Goal: Check status: Check status

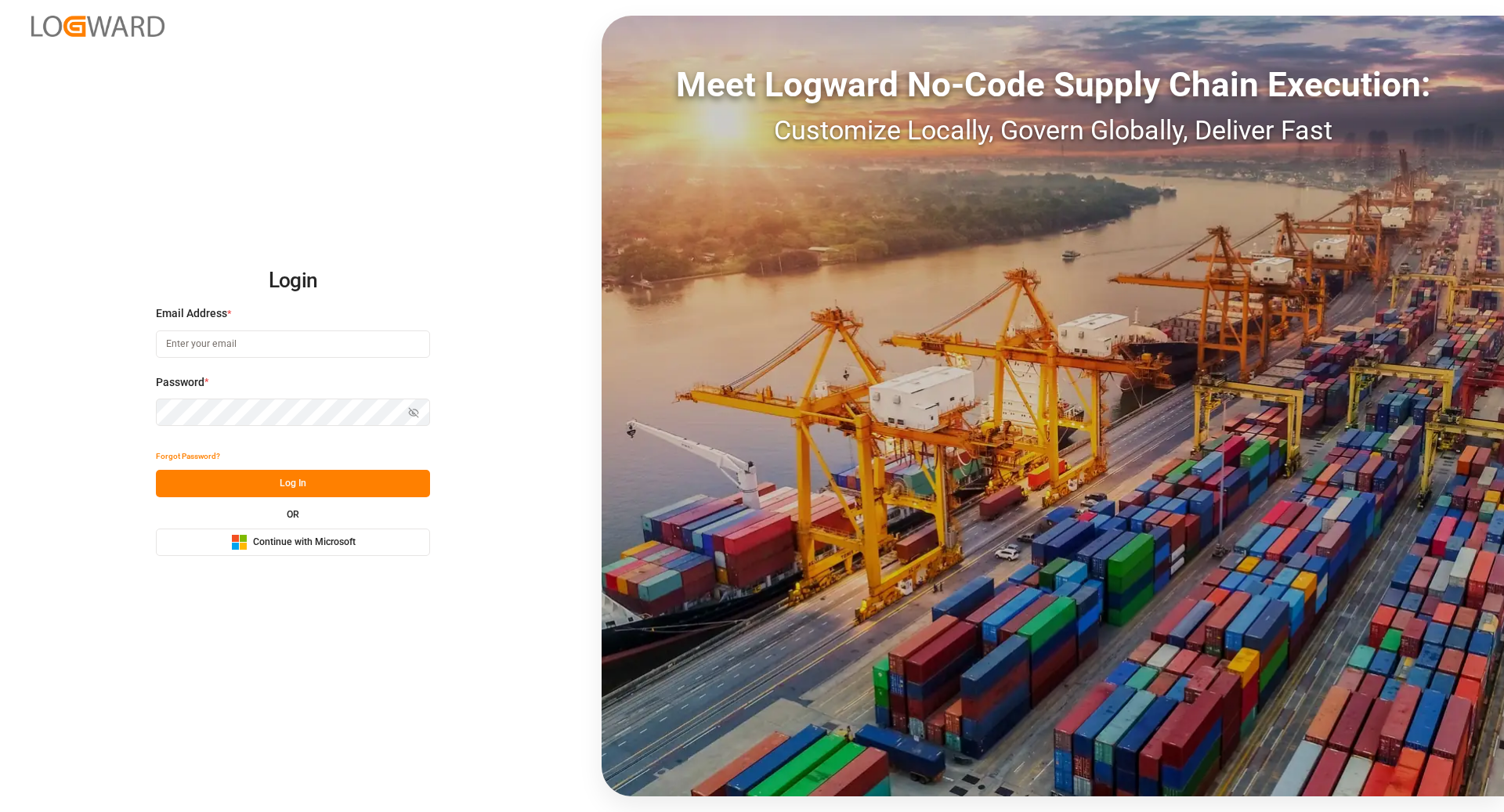
click at [284, 541] on span "Continue with Microsoft" at bounding box center [304, 543] width 103 height 14
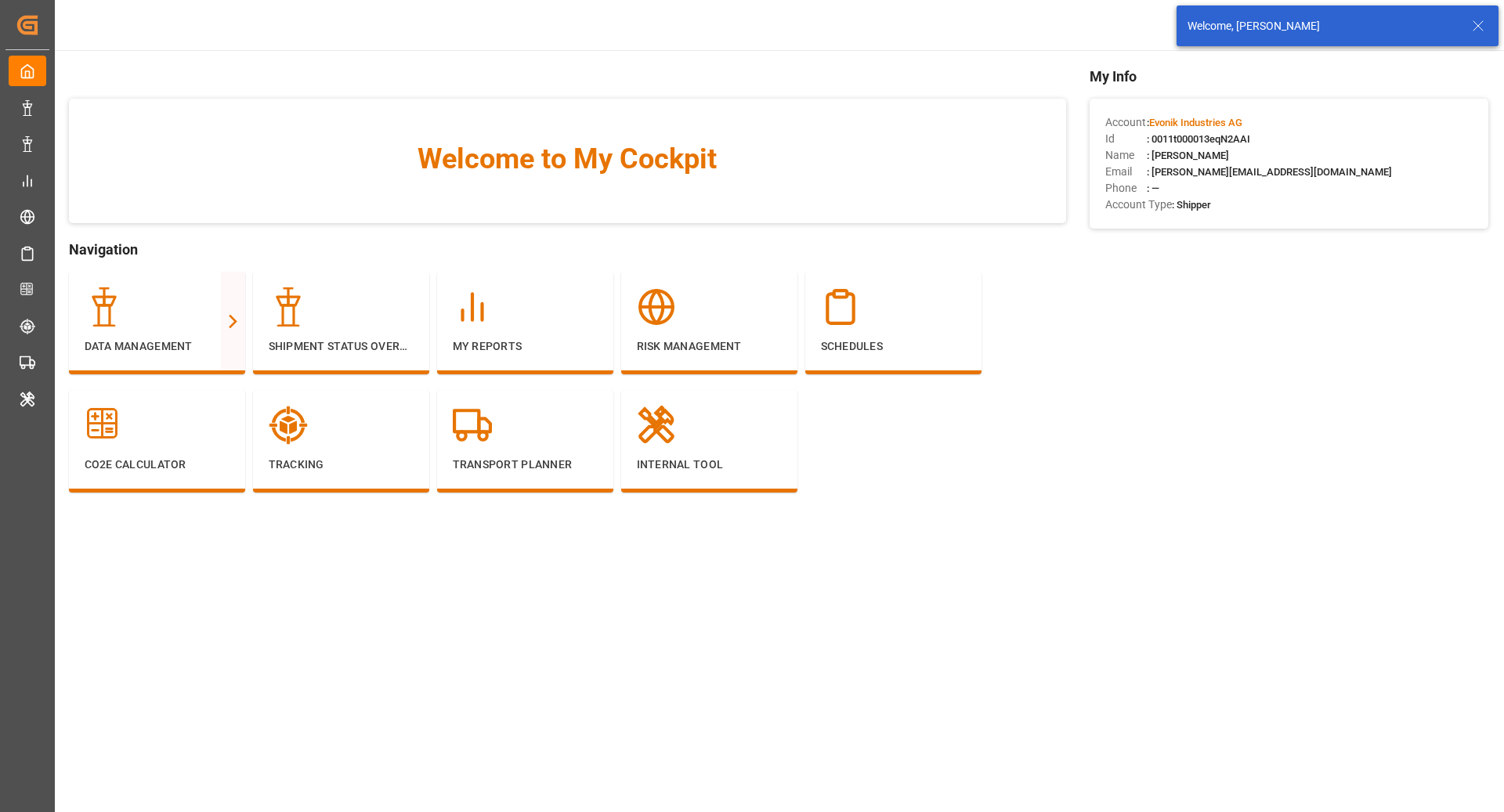
click at [1480, 23] on icon at bounding box center [1478, 26] width 19 height 19
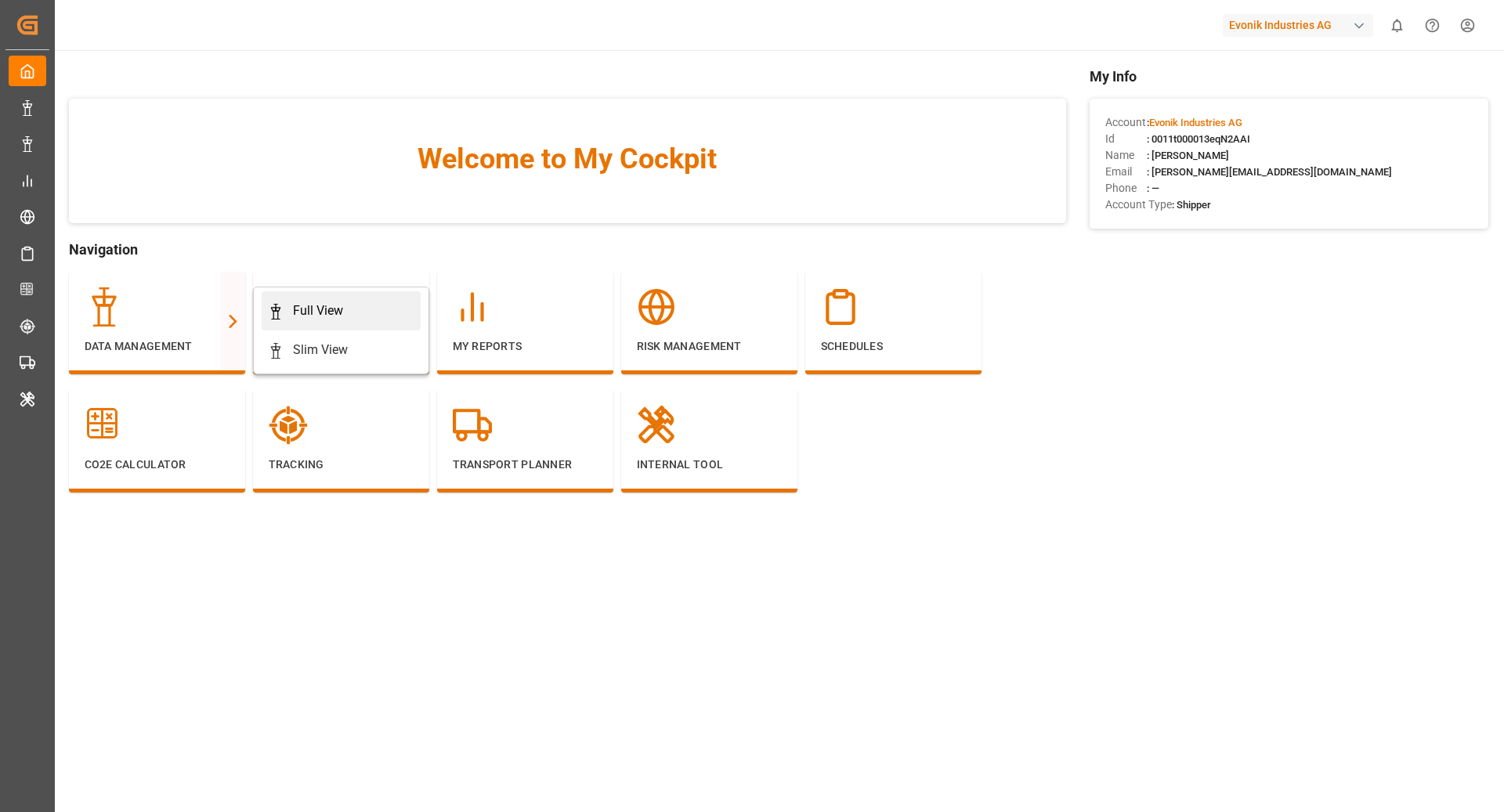
click at [325, 318] on div "Full View" at bounding box center [318, 311] width 50 height 19
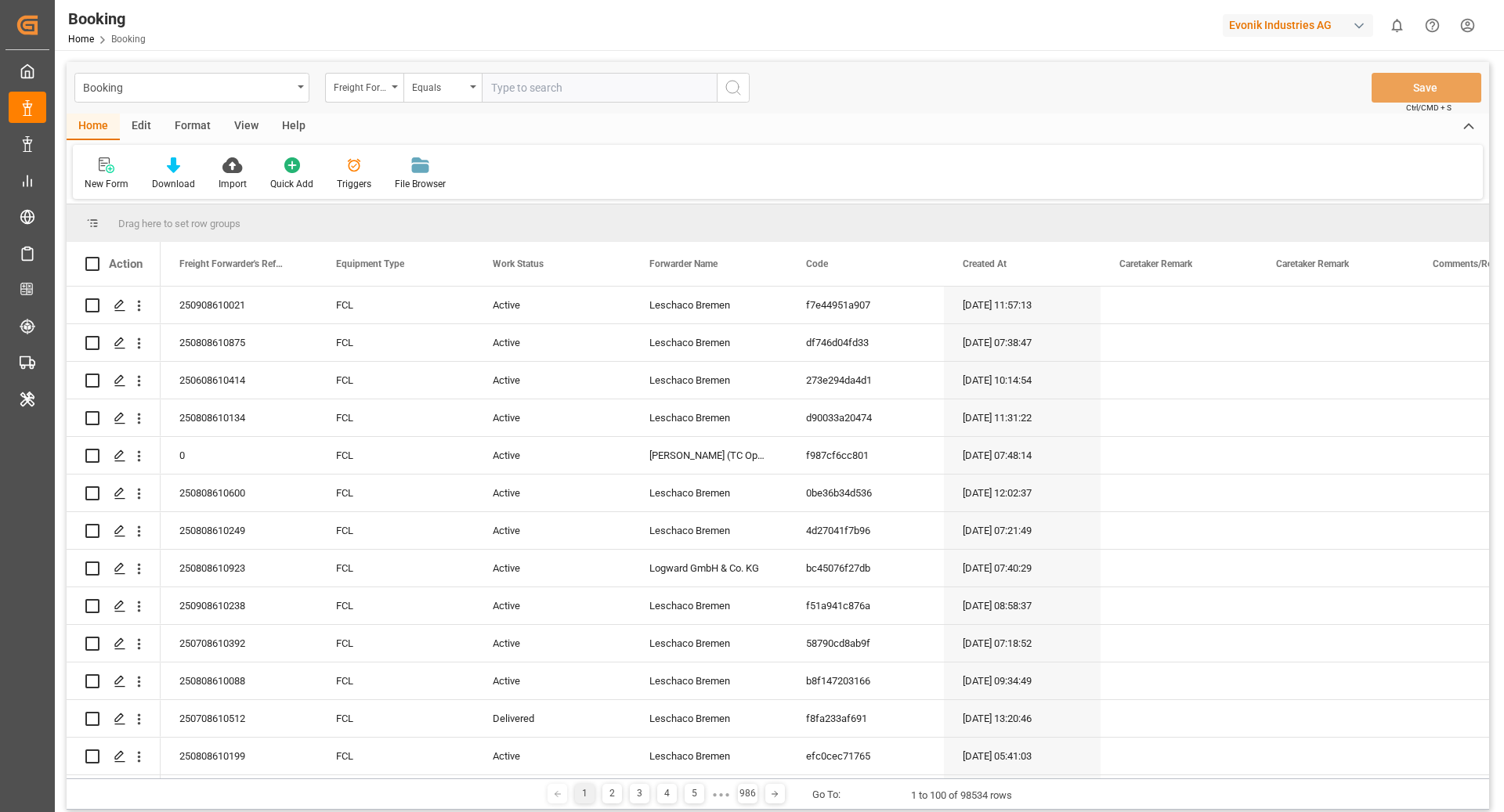
click at [187, 116] on div "Format" at bounding box center [193, 127] width 60 height 27
click at [122, 169] on div at bounding box center [107, 165] width 46 height 16
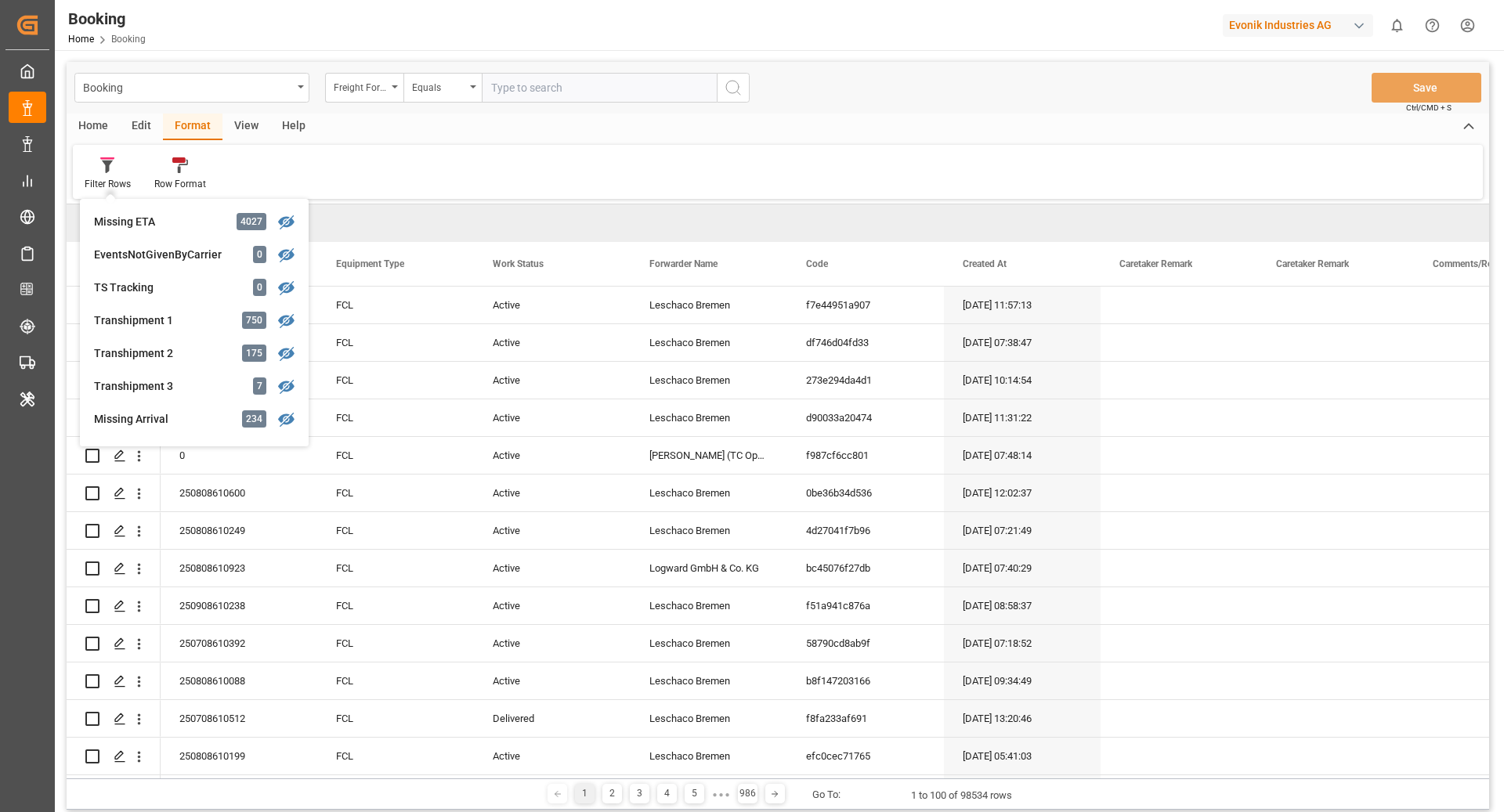
scroll to position [461, 0]
click at [150, 318] on div "Transhipment 1" at bounding box center [162, 319] width 137 height 16
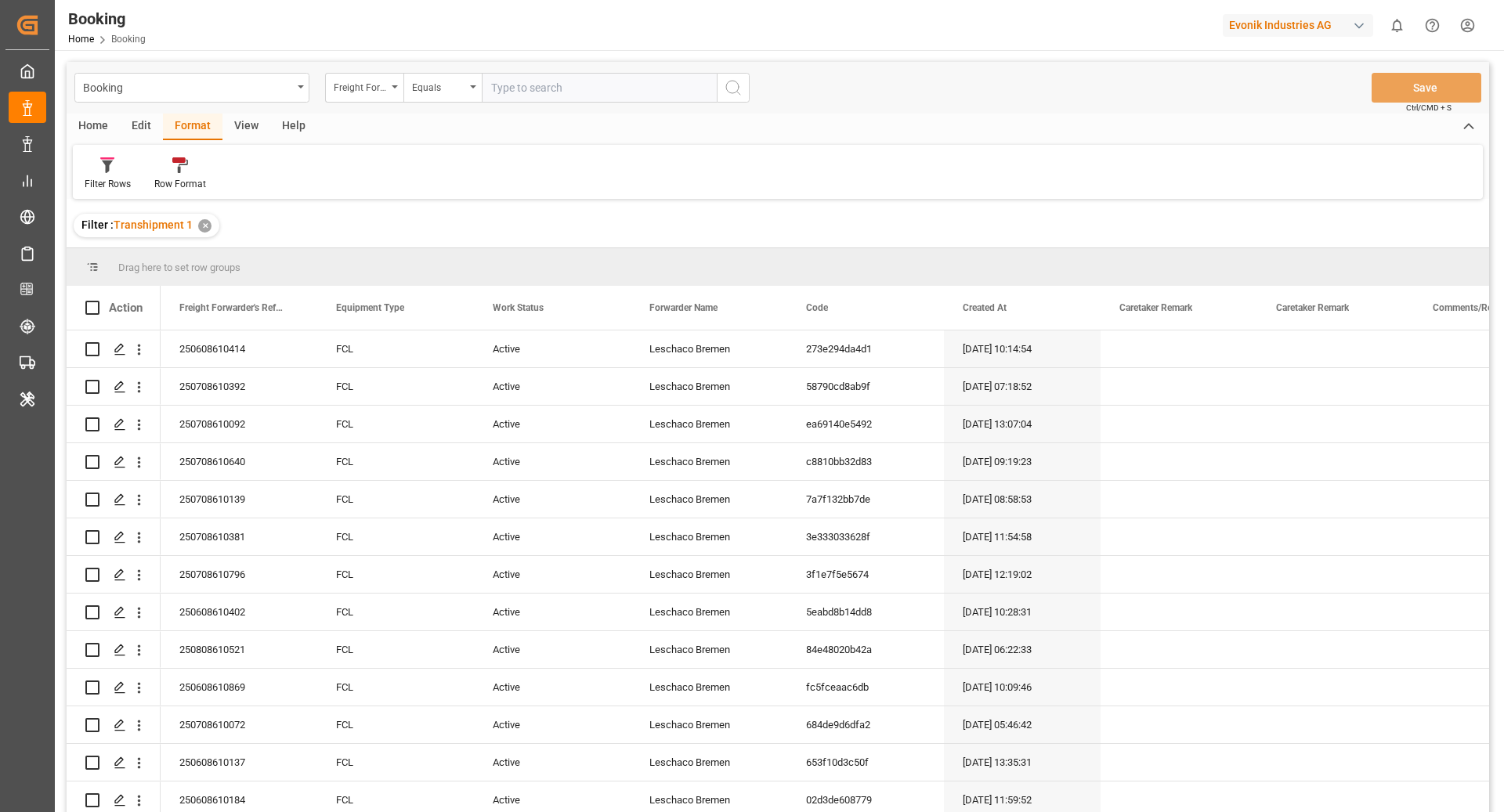
click at [251, 127] on div "View" at bounding box center [246, 127] width 48 height 27
click at [103, 181] on div "Default" at bounding box center [100, 184] width 31 height 14
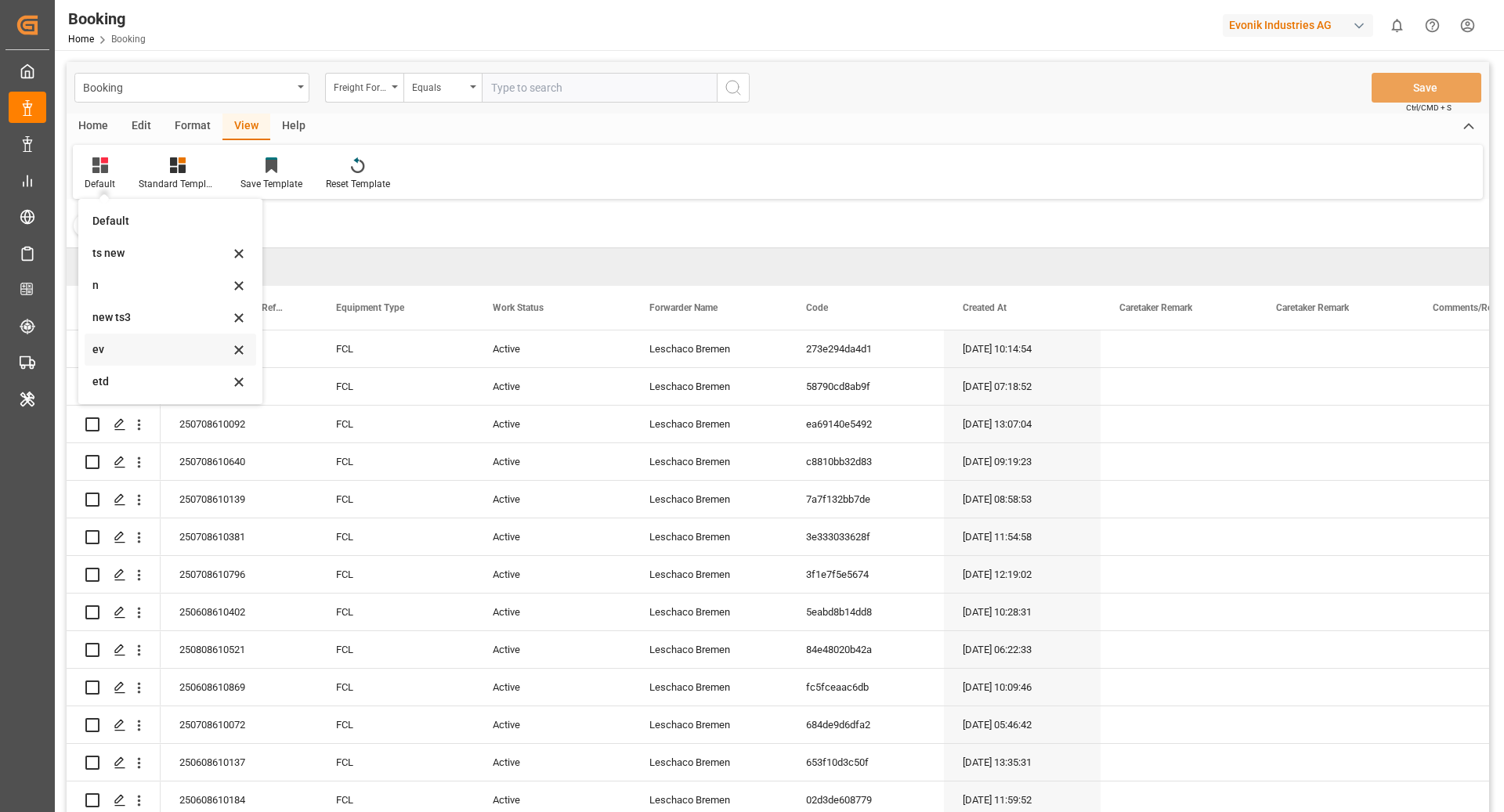
click at [143, 344] on div "ev" at bounding box center [161, 349] width 137 height 16
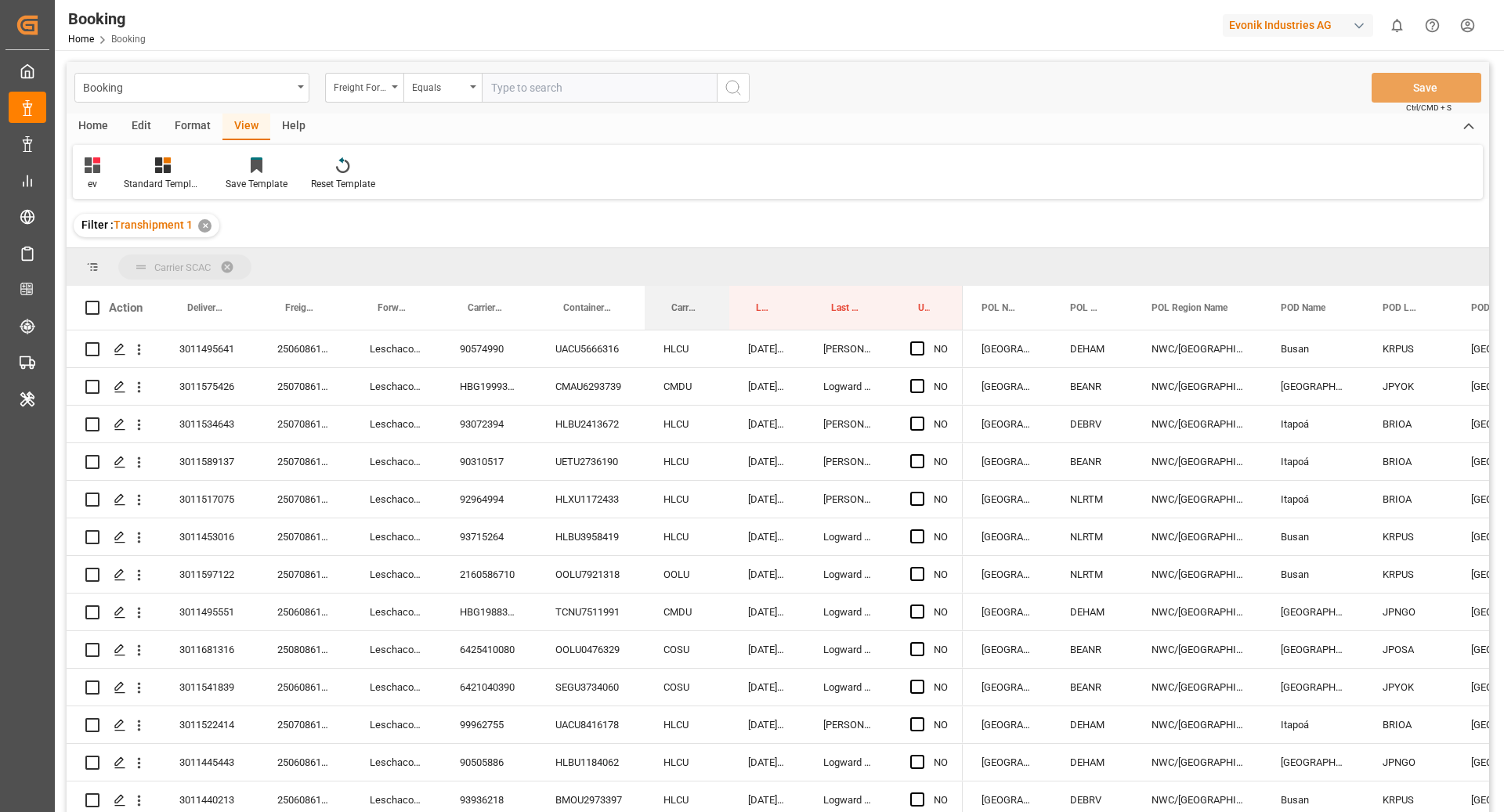
drag, startPoint x: 675, startPoint y: 308, endPoint x: 669, endPoint y: 272, distance: 36.5
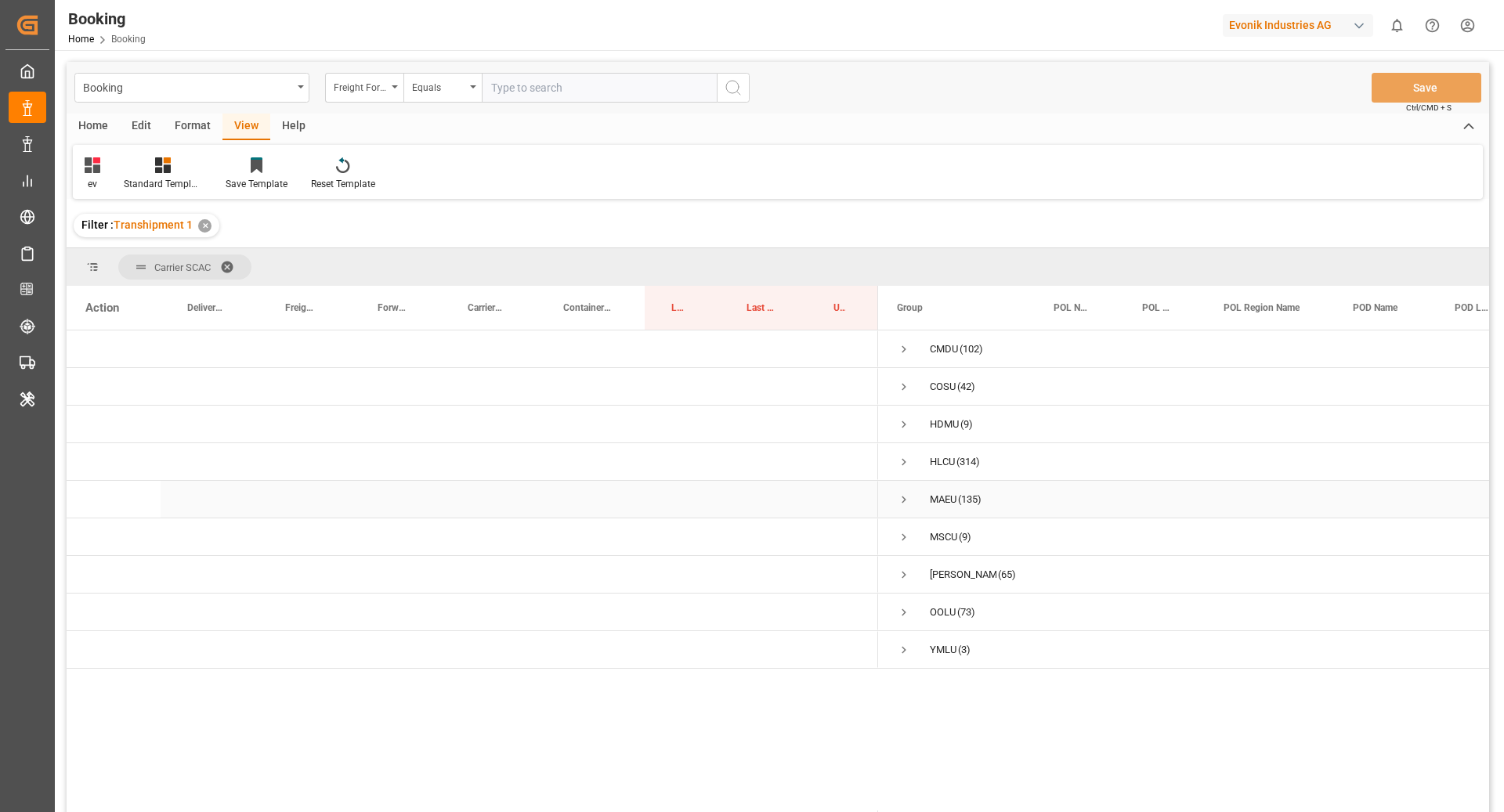
click at [903, 498] on span "Press SPACE to select this row." at bounding box center [904, 500] width 14 height 14
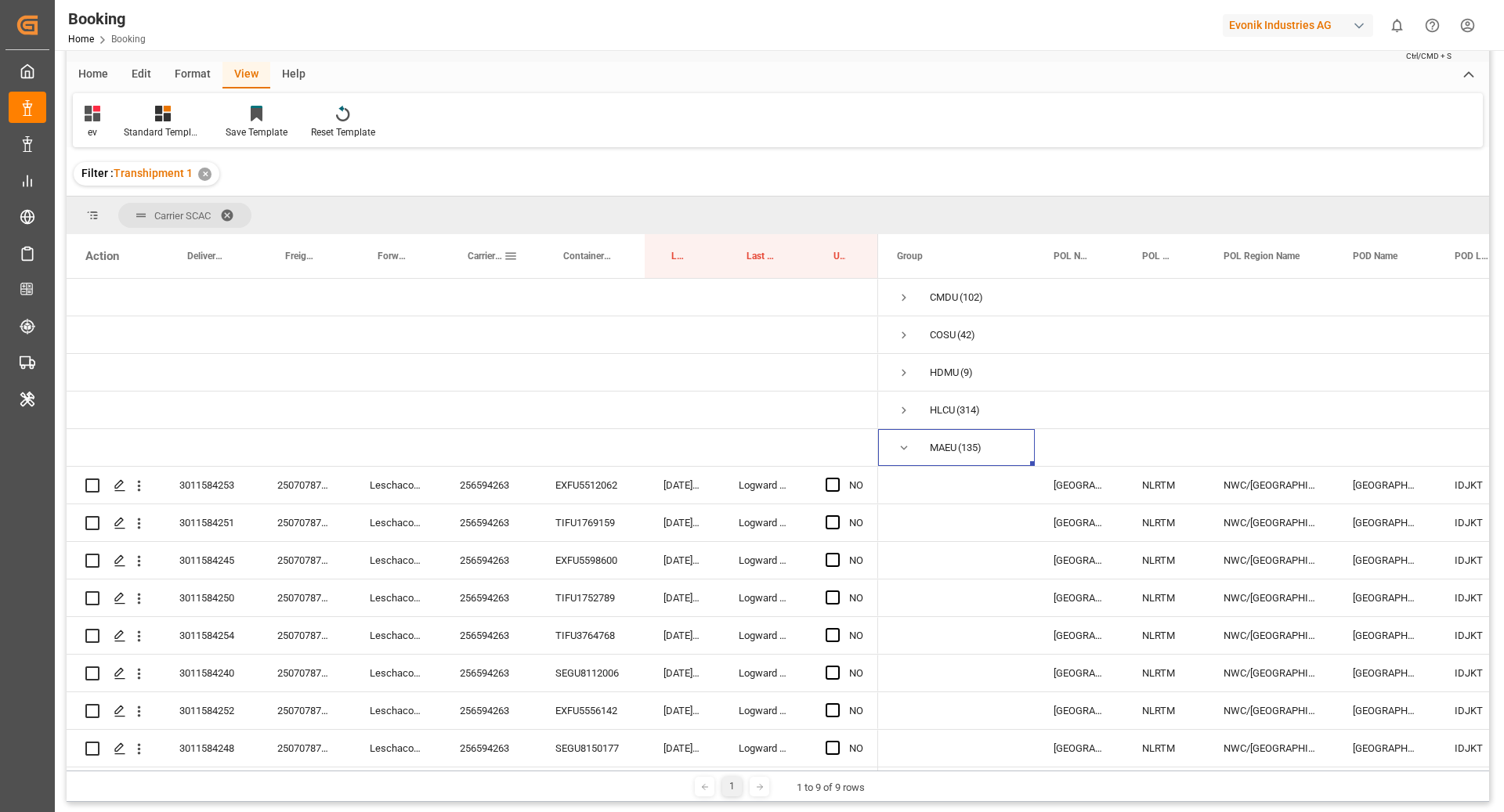
click at [483, 251] on span "Carrier Booking No." at bounding box center [486, 256] width 36 height 11
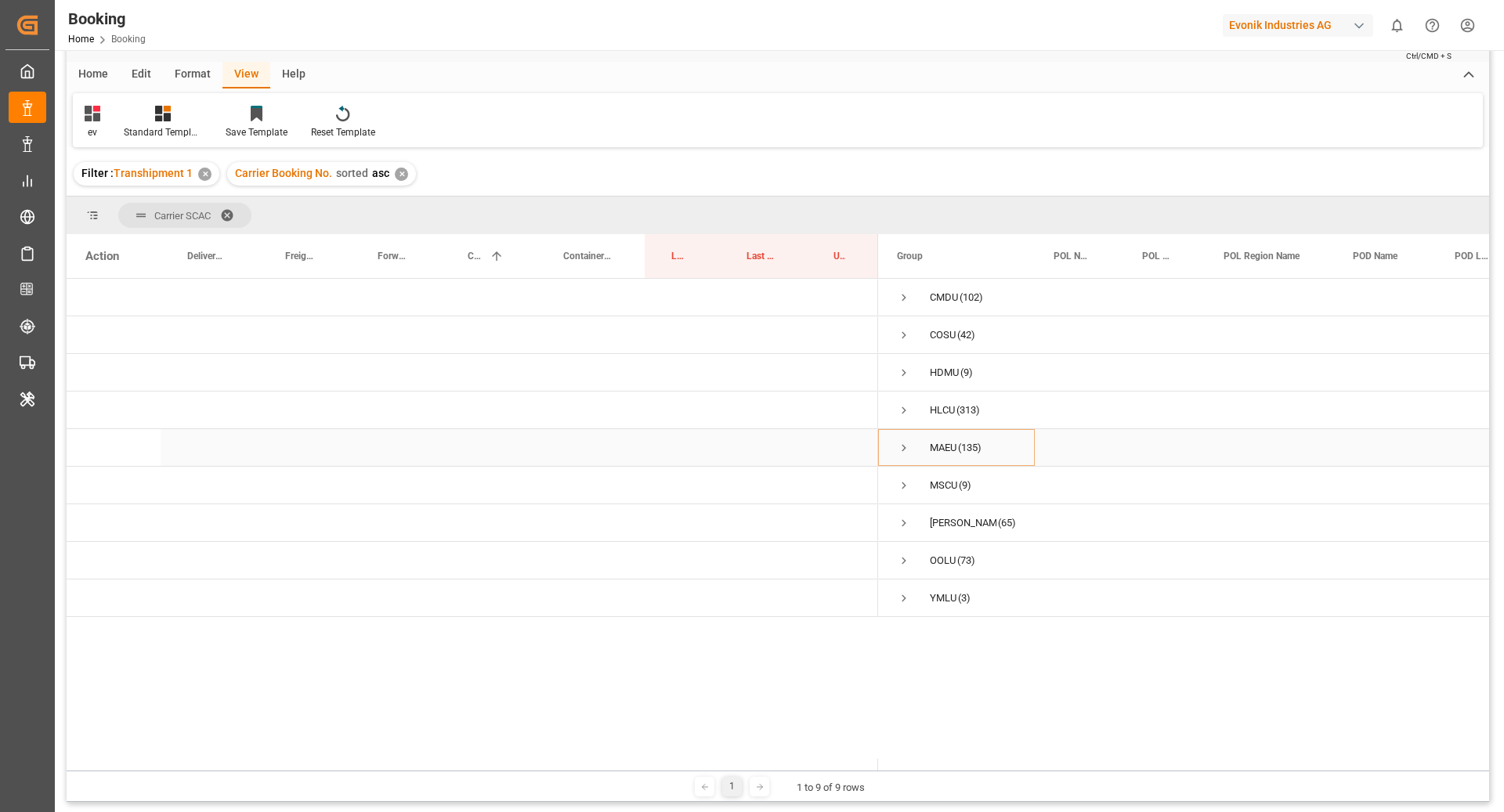
click at [898, 439] on span "Press SPACE to select this row." at bounding box center [904, 448] width 14 height 36
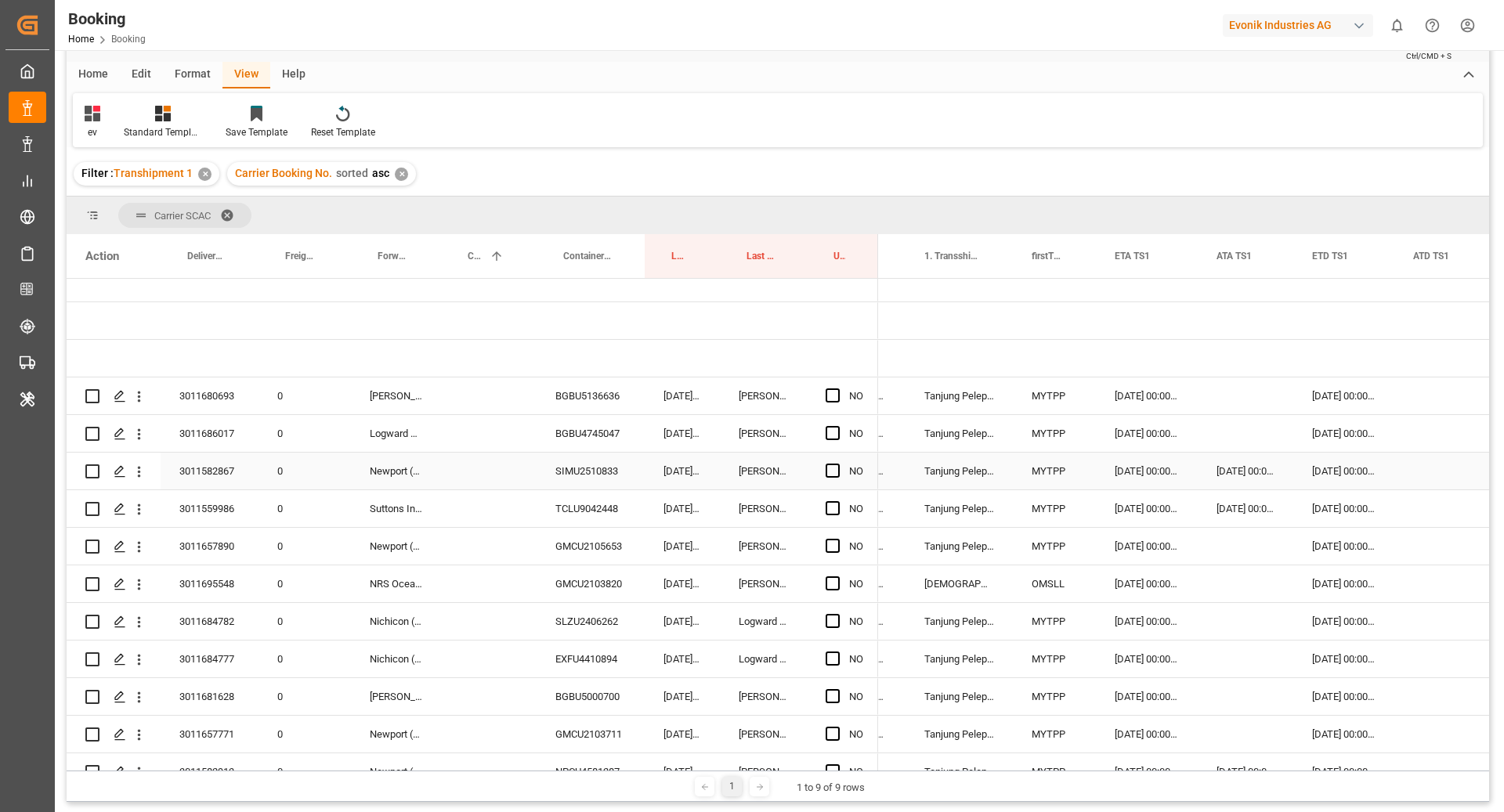
click at [605, 457] on div "SIMU2510833" at bounding box center [591, 471] width 108 height 37
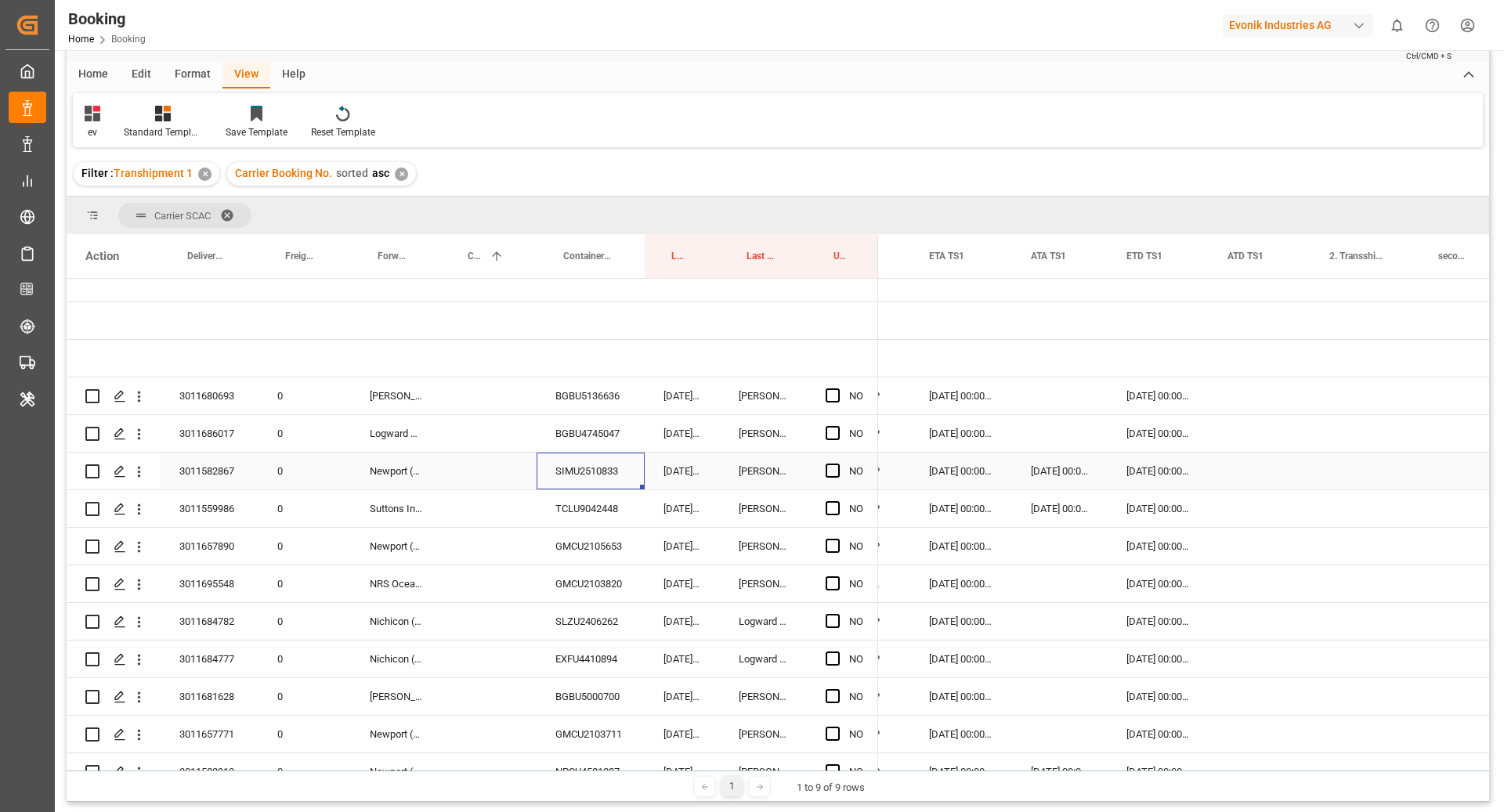
click at [1241, 476] on div "Press SPACE to select this row." at bounding box center [1259, 471] width 102 height 37
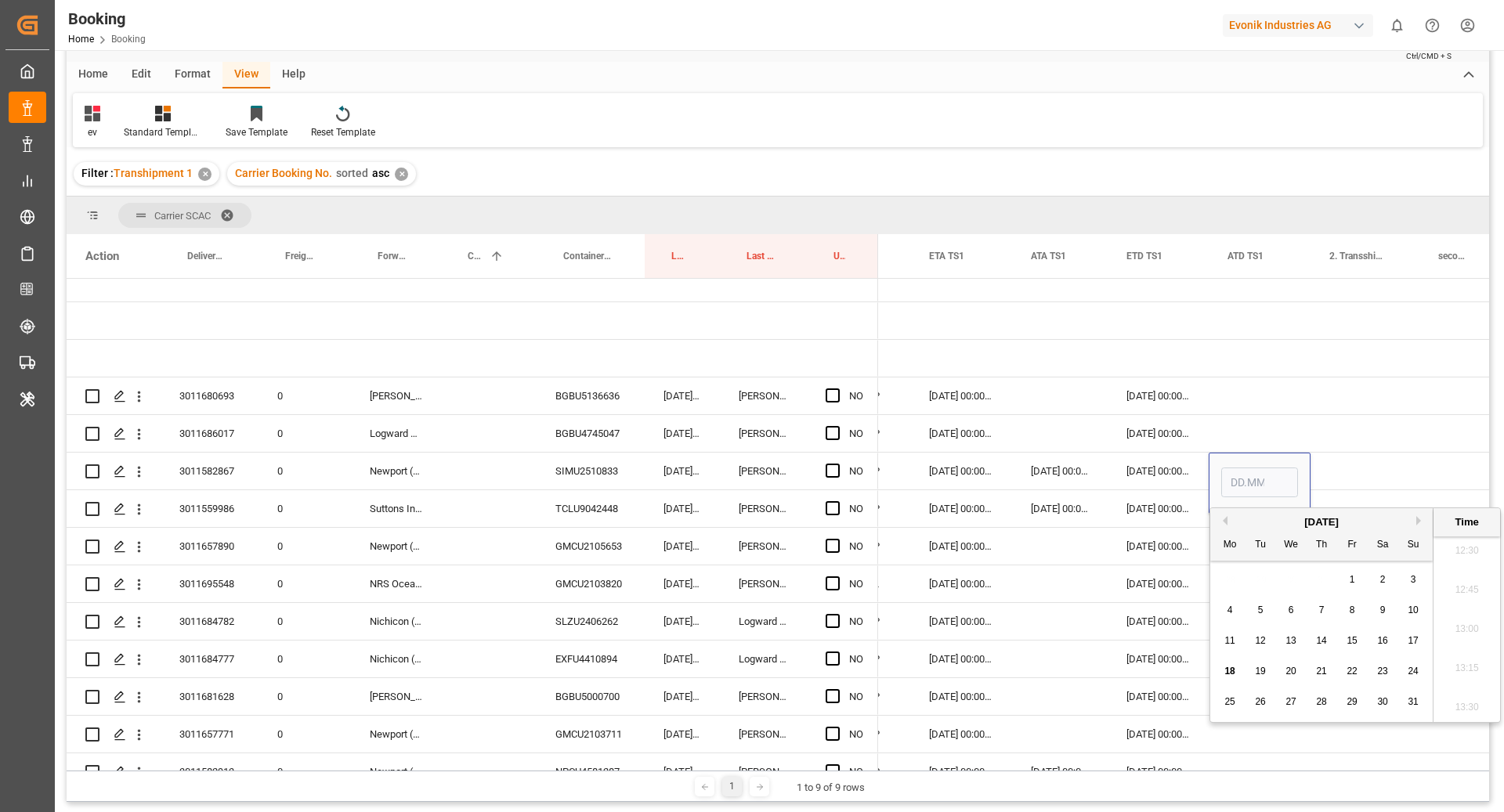
click at [1231, 672] on span "18" at bounding box center [1229, 672] width 10 height 11
type input "18.08.2025 00:00"
click at [1345, 436] on div "Press SPACE to select this row." at bounding box center [1364, 433] width 109 height 37
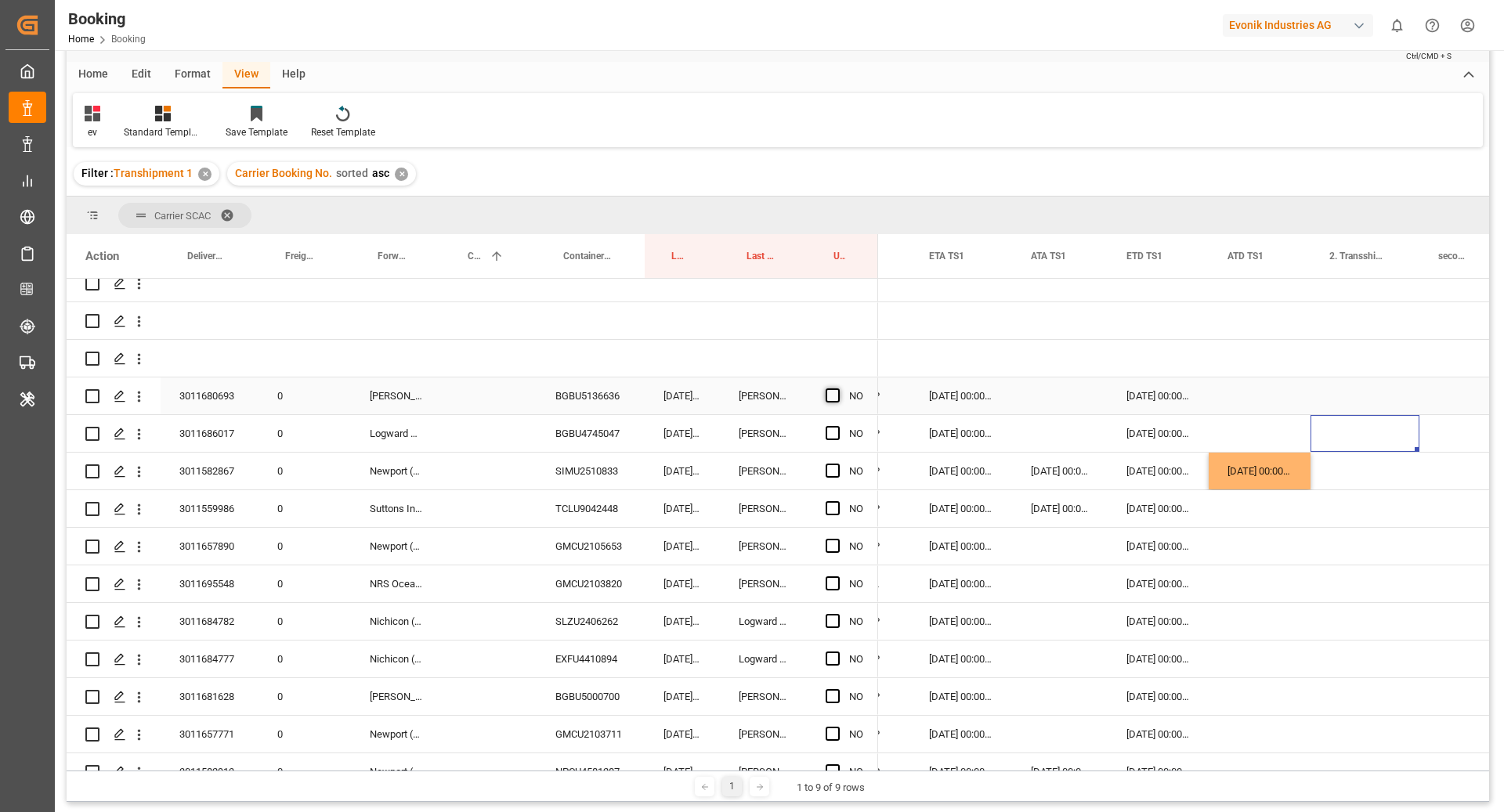
click at [833, 397] on span "Press SPACE to select this row." at bounding box center [832, 395] width 14 height 14
click at [837, 388] on input "Press SPACE to select this row." at bounding box center [837, 388] width 0 height 0
click at [828, 433] on span "Press SPACE to select this row." at bounding box center [832, 433] width 14 height 14
click at [837, 426] on input "Press SPACE to select this row." at bounding box center [837, 426] width 0 height 0
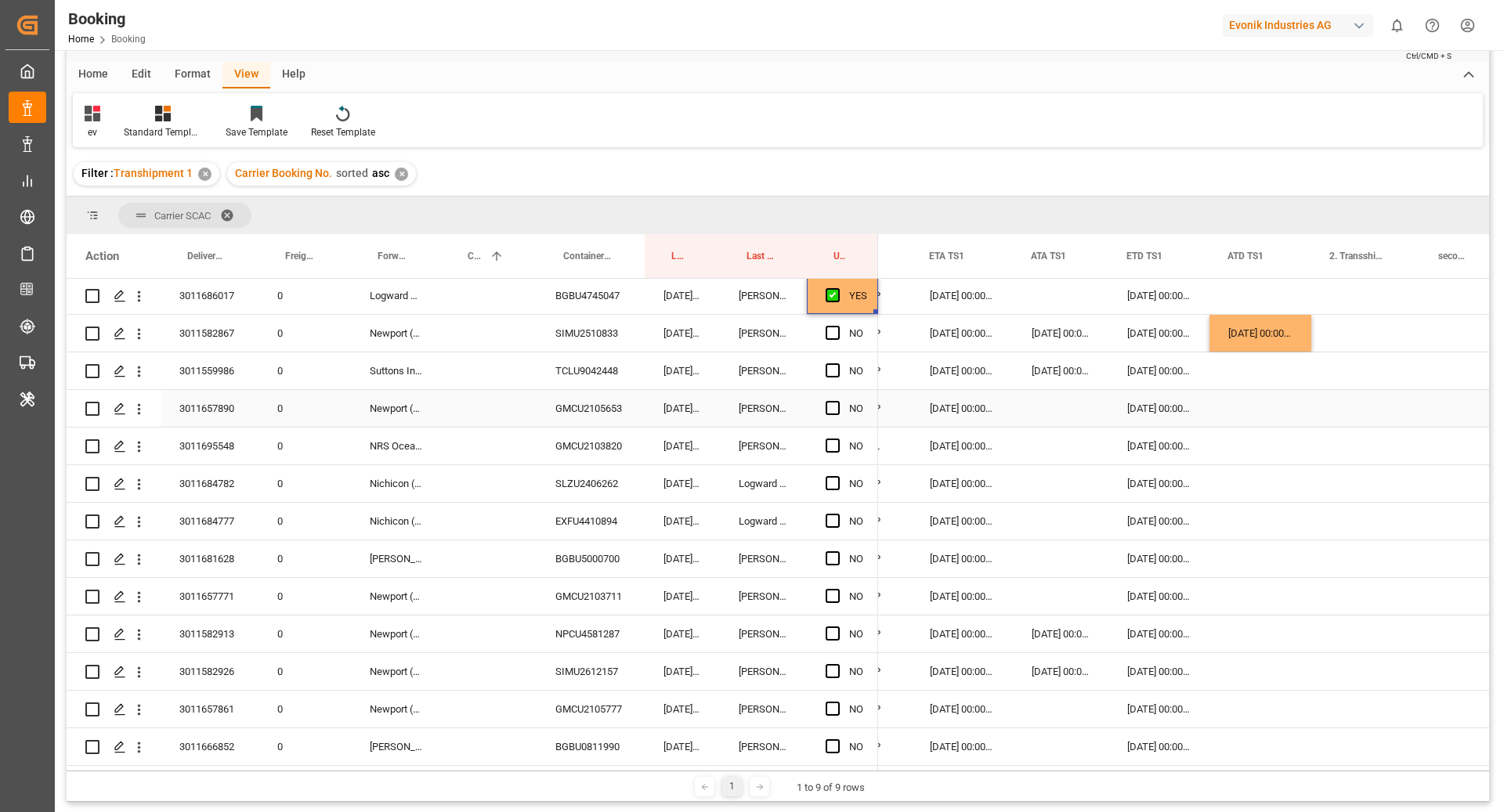
scroll to position [228, 0]
click at [832, 329] on span "Press SPACE to select this row." at bounding box center [832, 332] width 14 height 14
click at [837, 325] on input "Press SPACE to select this row." at bounding box center [837, 325] width 0 height 0
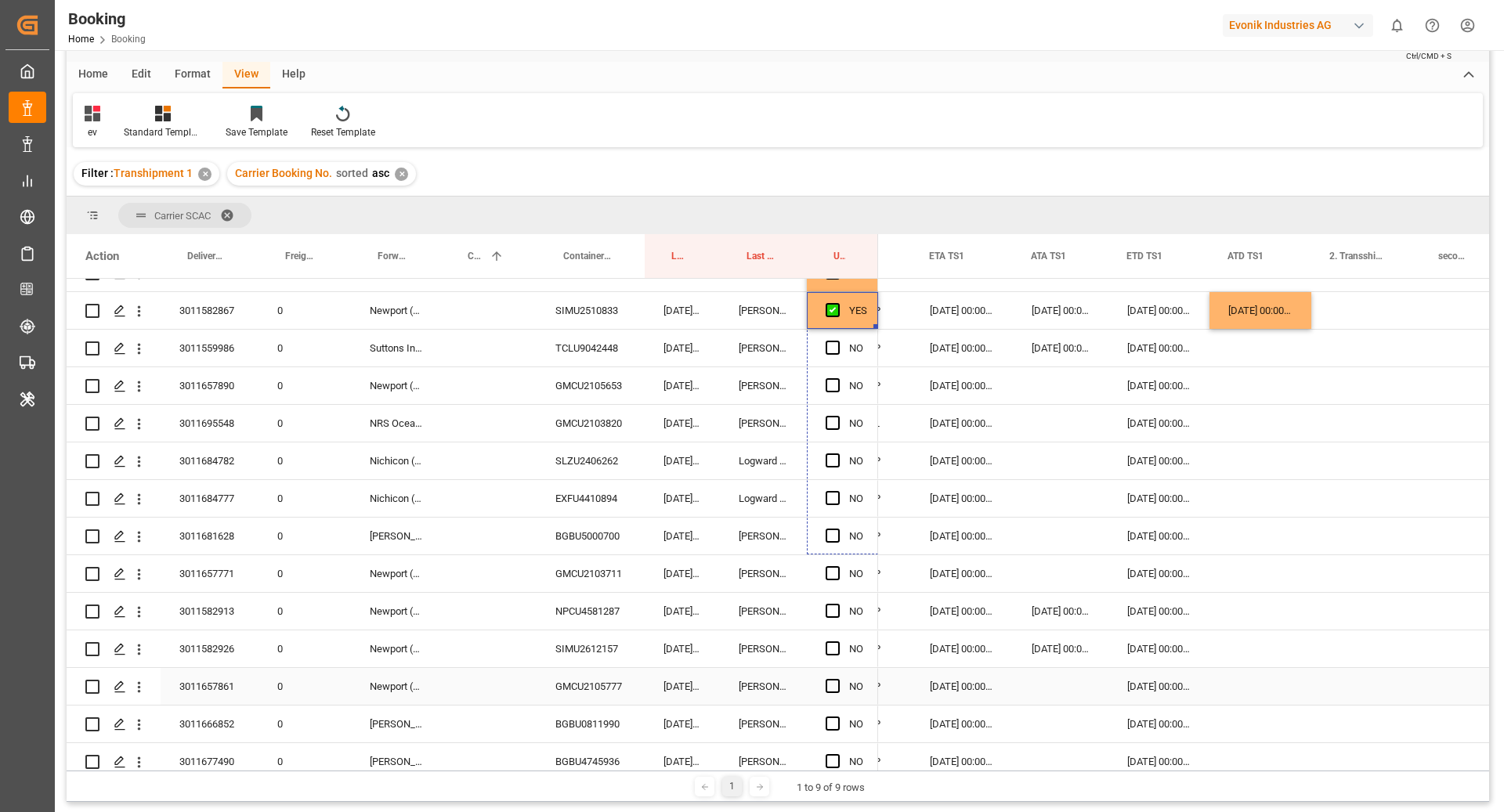
scroll to position [354, 0]
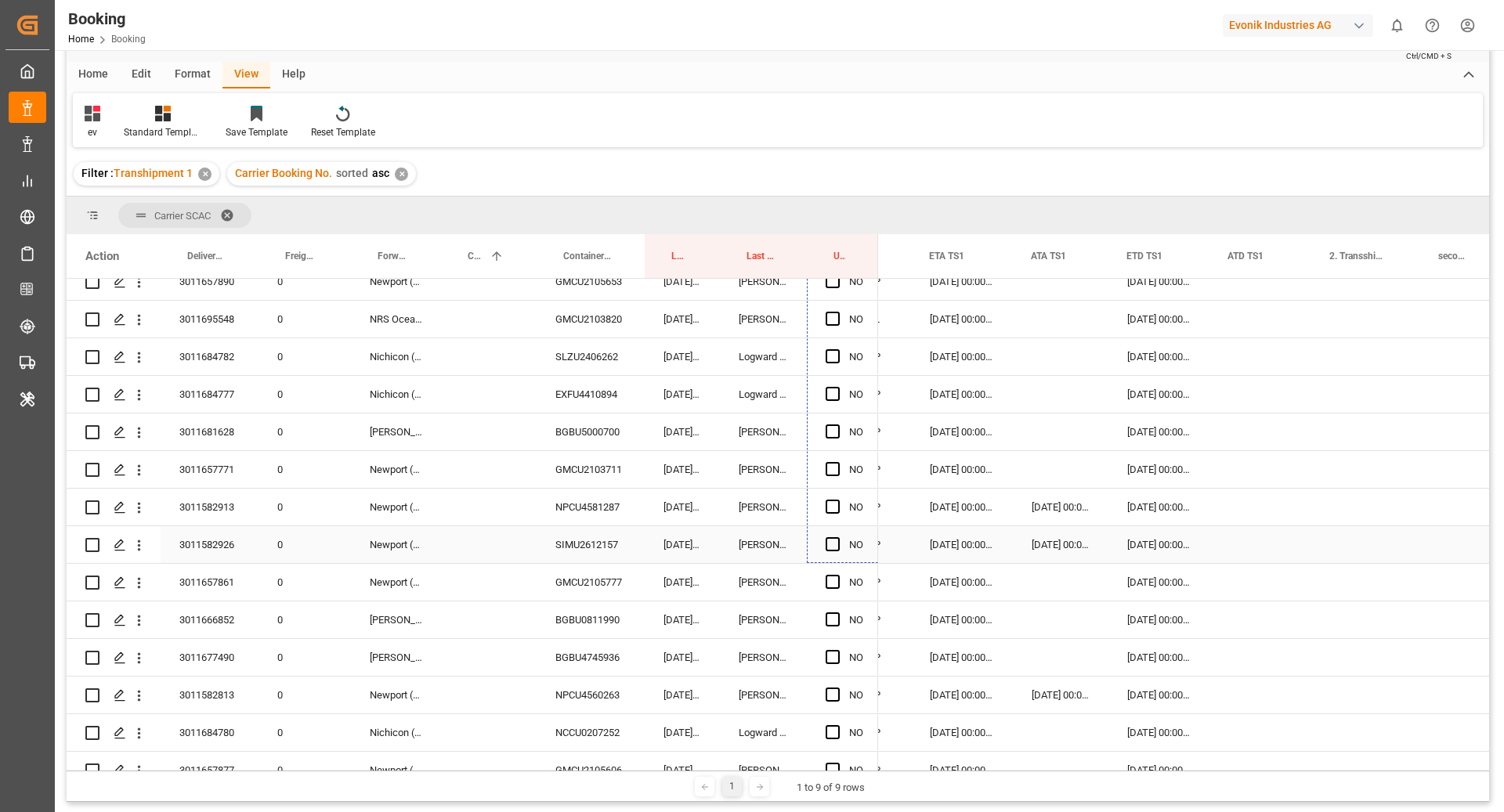
drag, startPoint x: 873, startPoint y: 348, endPoint x: 860, endPoint y: 539, distance: 191.4
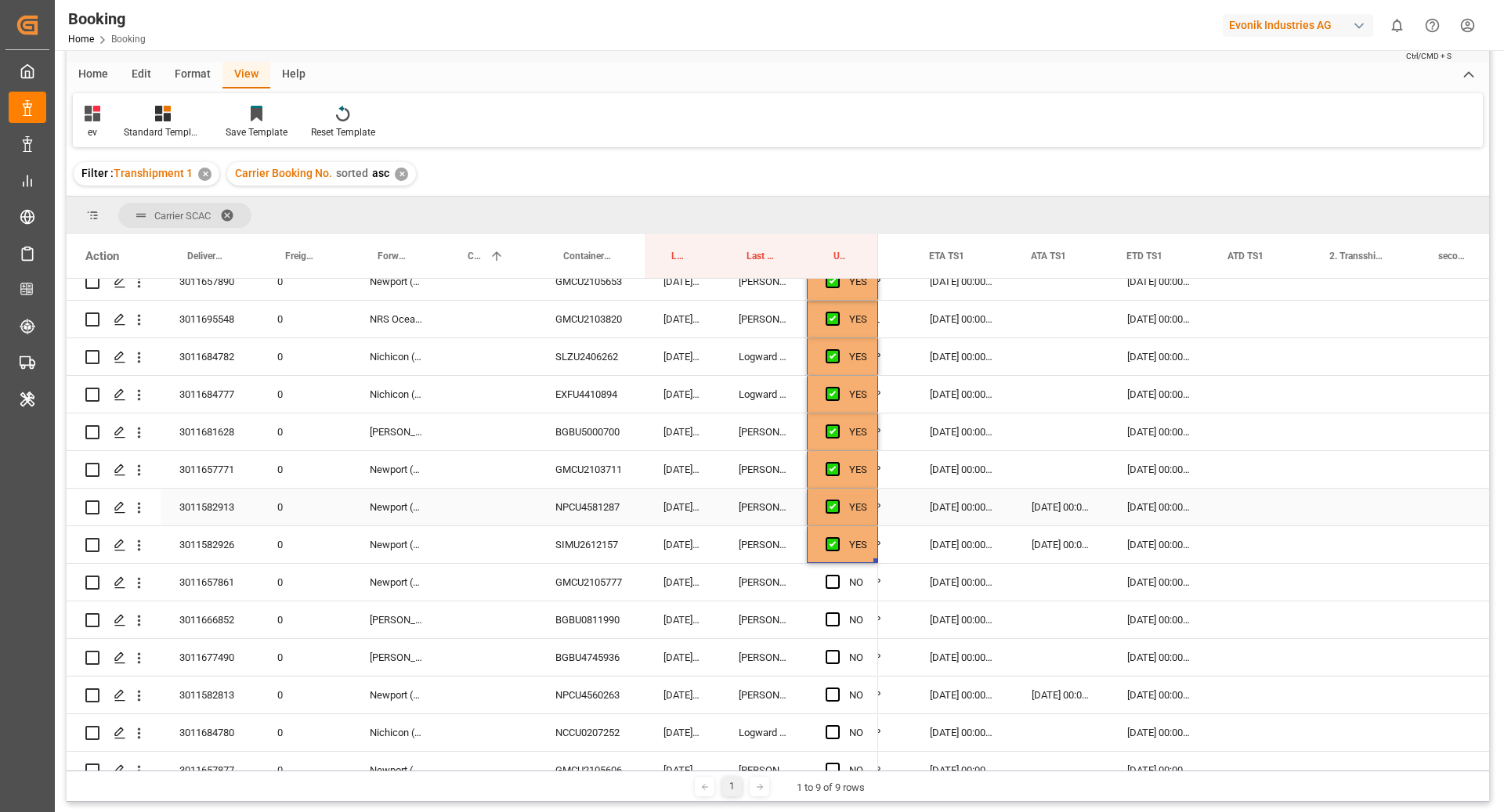
click at [694, 519] on div "14.08.2025 07:09:04" at bounding box center [683, 507] width 75 height 37
click at [570, 491] on div "NPCU4581287" at bounding box center [591, 507] width 108 height 37
click at [566, 548] on div "SIMU2612157" at bounding box center [591, 544] width 108 height 37
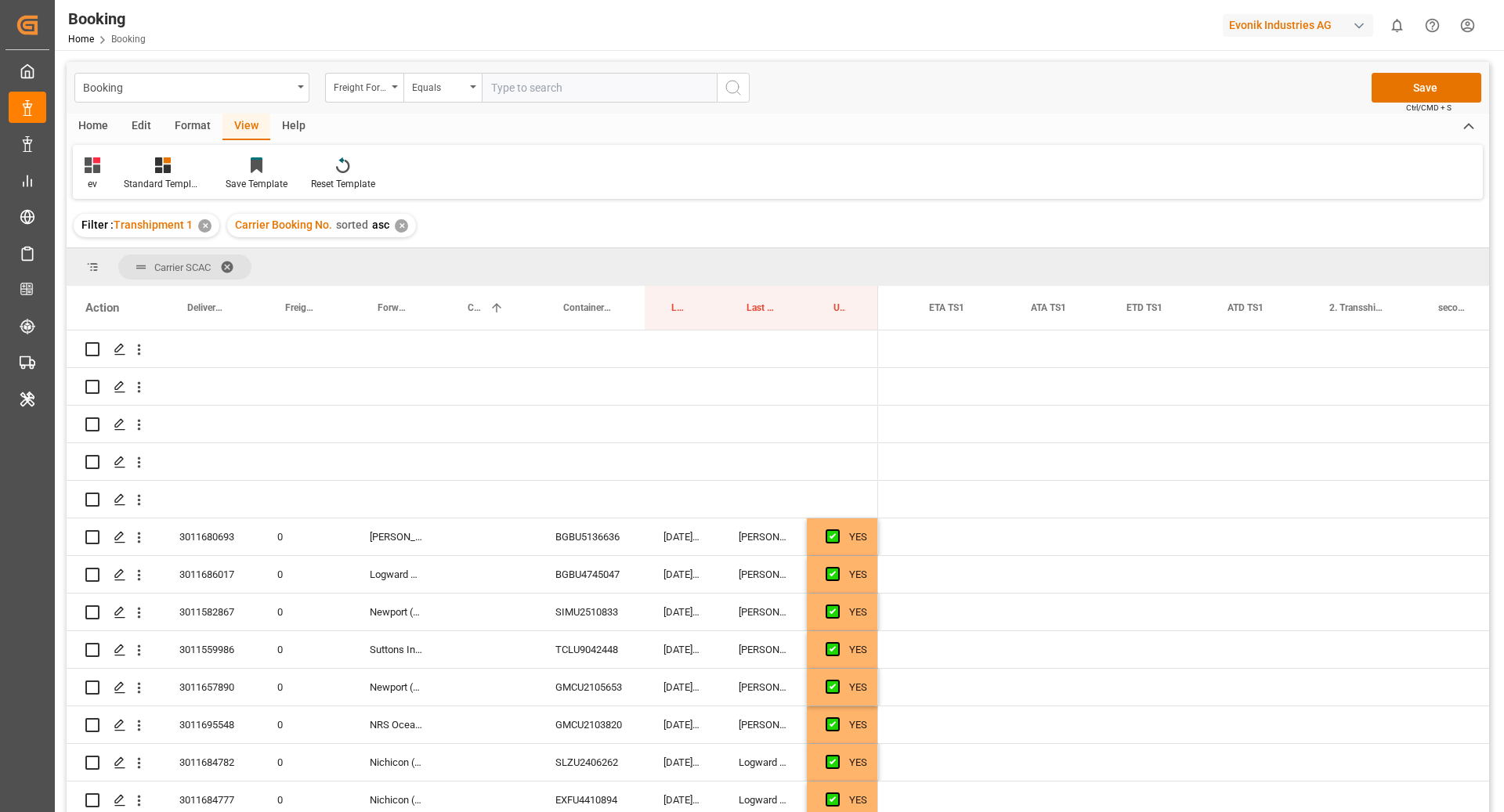
scroll to position [0, 1660]
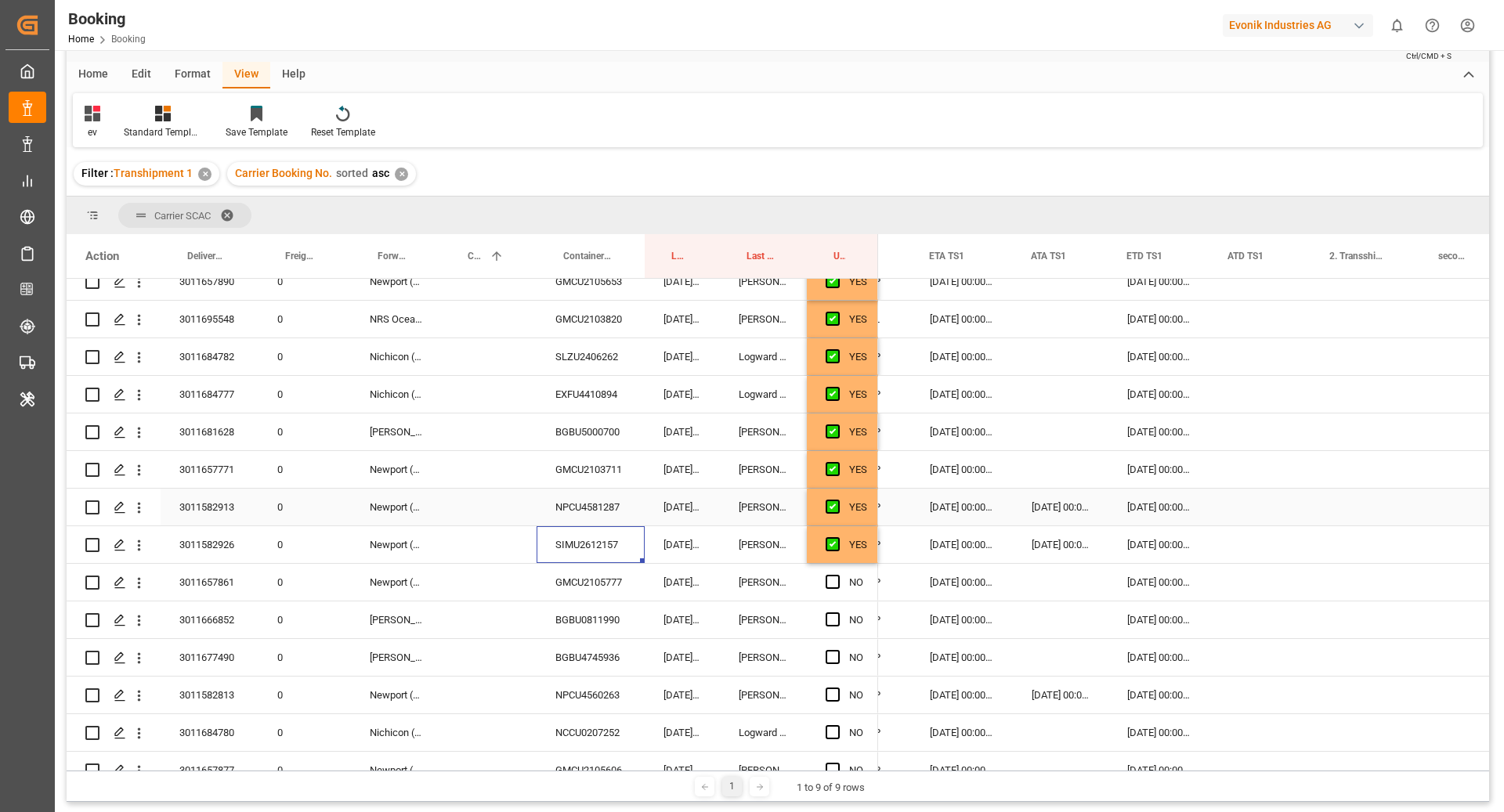
click at [1236, 506] on div "Press SPACE to select this row." at bounding box center [1260, 507] width 102 height 37
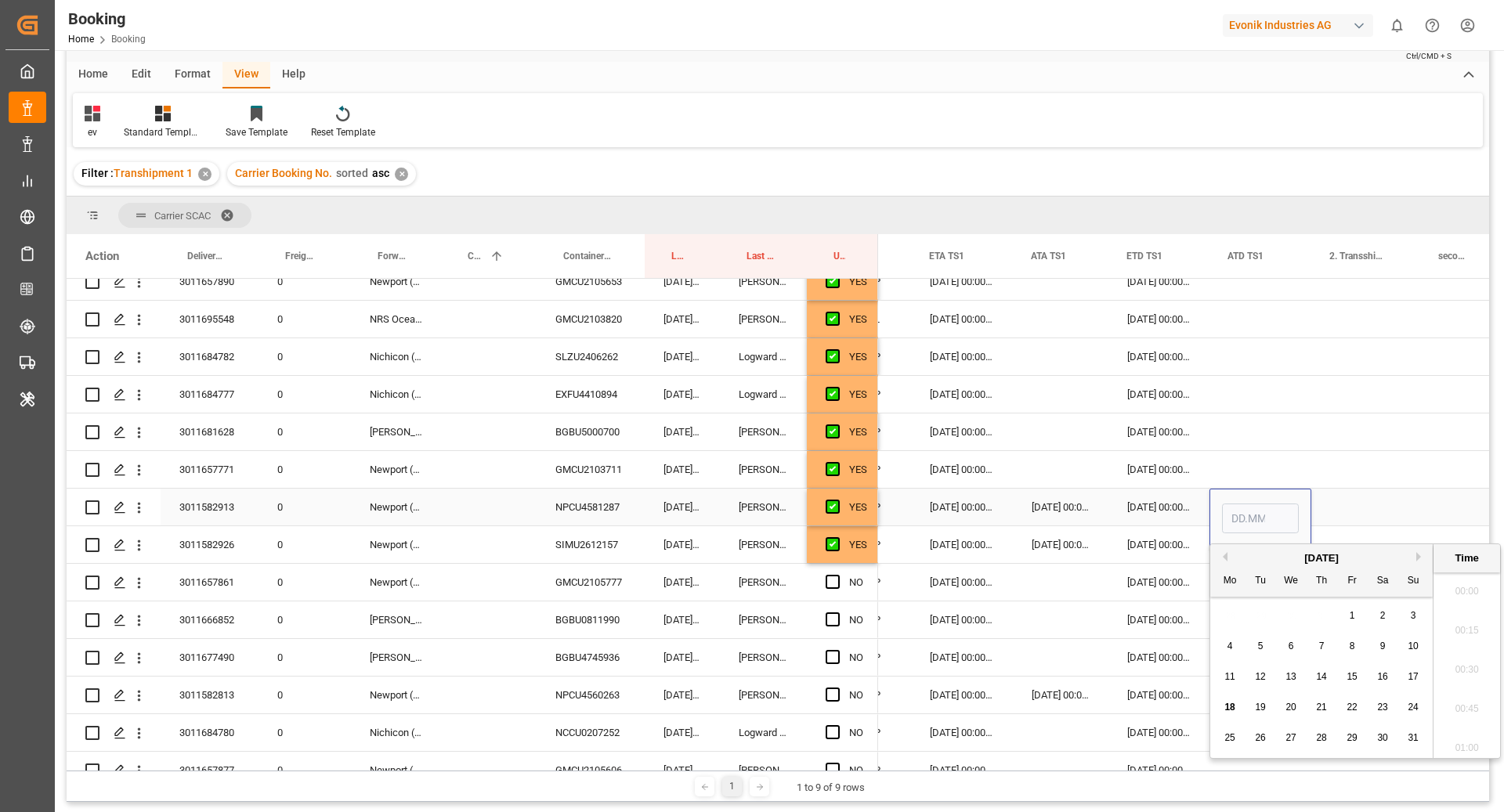
scroll to position [1963, 0]
click at [1232, 708] on span "18" at bounding box center [1229, 707] width 10 height 11
type input "18.08.2025 00:00"
click at [1336, 506] on div "Press SPACE to select this row." at bounding box center [1365, 507] width 109 height 37
click at [1244, 517] on div "18.08.2025 00:00" at bounding box center [1260, 519] width 102 height 61
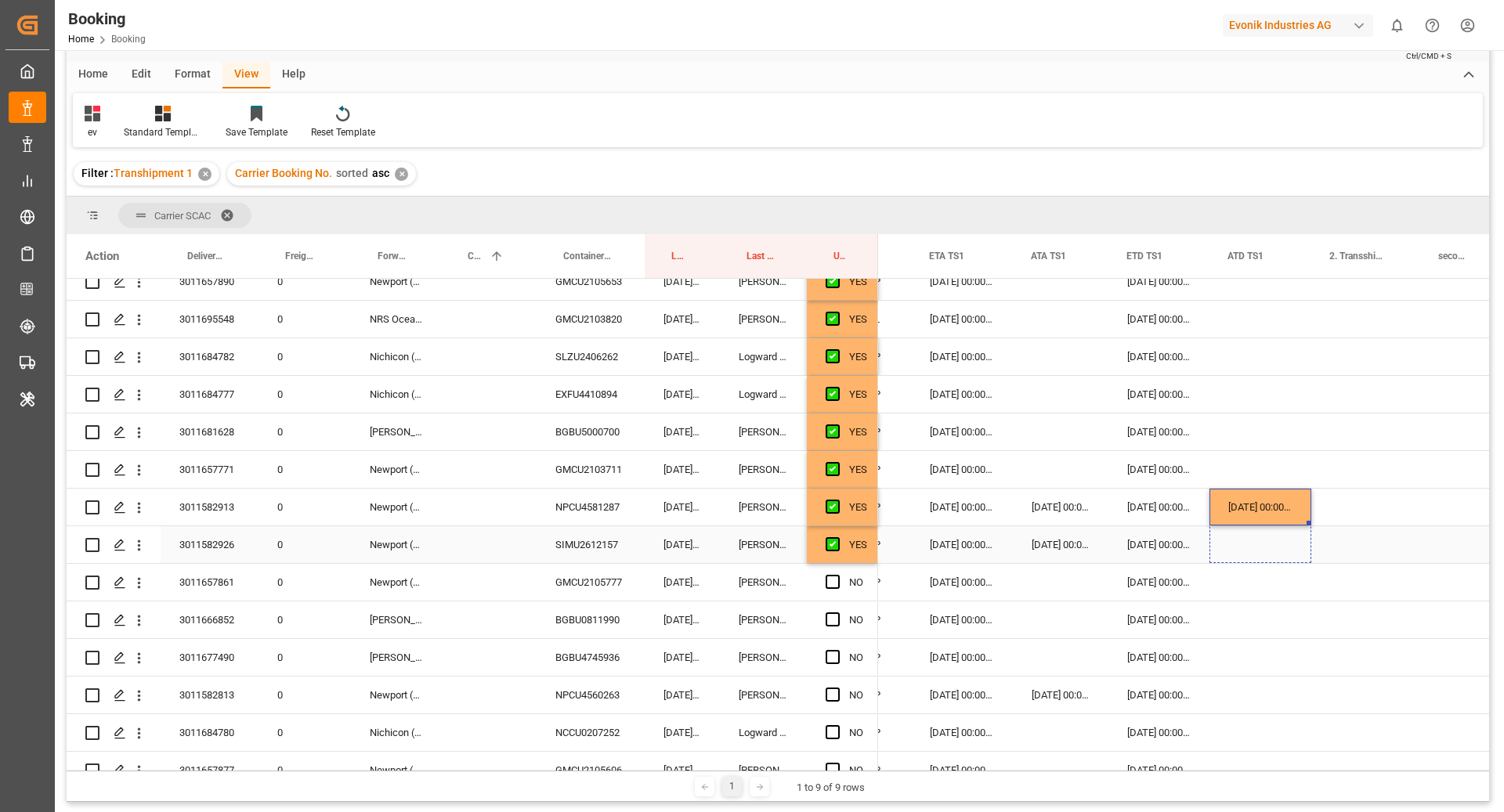
drag, startPoint x: 1309, startPoint y: 523, endPoint x: 1309, endPoint y: 541, distance: 18.0
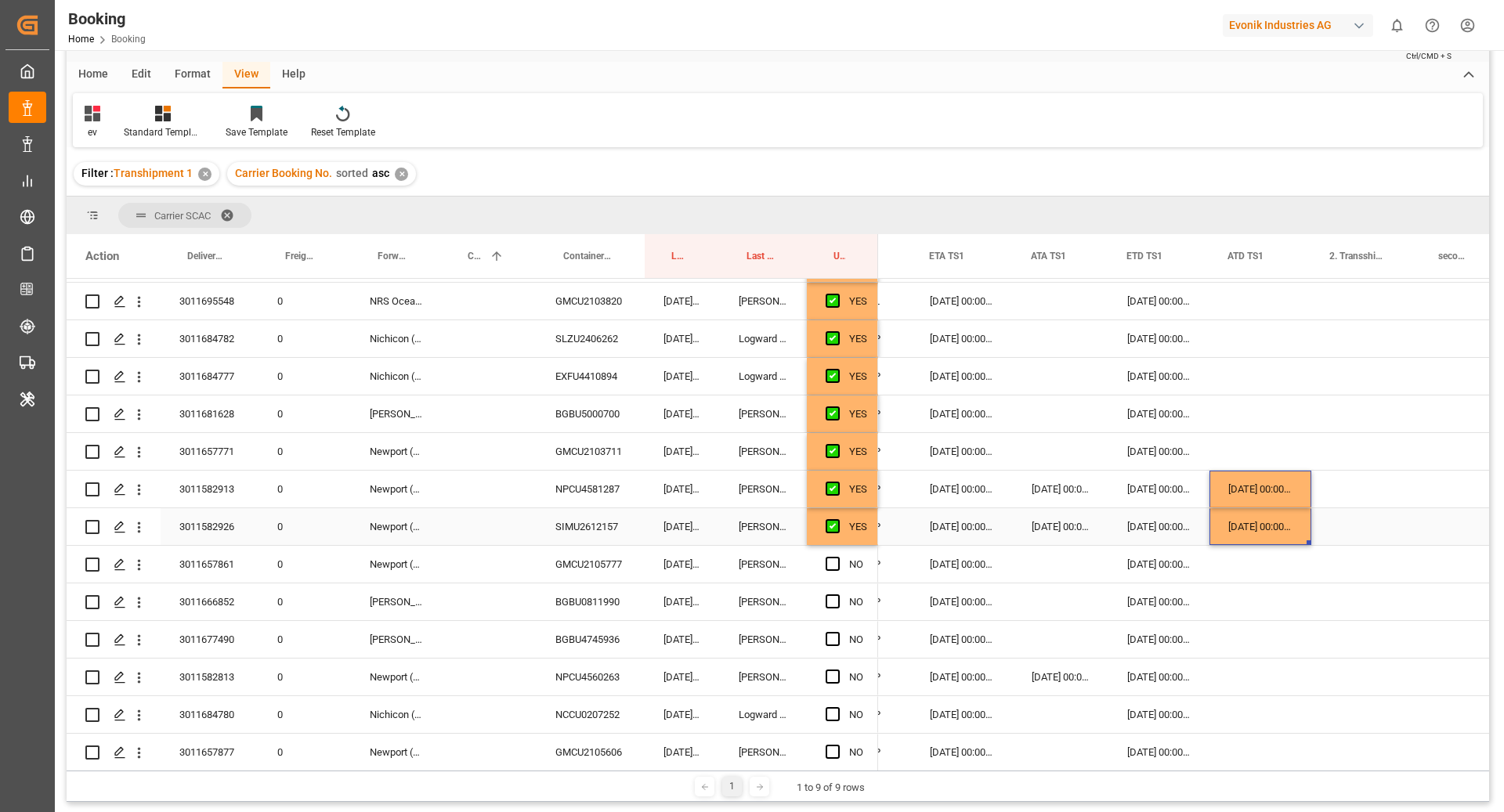
scroll to position [388, 0]
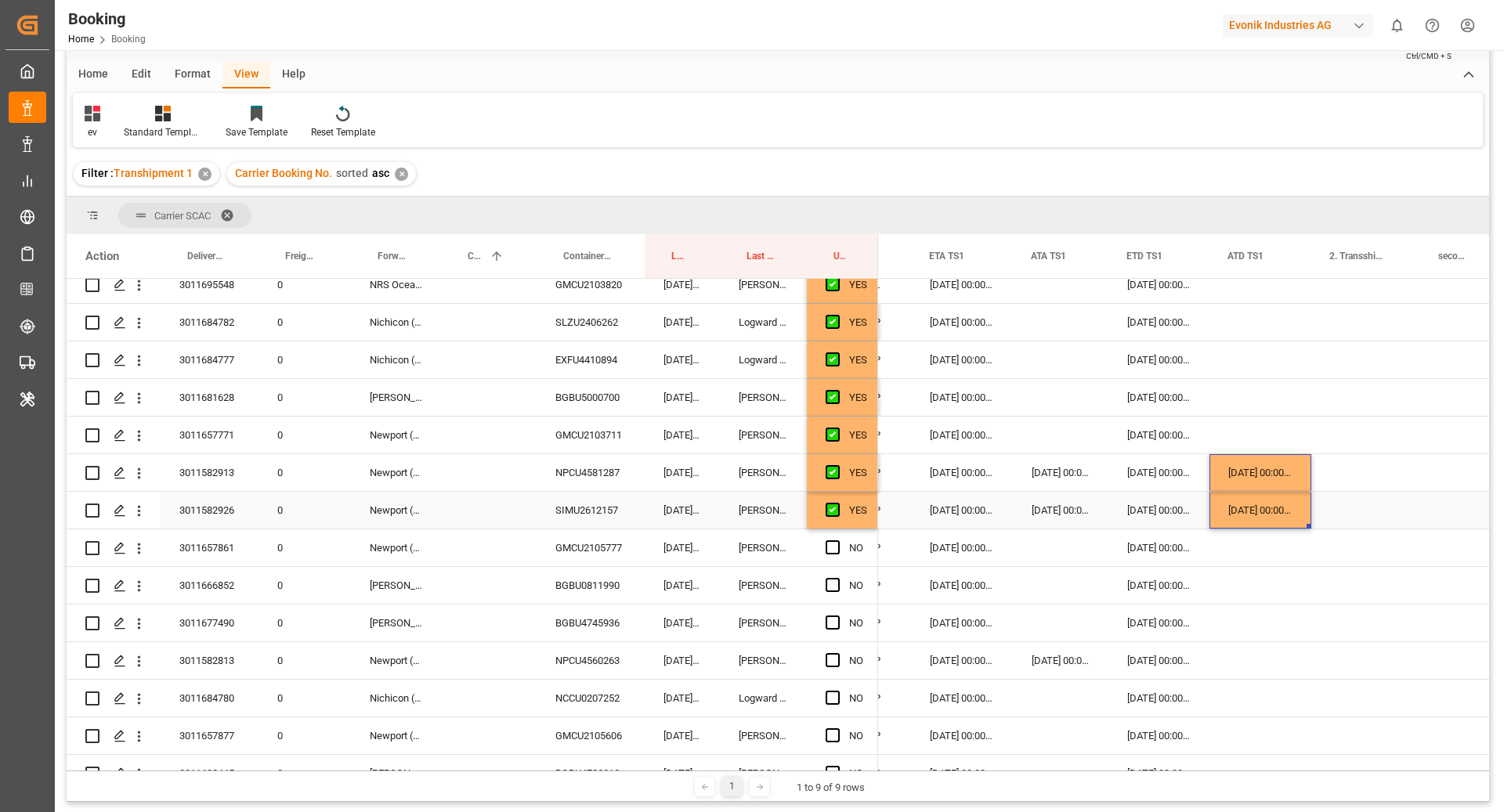
click at [860, 515] on div "YES" at bounding box center [858, 511] width 18 height 36
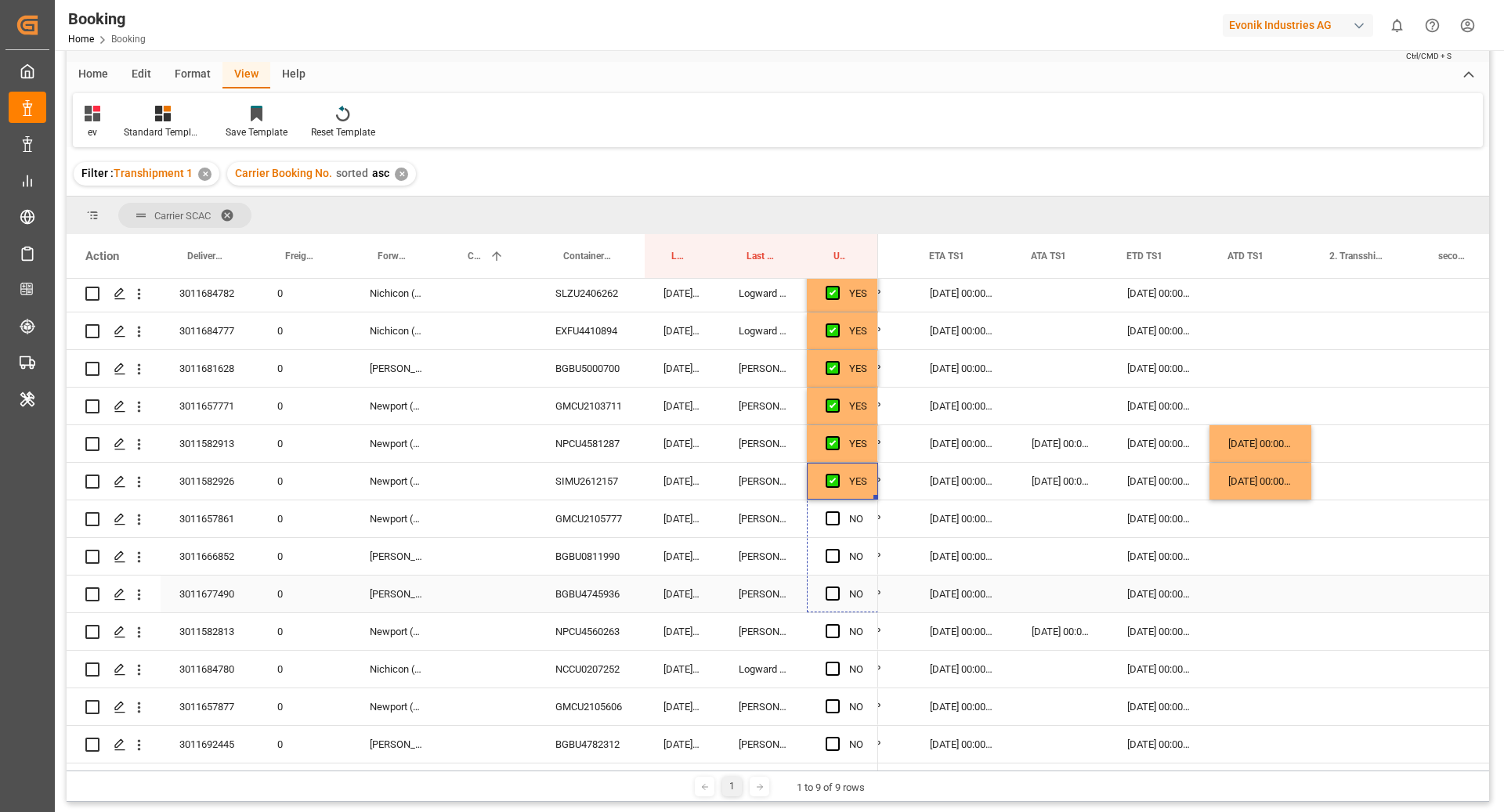
scroll to position [418, 0]
drag, startPoint x: 876, startPoint y: 526, endPoint x: 876, endPoint y: 628, distance: 102.0
click at [601, 636] on div "NPCU4560263" at bounding box center [591, 631] width 108 height 37
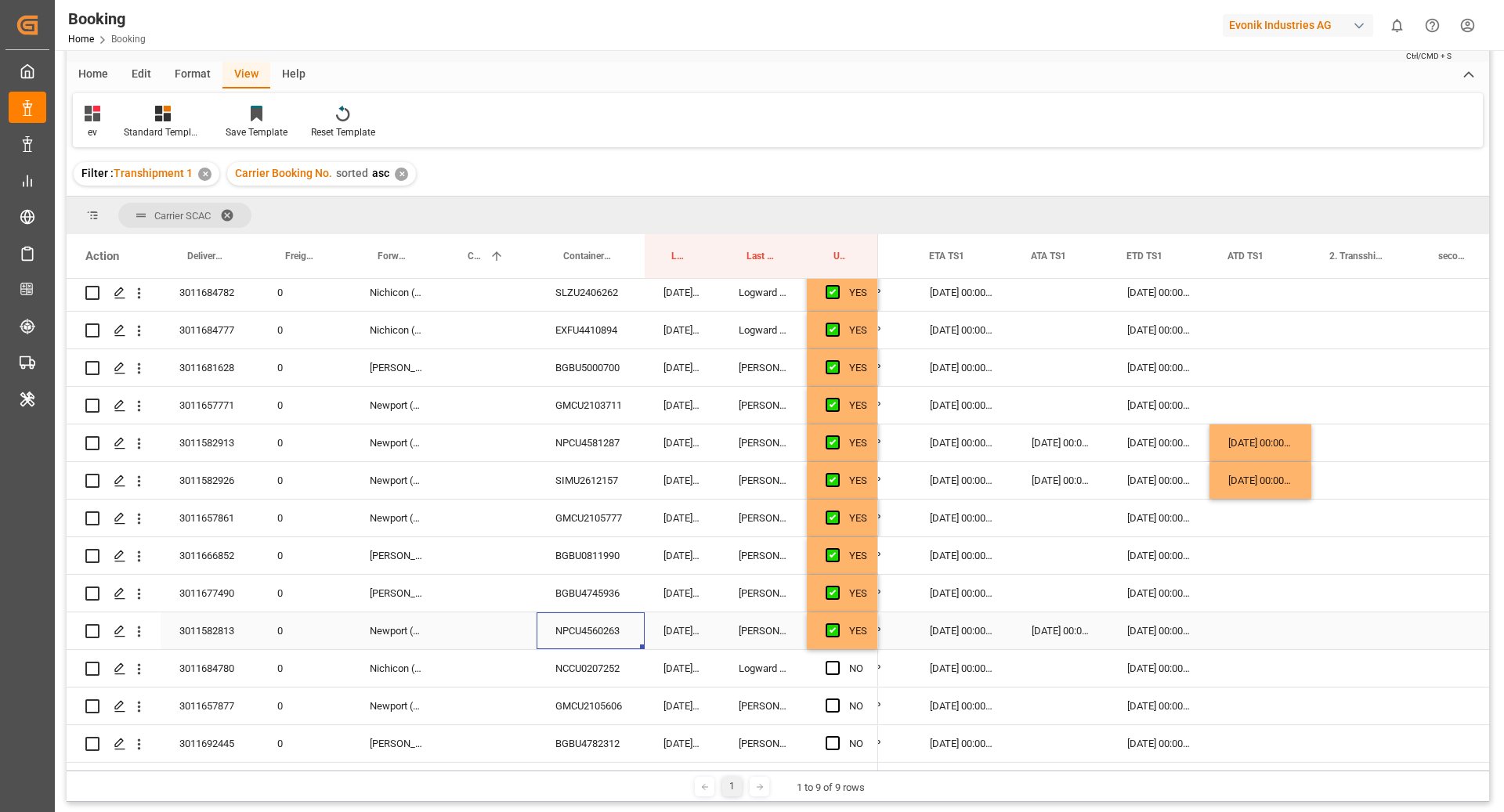
click at [1258, 625] on div "Press SPACE to select this row." at bounding box center [1260, 631] width 102 height 37
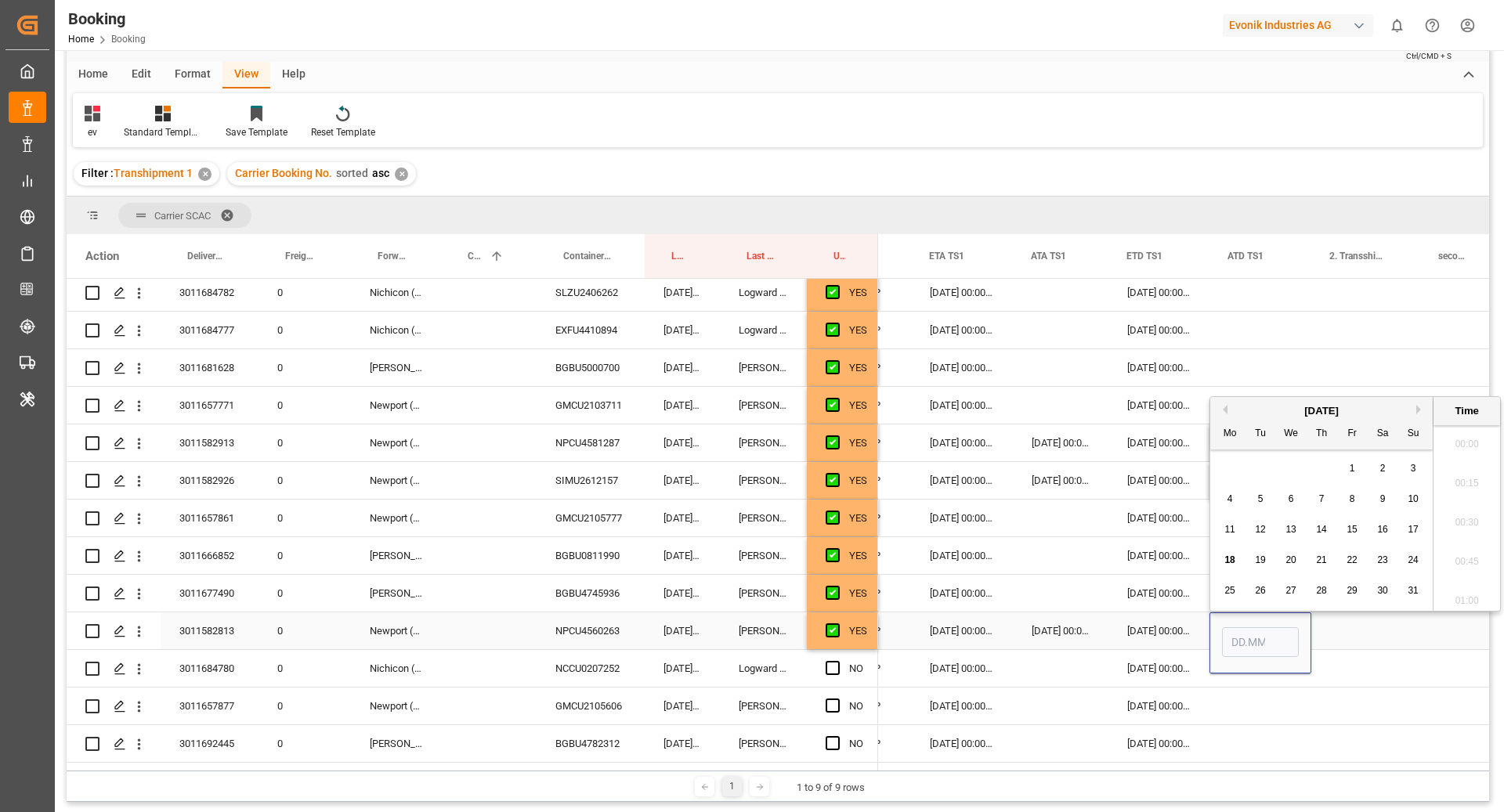
scroll to position [1963, 0]
click at [1231, 562] on span "18" at bounding box center [1229, 560] width 10 height 11
type input "18.08.2025 00:00"
click at [1324, 635] on div "Press SPACE to select this row." at bounding box center [1365, 631] width 109 height 37
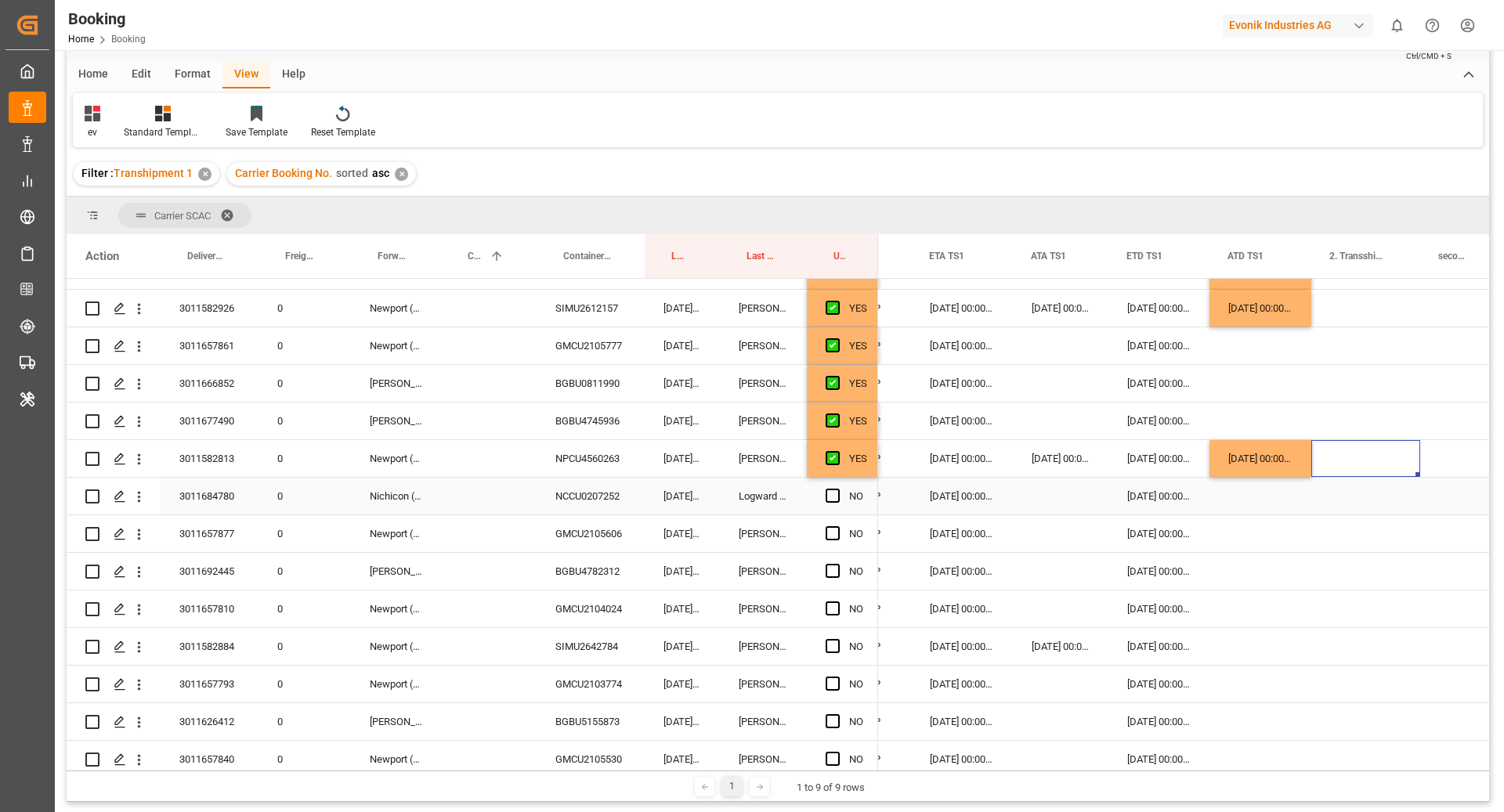
scroll to position [617, 0]
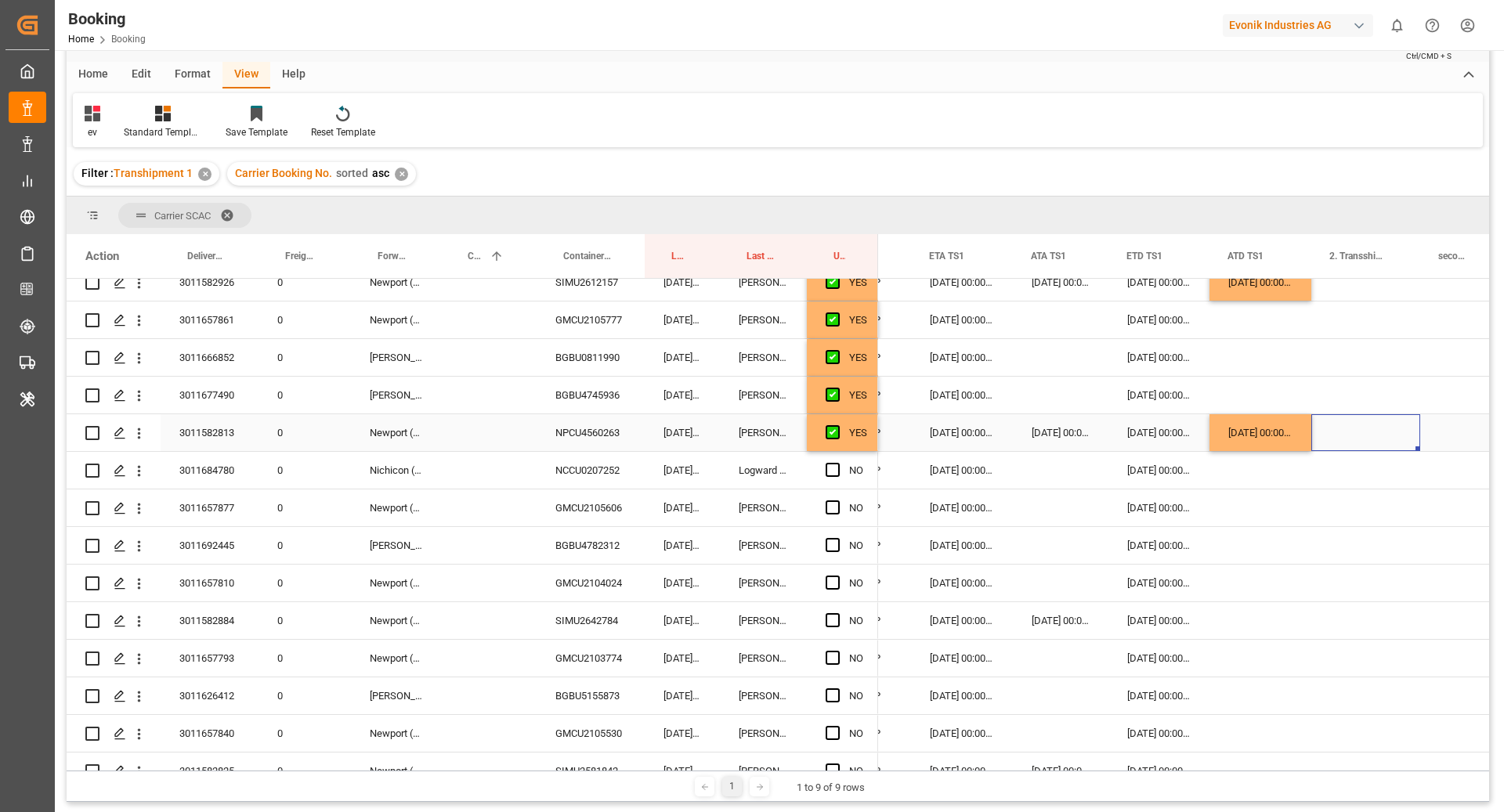
click at [868, 442] on div "YES" at bounding box center [842, 432] width 71 height 37
drag, startPoint x: 874, startPoint y: 448, endPoint x: 880, endPoint y: 595, distance: 147.1
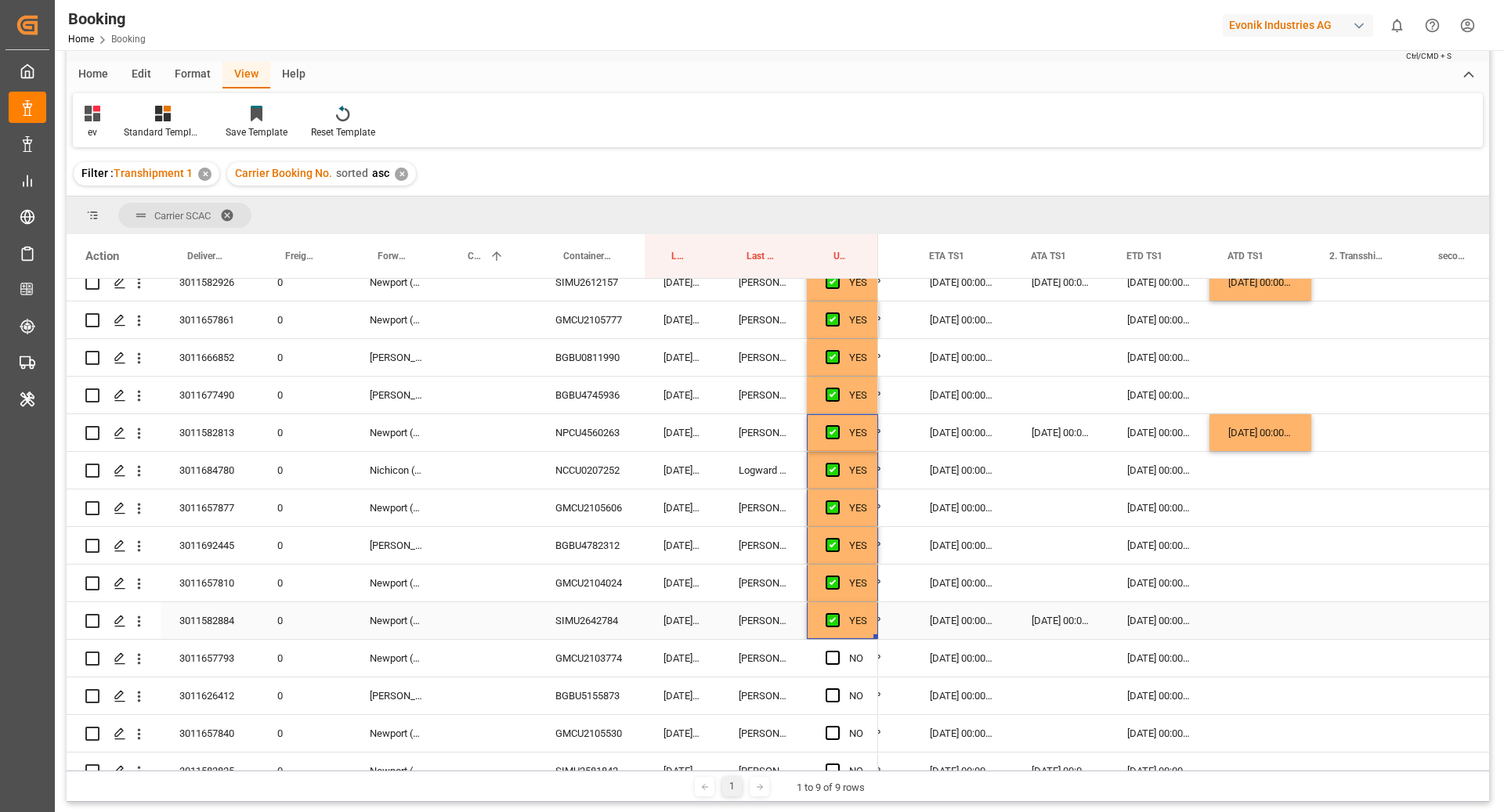
click at [585, 621] on div "SIMU2642784" at bounding box center [591, 621] width 108 height 37
click at [1251, 629] on div "Press SPACE to select this row." at bounding box center [1260, 621] width 102 height 37
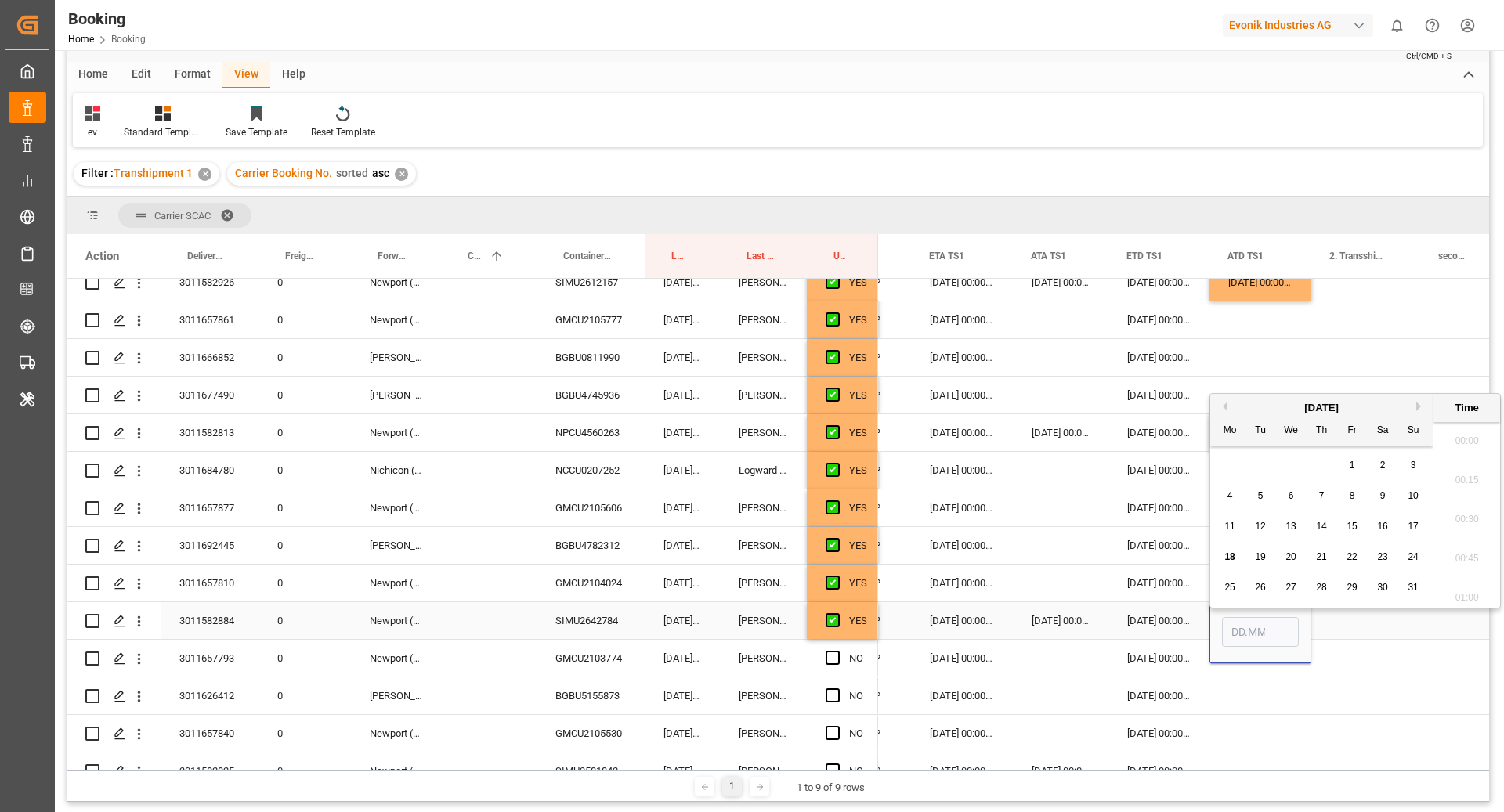
scroll to position [1963, 0]
click at [1233, 548] on span "18" at bounding box center [1229, 549] width 10 height 11
type input "18.08.2025 00:00"
click at [1353, 621] on div "Press SPACE to select this row." at bounding box center [1365, 621] width 109 height 37
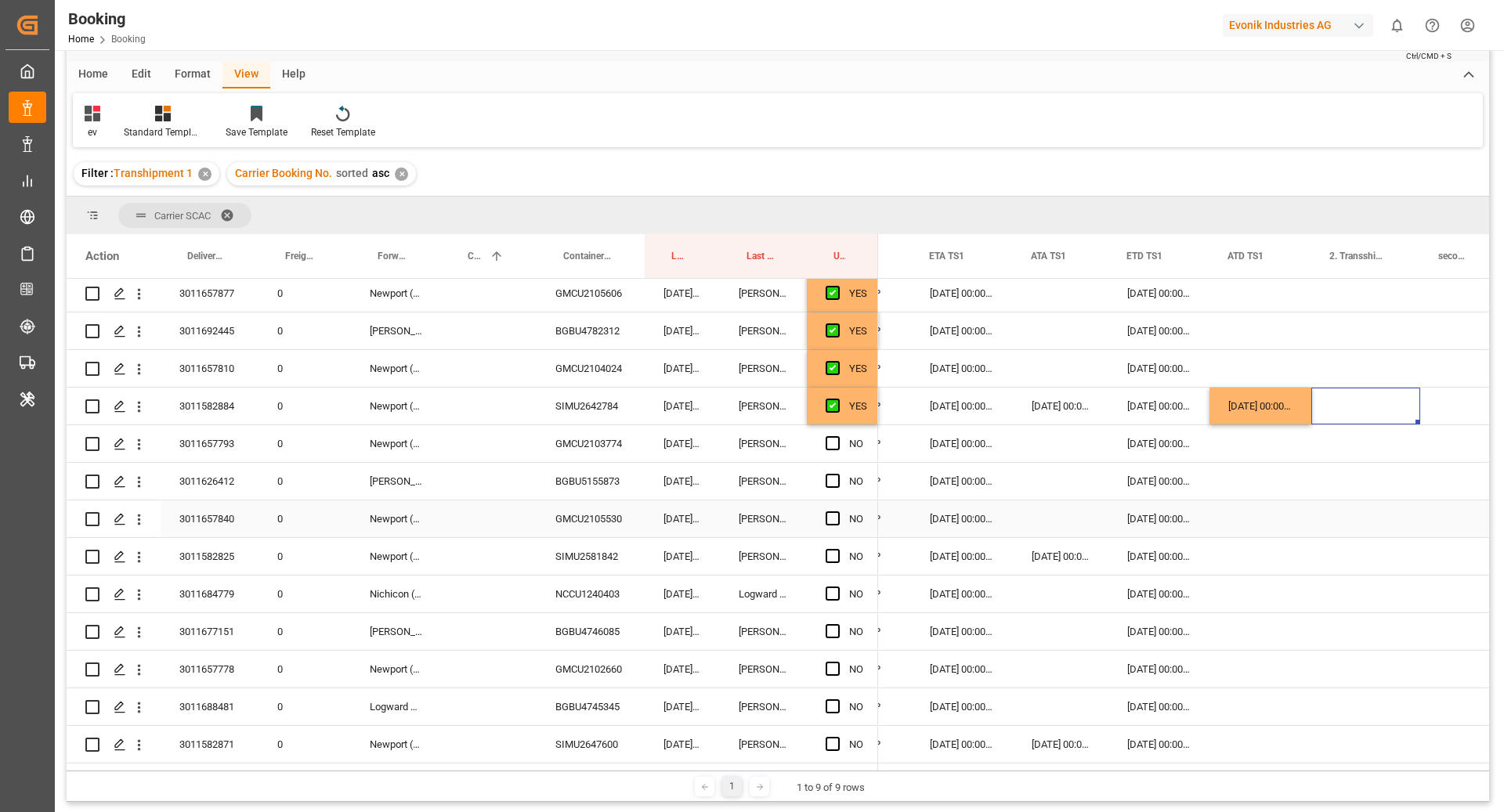
scroll to position [865, 0]
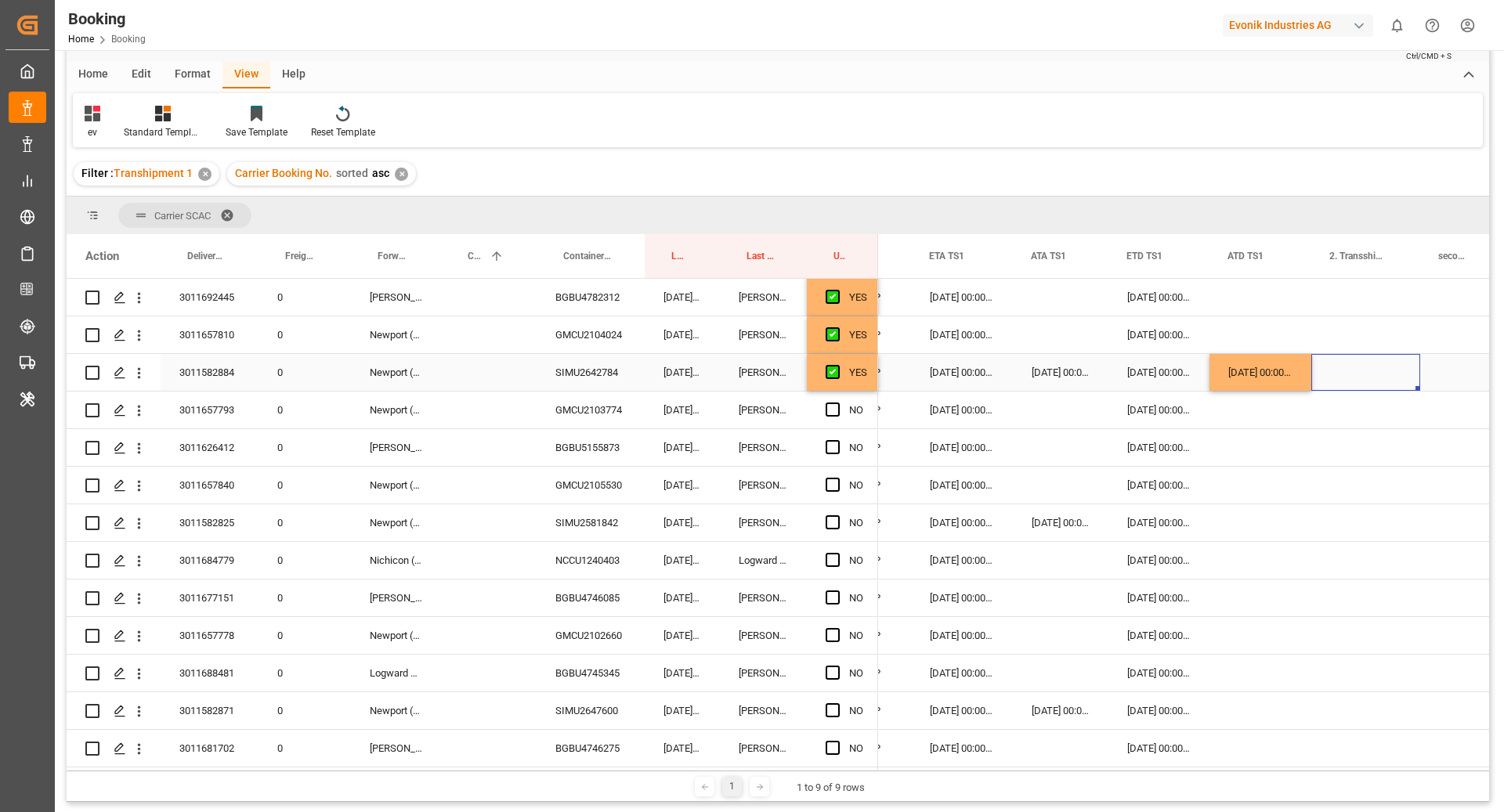
click at [864, 370] on div "YES" at bounding box center [858, 373] width 18 height 36
drag, startPoint x: 876, startPoint y: 384, endPoint x: 893, endPoint y: 708, distance: 324.4
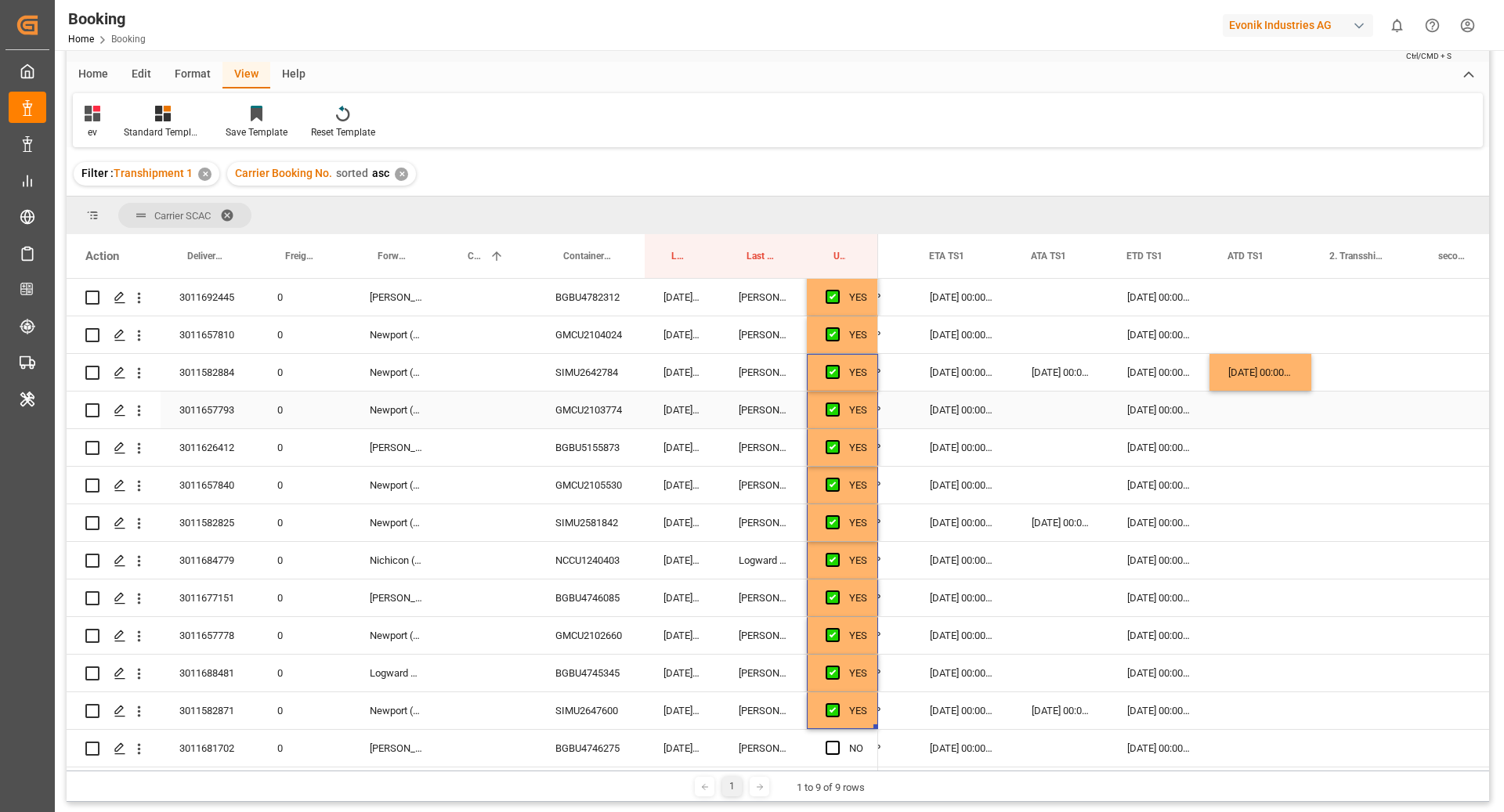
click at [1262, 377] on div "[DATE] 00:00:00" at bounding box center [1260, 372] width 102 height 37
click at [1218, 512] on div "Press SPACE to select this row." at bounding box center [1260, 523] width 102 height 37
click at [1237, 717] on div "Press SPACE to select this row." at bounding box center [1260, 710] width 102 height 37
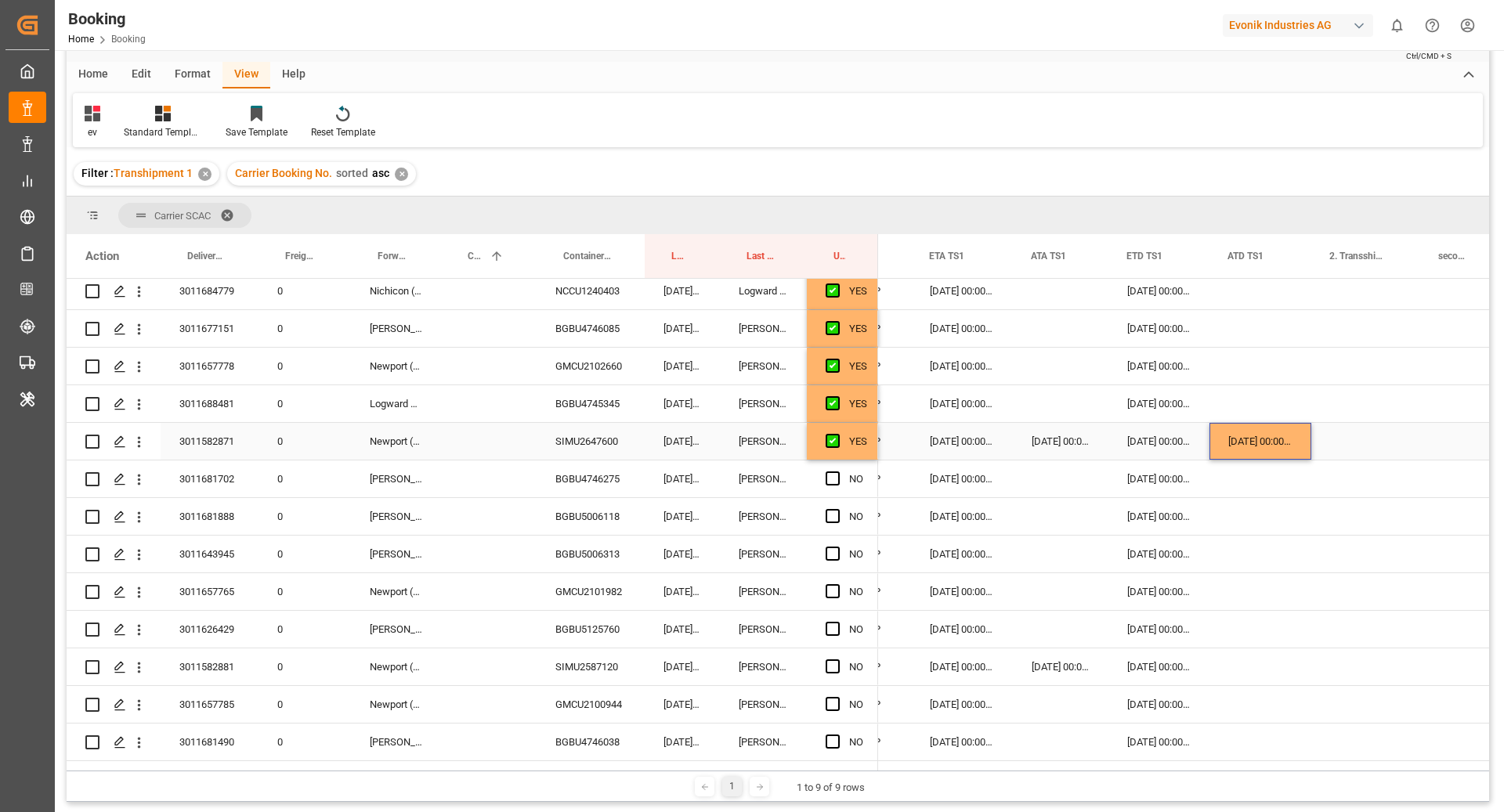
scroll to position [1156, 0]
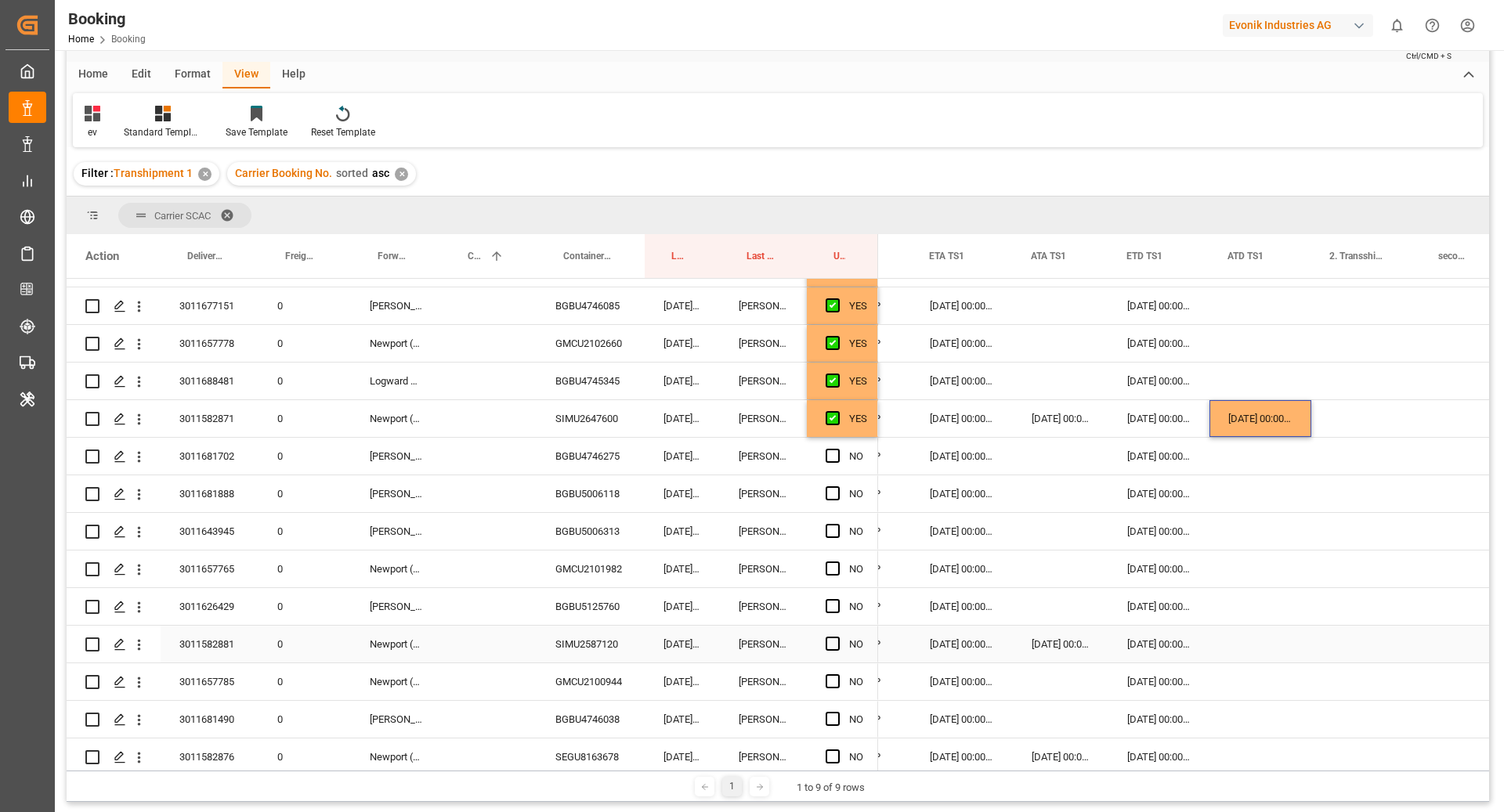
click at [1243, 642] on div "Press SPACE to select this row." at bounding box center [1260, 644] width 102 height 37
click at [873, 413] on div "YES" at bounding box center [842, 418] width 71 height 37
drag, startPoint x: 876, startPoint y: 435, endPoint x: 882, endPoint y: 661, distance: 226.1
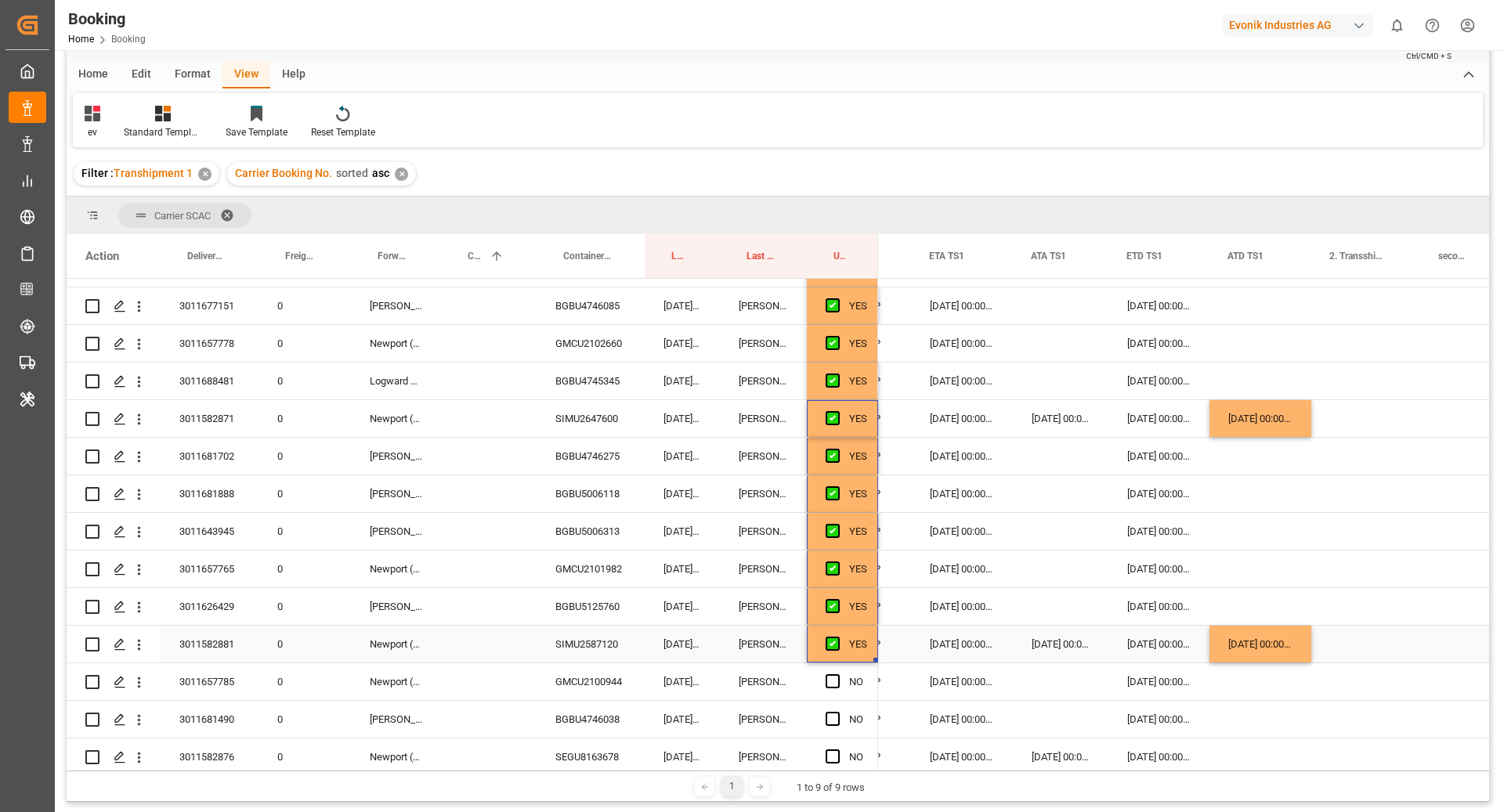
click at [208, 647] on div "3011582881" at bounding box center [209, 644] width 98 height 37
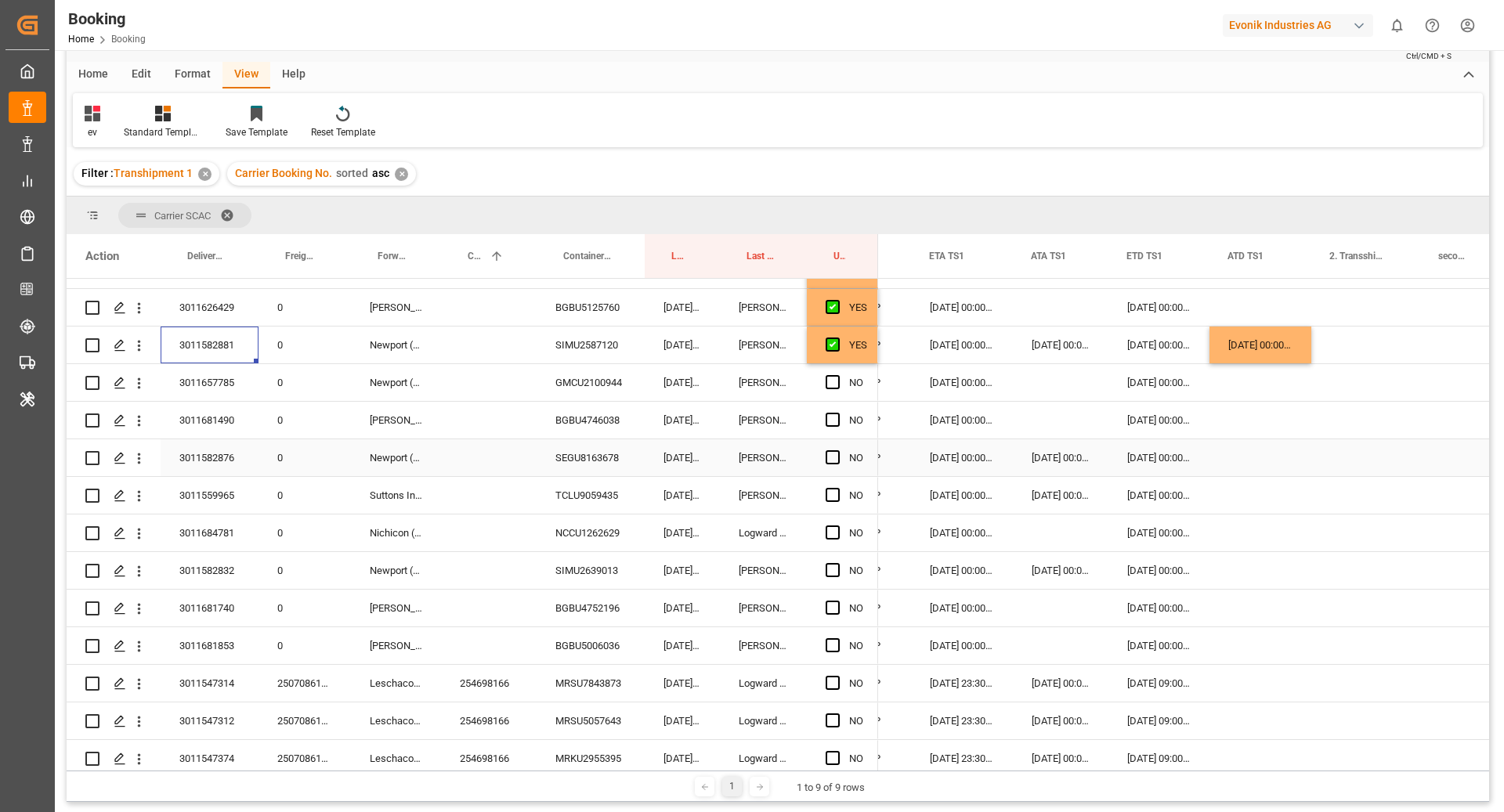
scroll to position [1477, 0]
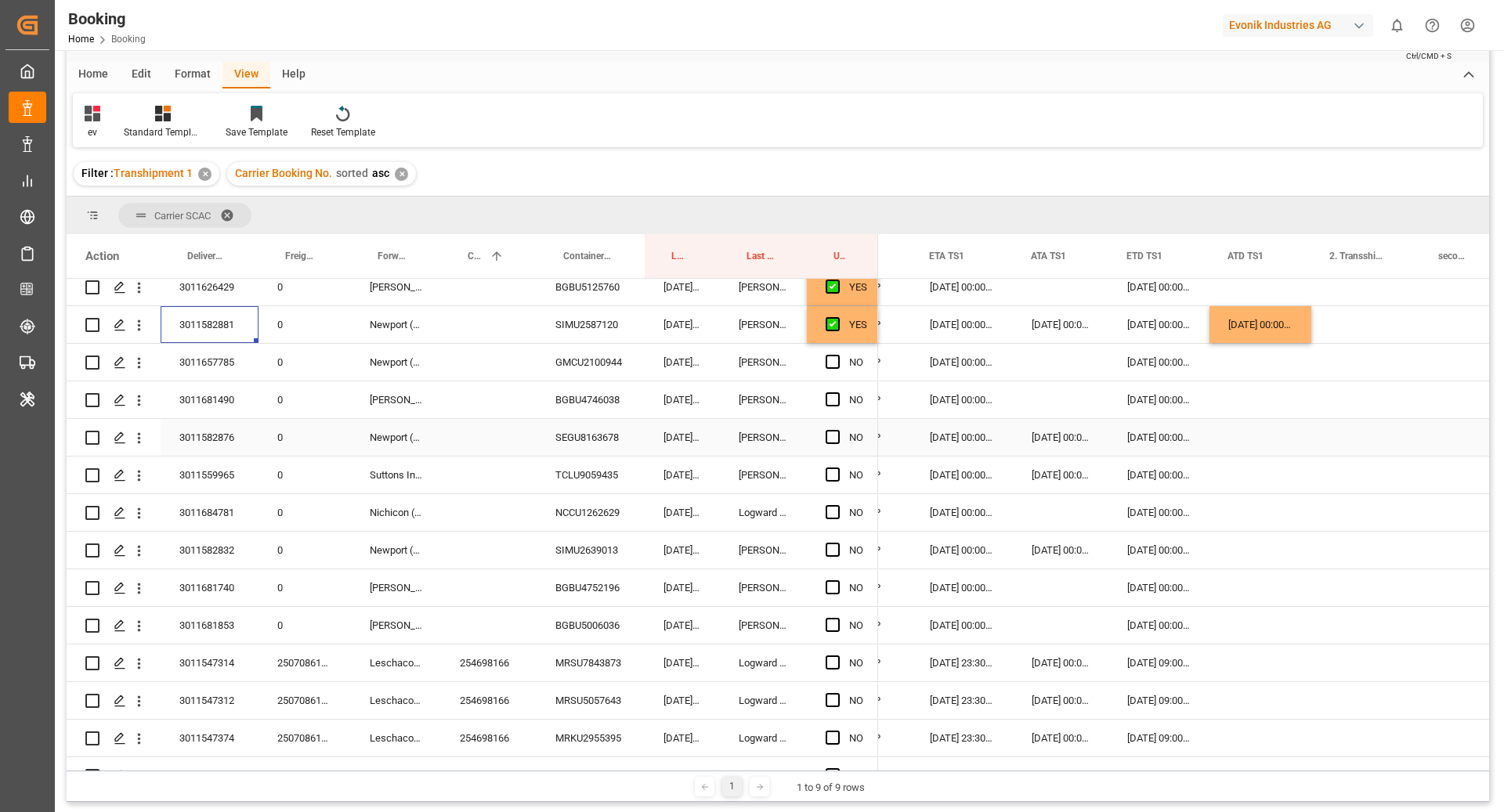
click at [587, 438] on div "SEGU8163678" at bounding box center [591, 437] width 108 height 37
click at [1240, 441] on div "Press SPACE to select this row." at bounding box center [1260, 437] width 102 height 37
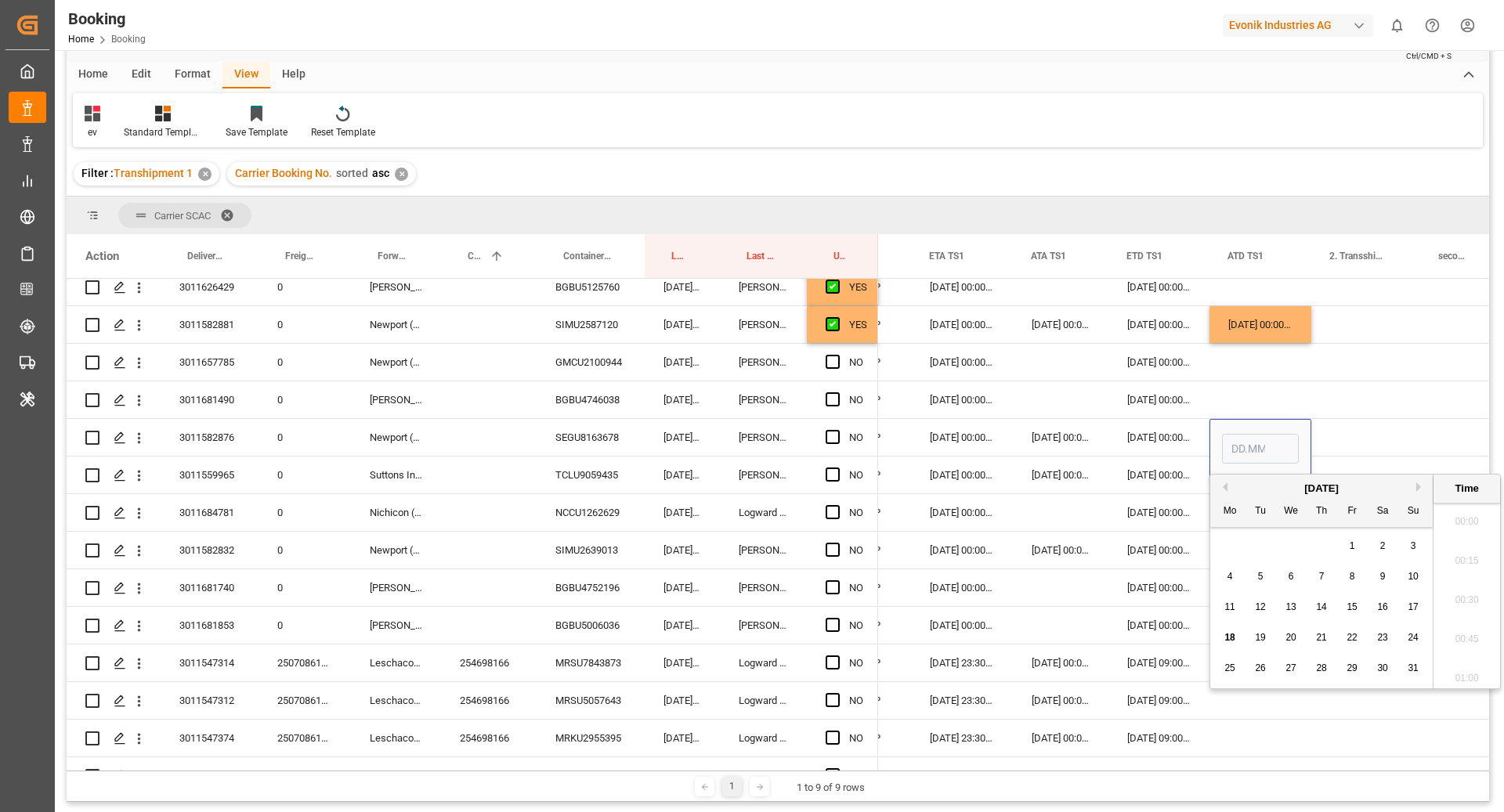
scroll to position [1963, 0]
click at [1229, 639] on span "18" at bounding box center [1229, 638] width 10 height 11
type input "18.08.2025 00:00"
click at [1357, 429] on div "Press SPACE to select this row." at bounding box center [1365, 437] width 109 height 37
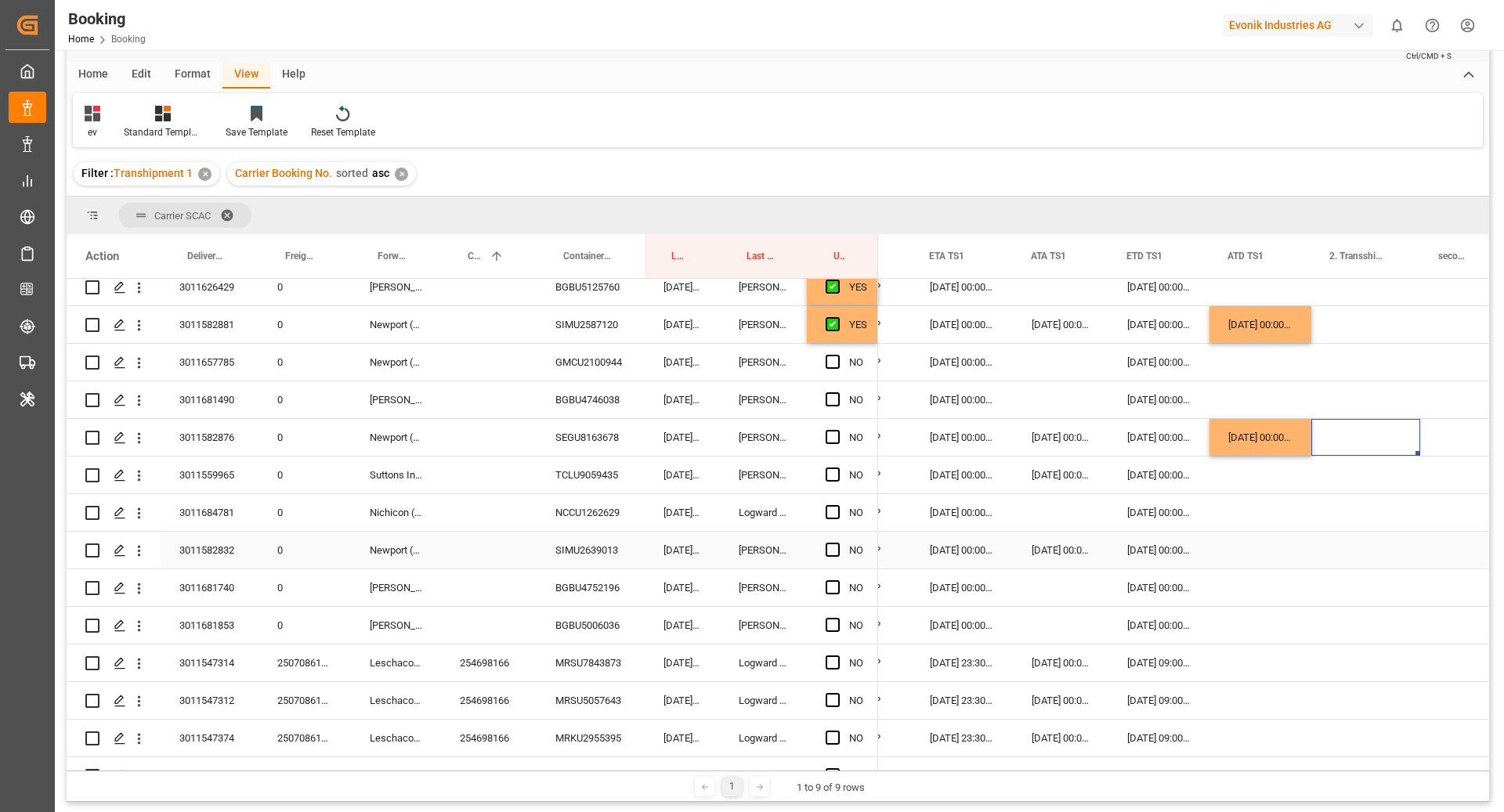
click at [1256, 559] on div "Press SPACE to select this row." at bounding box center [1260, 550] width 102 height 37
click at [1256, 559] on div "Press SPACE to select this row." at bounding box center [1260, 550] width 102 height 37
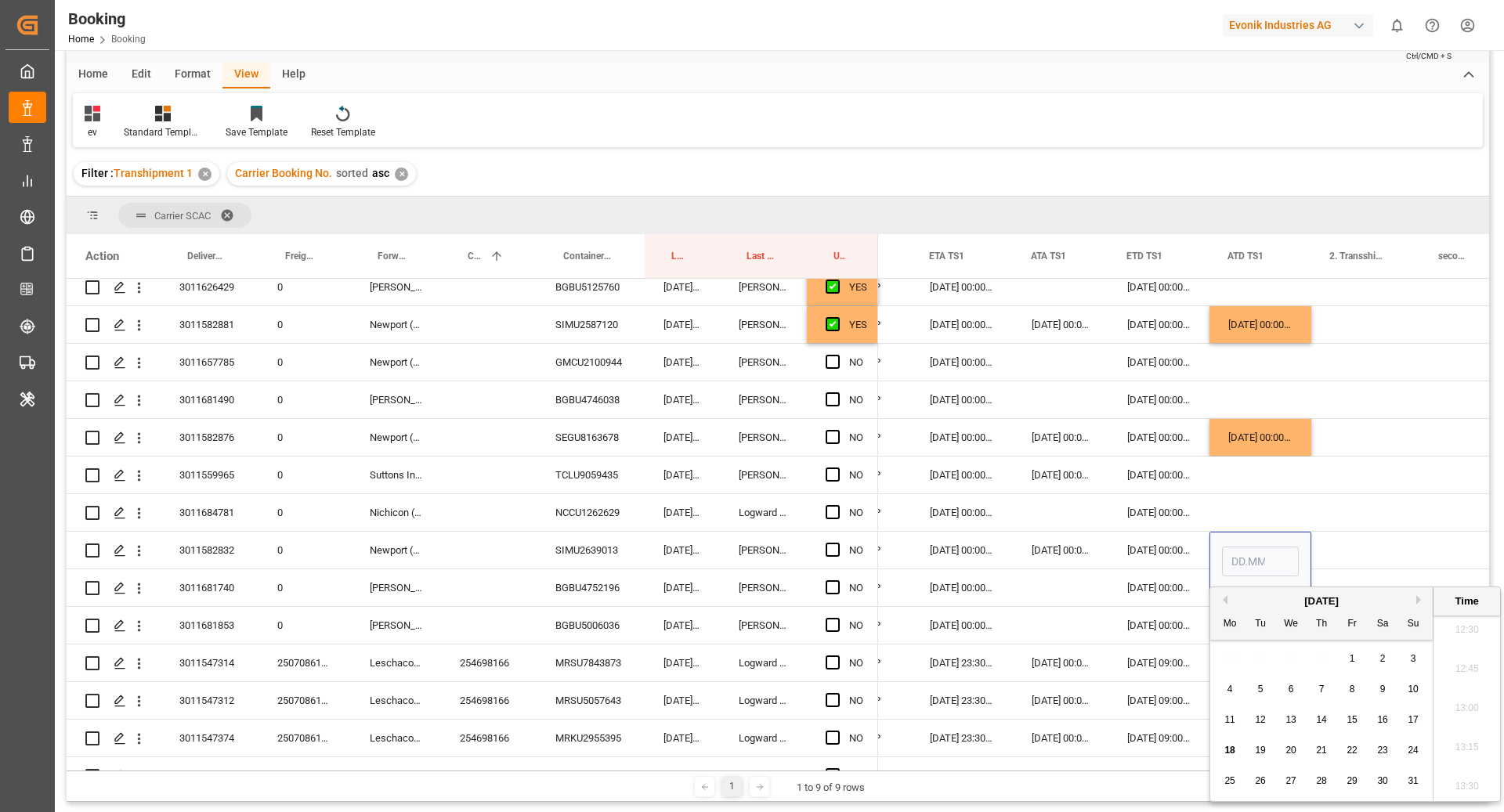
drag, startPoint x: 1226, startPoint y: 748, endPoint x: 1236, endPoint y: 628, distance: 120.4
click at [1226, 748] on span "18" at bounding box center [1229, 750] width 10 height 11
type input "18.08.2025 00:00"
click at [1353, 543] on div "Press SPACE to select this row." at bounding box center [1365, 550] width 109 height 37
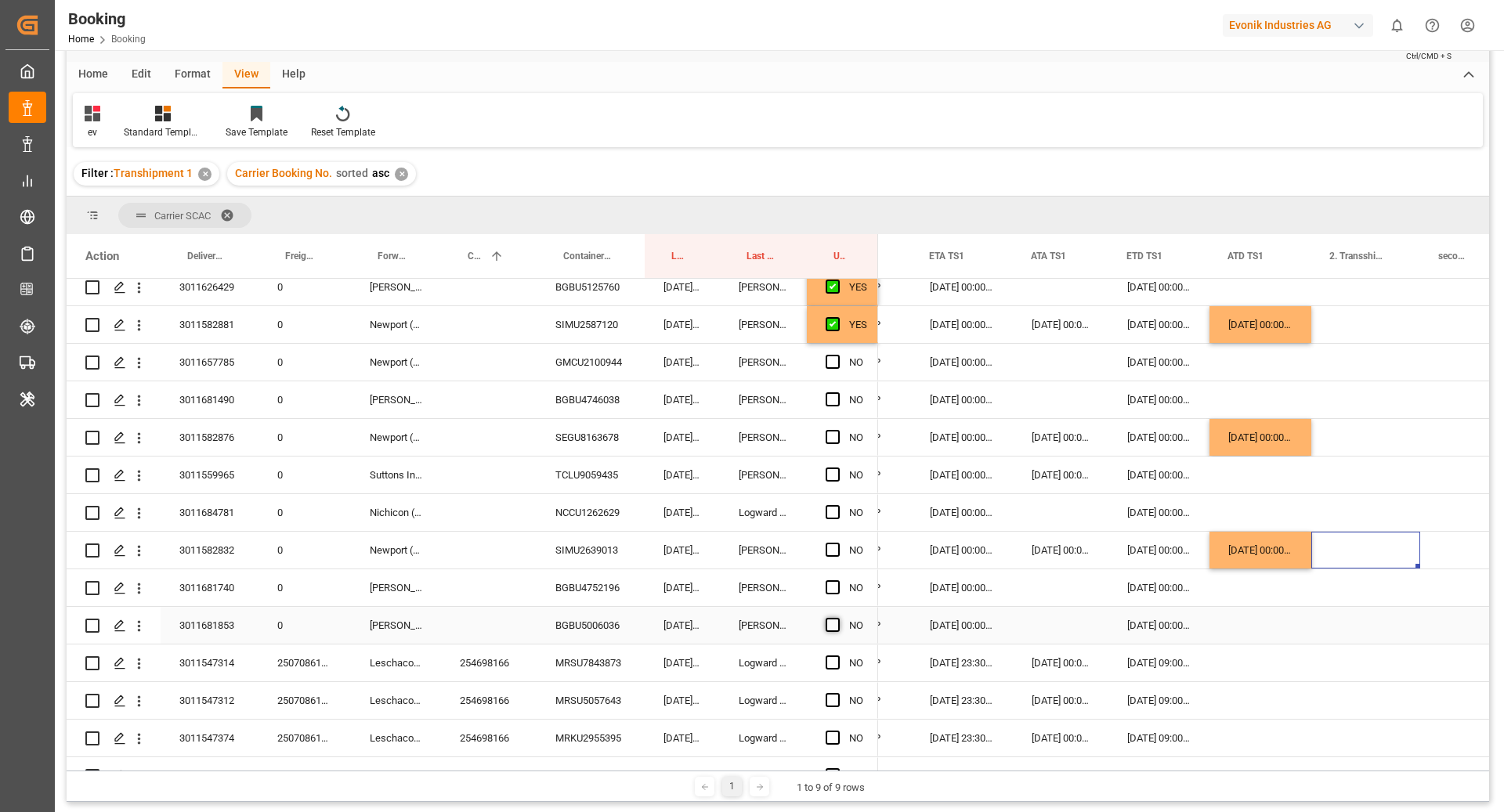
click at [828, 623] on span "Press SPACE to select this row." at bounding box center [832, 625] width 14 height 14
click at [837, 618] on input "Press SPACE to select this row." at bounding box center [837, 618] width 0 height 0
click at [840, 324] on div "Press SPACE to select this row." at bounding box center [837, 325] width 24 height 36
drag, startPoint x: 876, startPoint y: 340, endPoint x: 889, endPoint y: 608, distance: 268.3
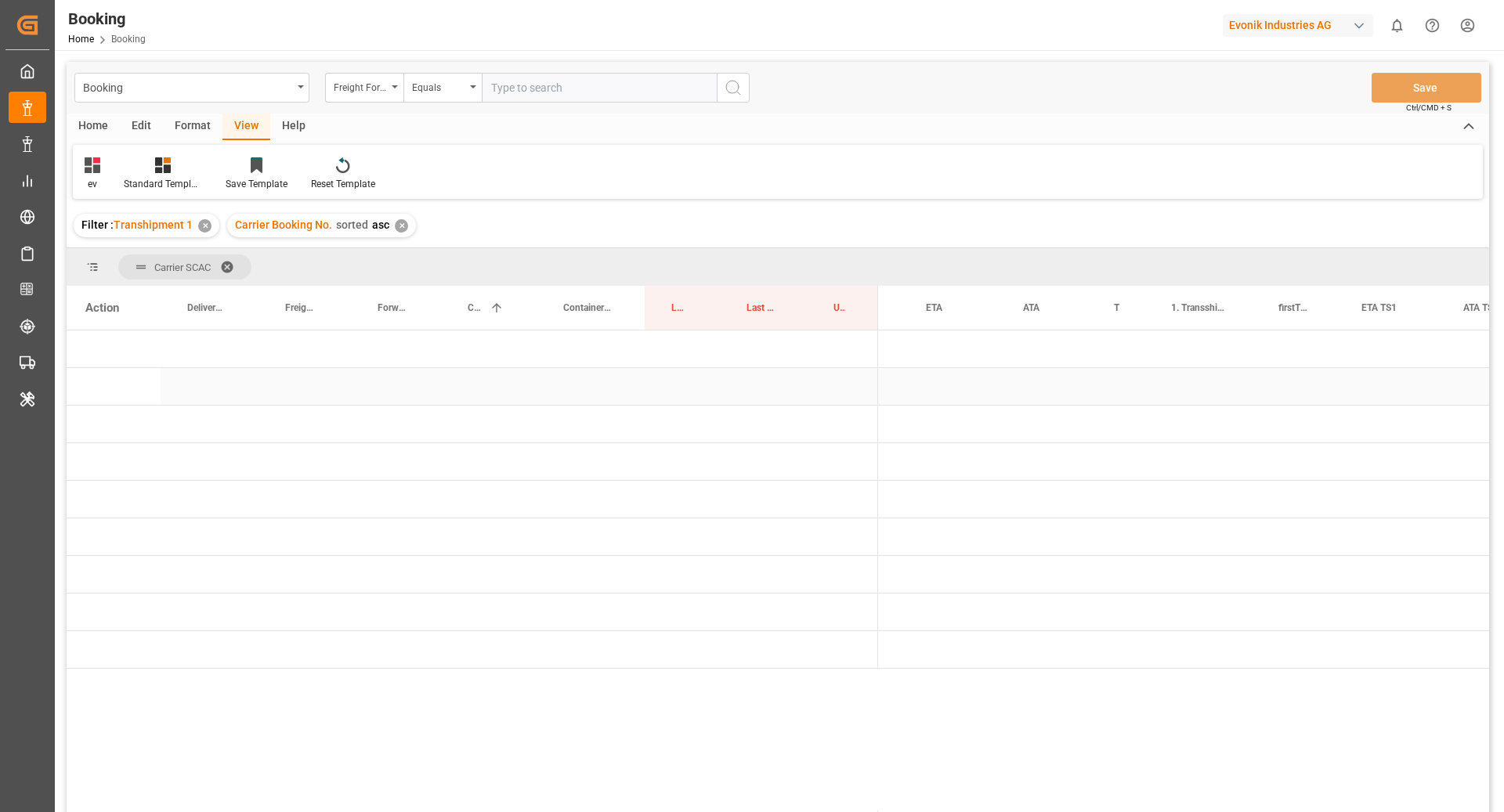
scroll to position [0, 0]
click at [902, 501] on span "Press SPACE to select this row." at bounding box center [904, 500] width 14 height 14
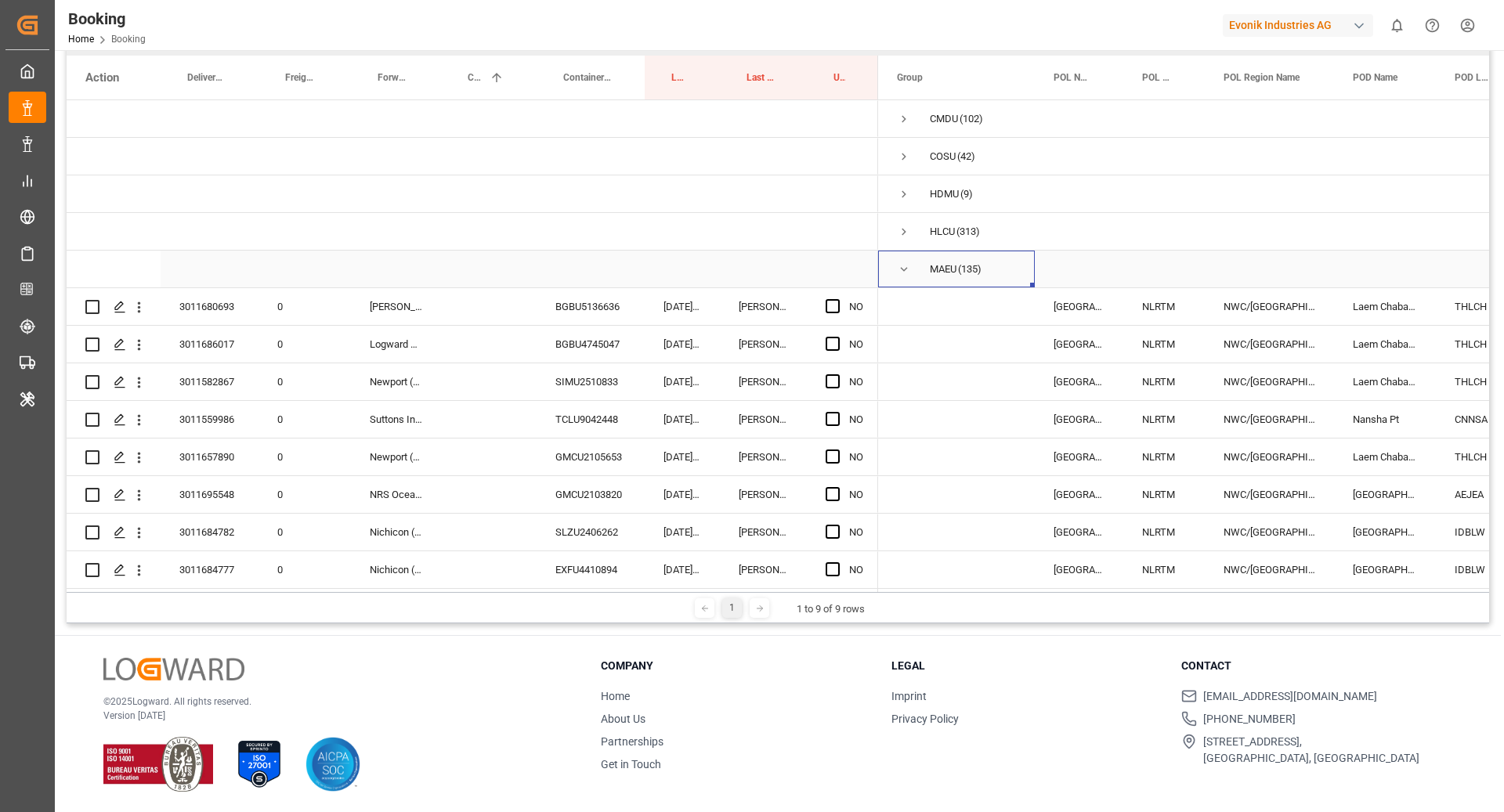
click at [904, 262] on span "Press SPACE to select this row." at bounding box center [904, 269] width 14 height 14
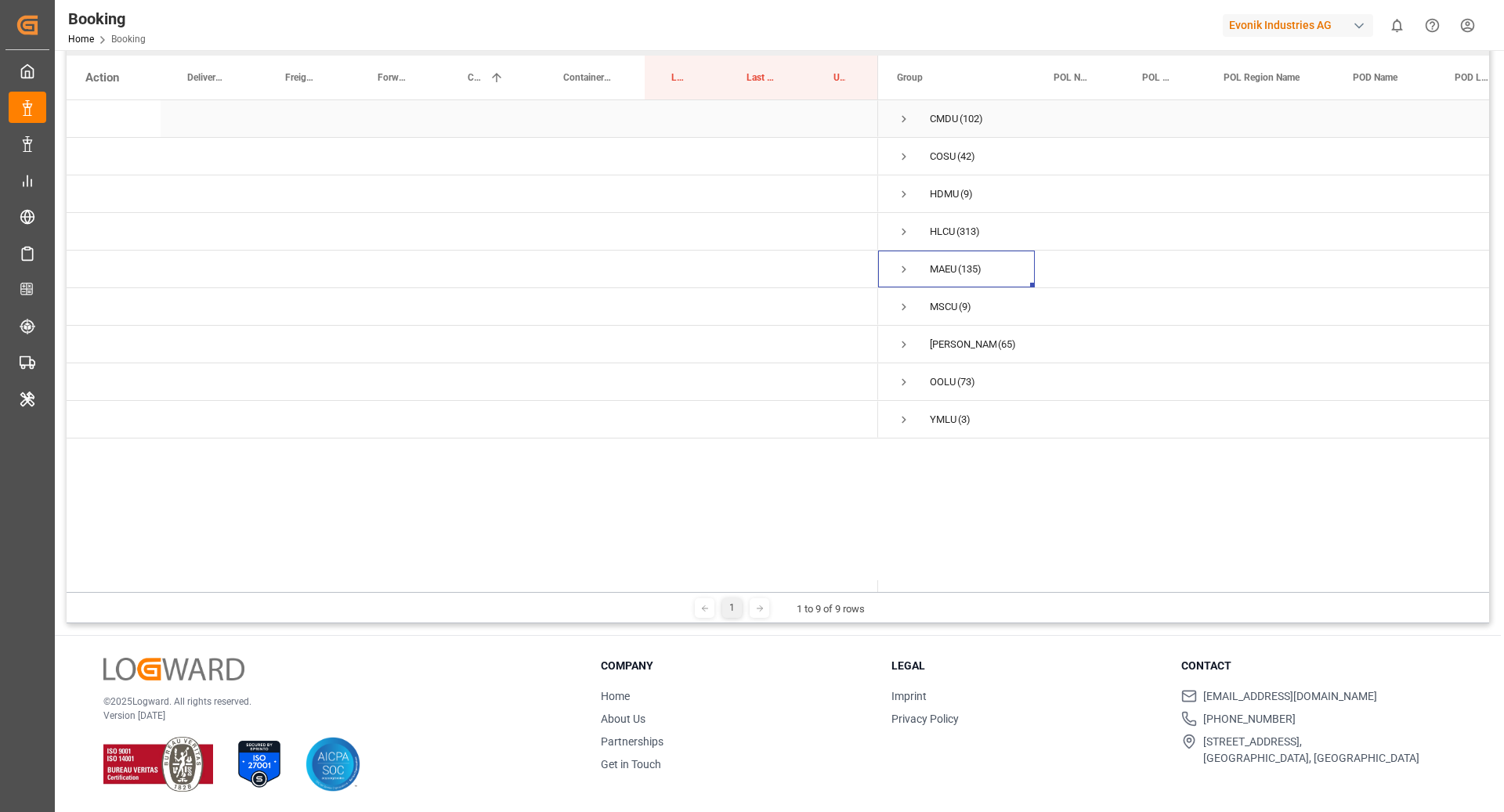
click at [898, 117] on span "Press SPACE to select this row." at bounding box center [904, 119] width 14 height 14
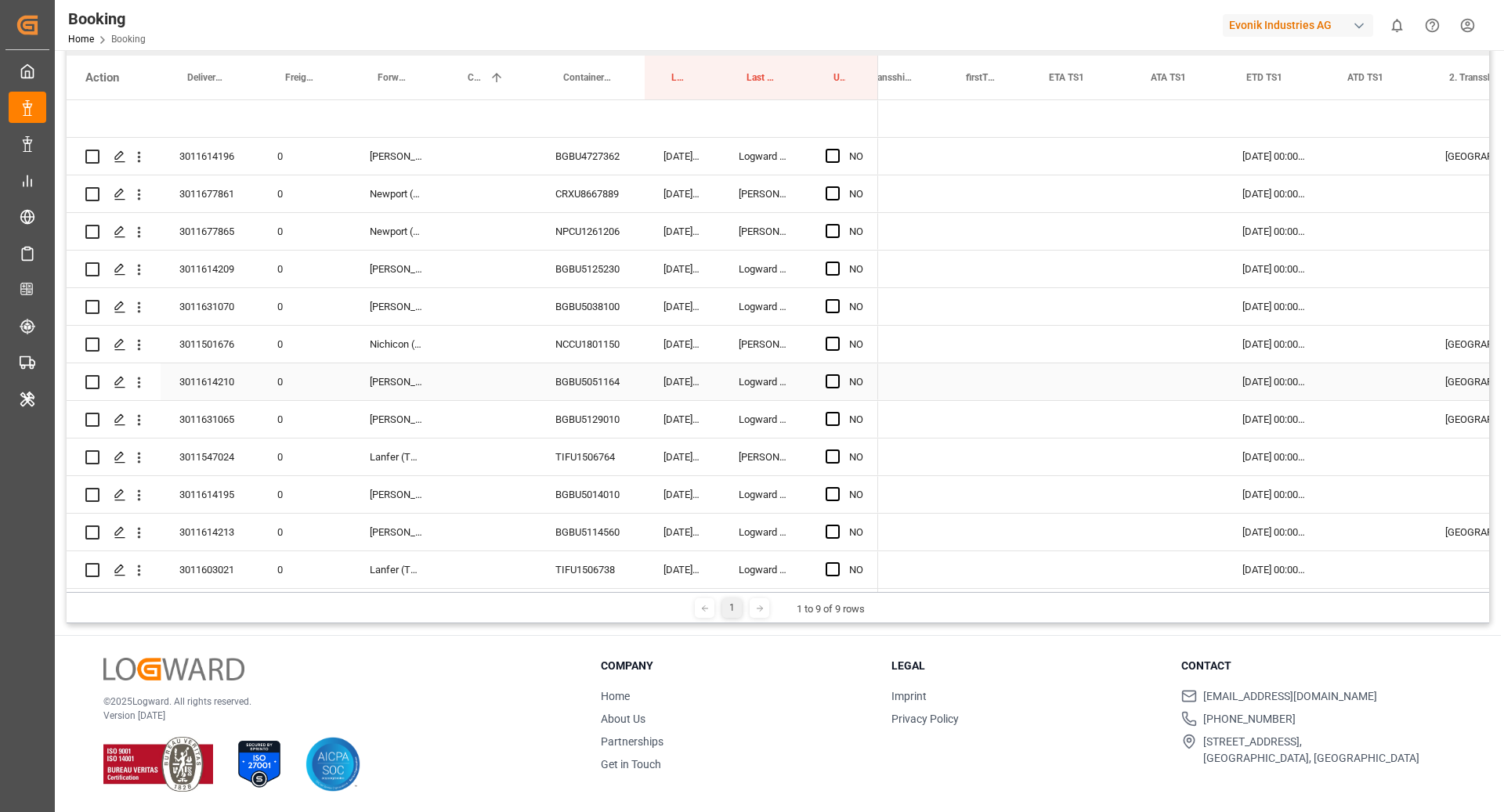
scroll to position [0, 1542]
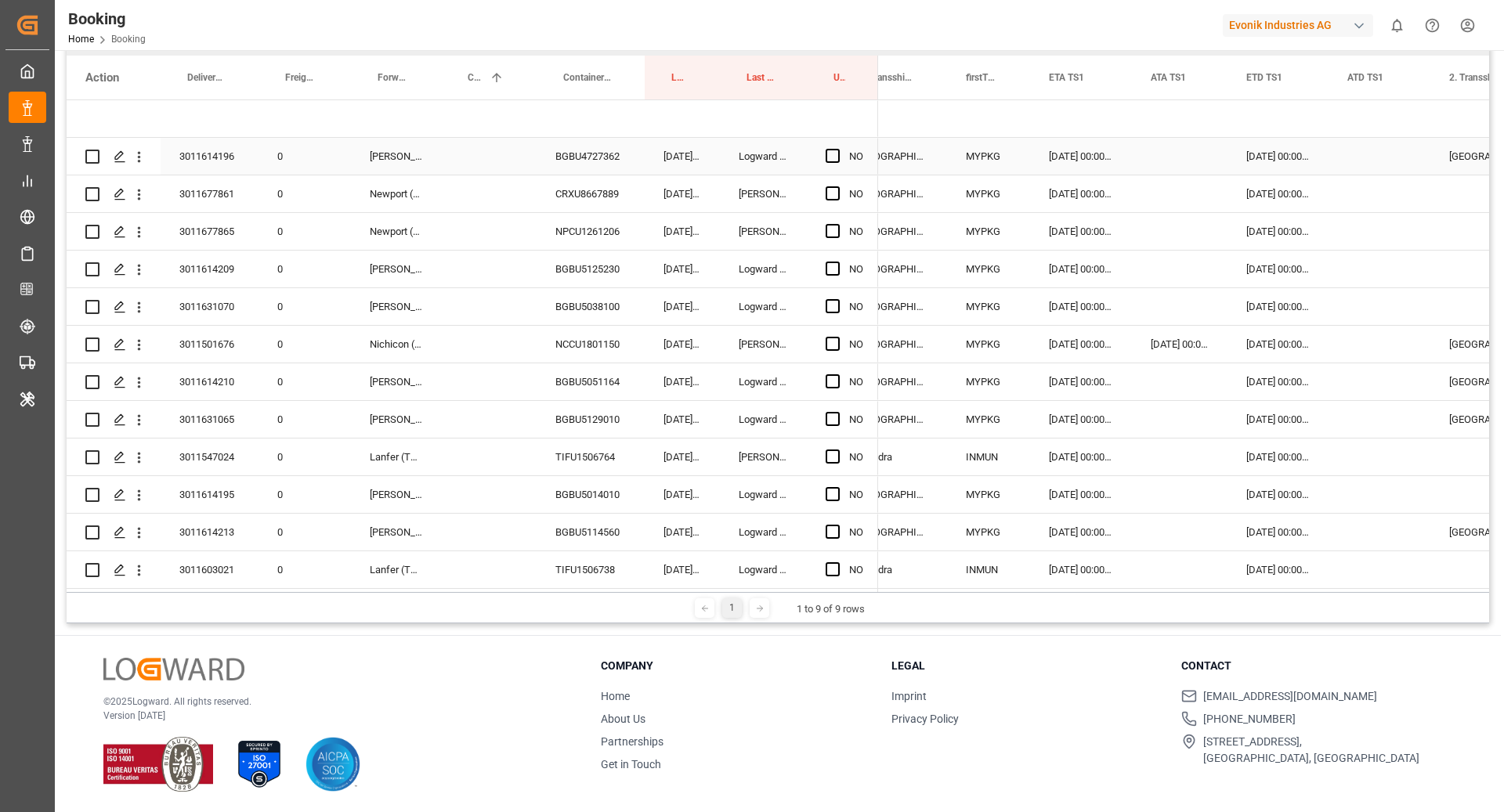
click at [840, 156] on div "Press SPACE to select this row." at bounding box center [837, 157] width 24 height 36
click at [830, 158] on span "Press SPACE to select this row." at bounding box center [832, 156] width 14 height 14
click at [837, 149] on input "Press SPACE to select this row." at bounding box center [837, 149] width 0 height 0
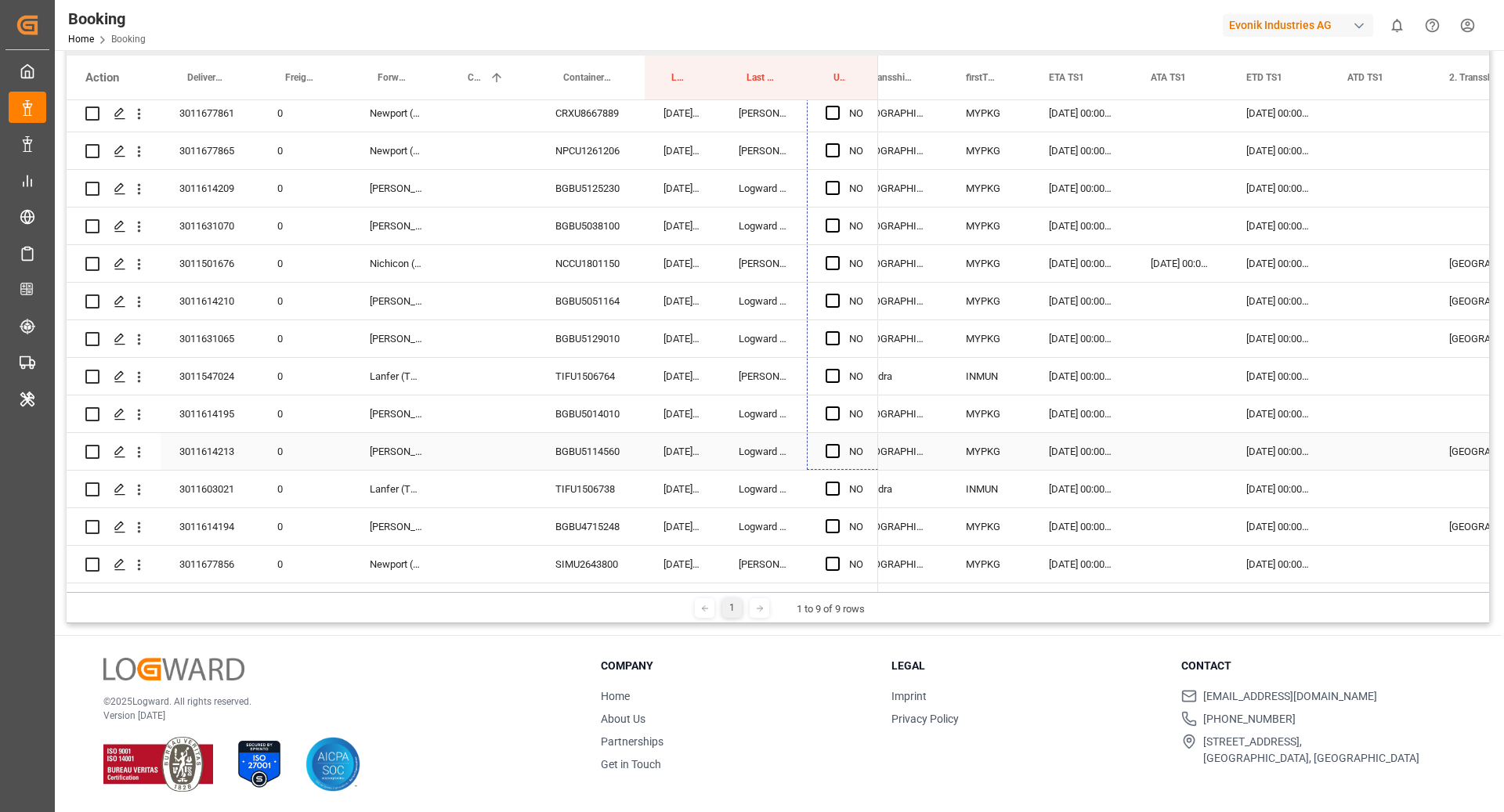
scroll to position [0, 0]
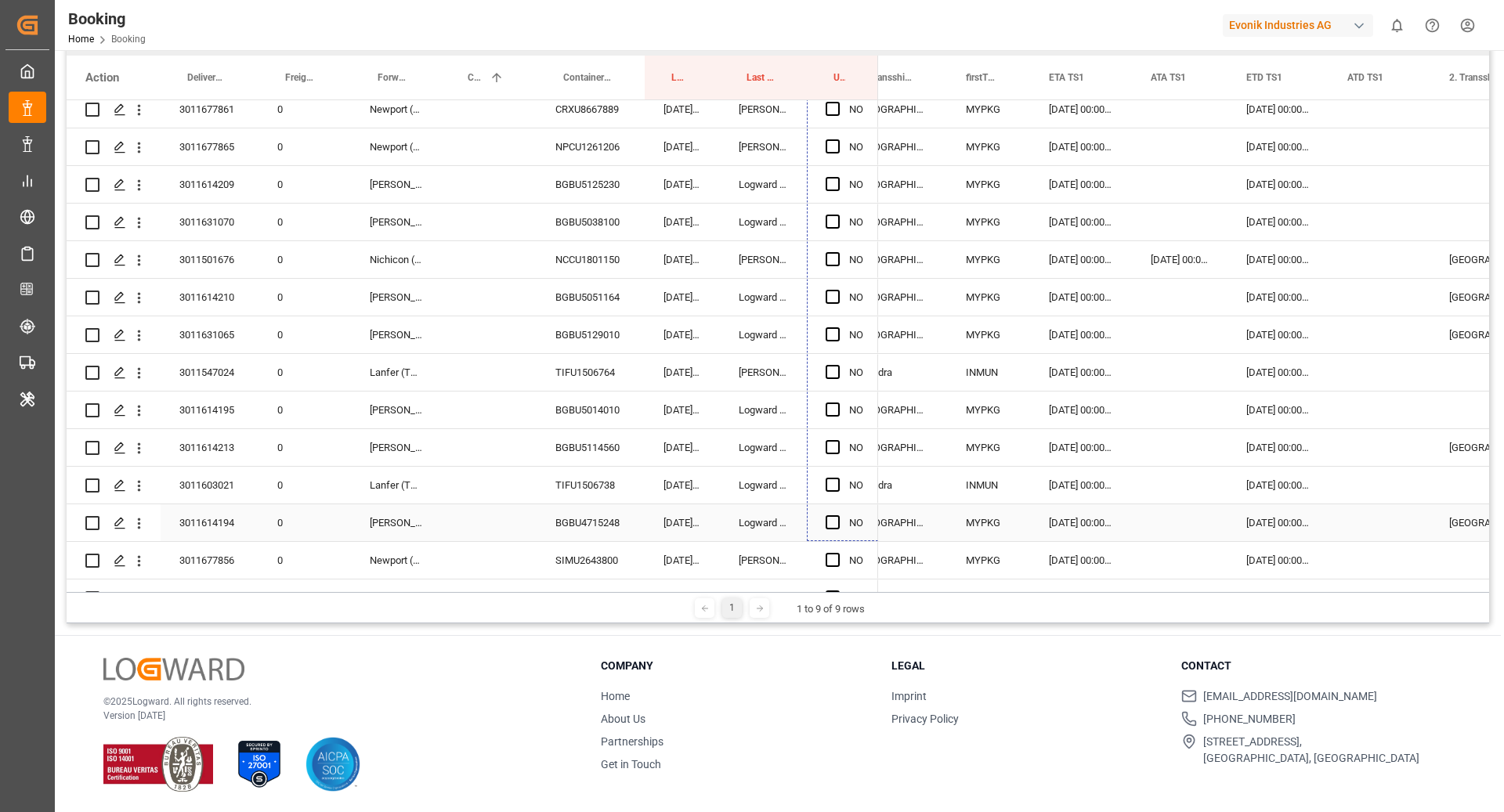
drag, startPoint x: 877, startPoint y: 173, endPoint x: 861, endPoint y: 530, distance: 357.4
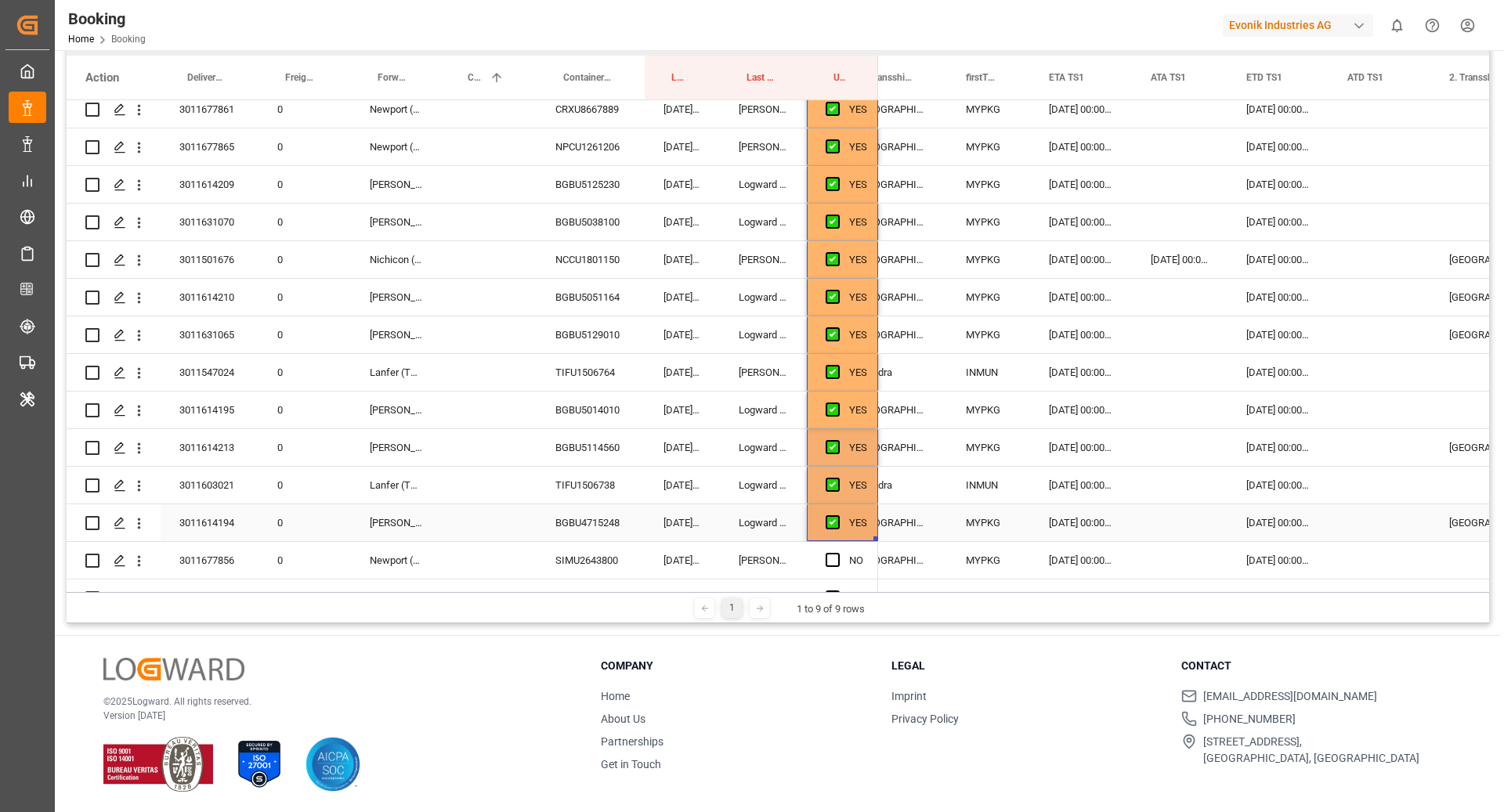
click at [615, 524] on div "BGBU4715248" at bounding box center [591, 523] width 108 height 37
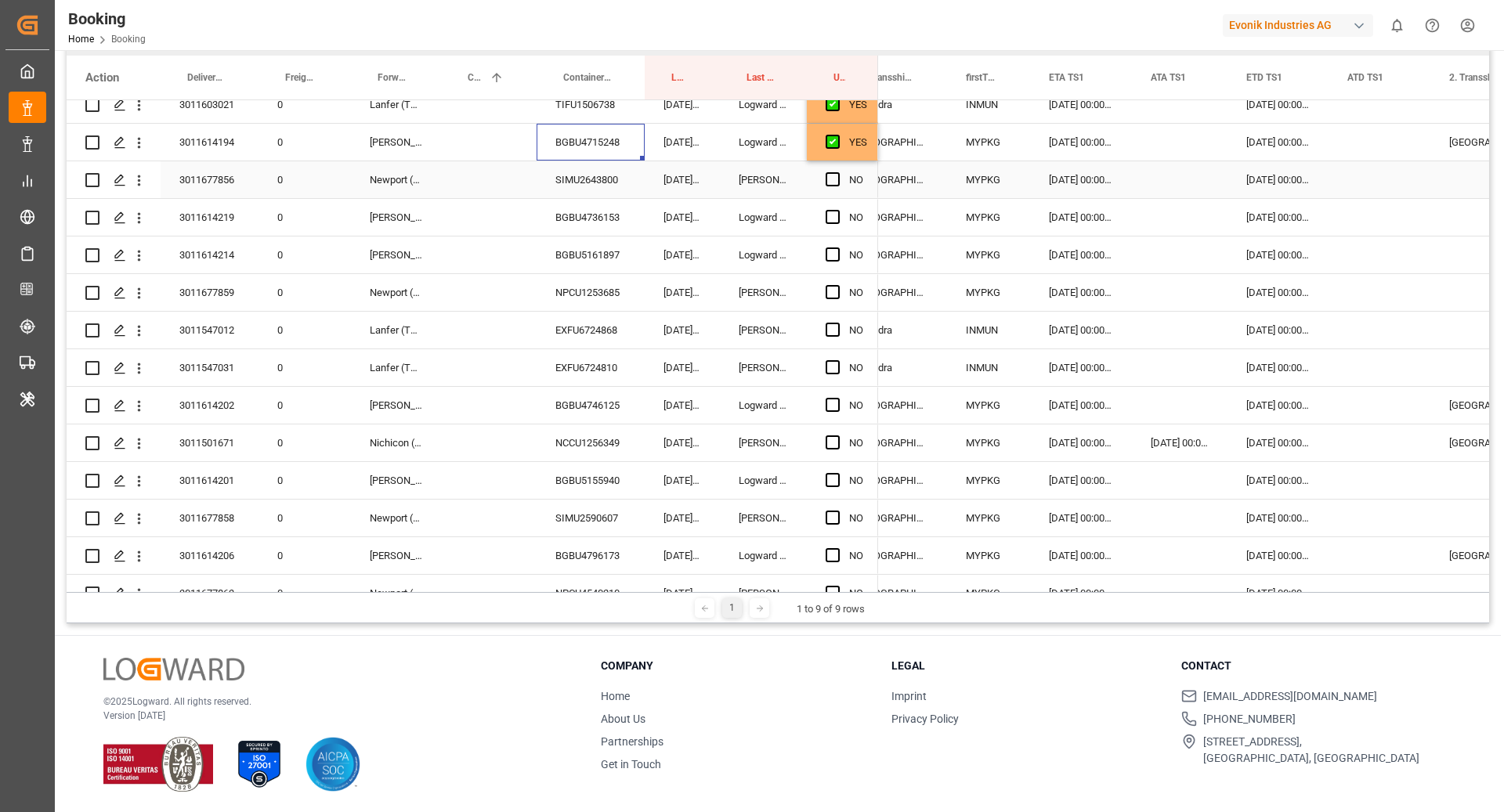
click at [852, 157] on div "YES" at bounding box center [858, 143] width 18 height 36
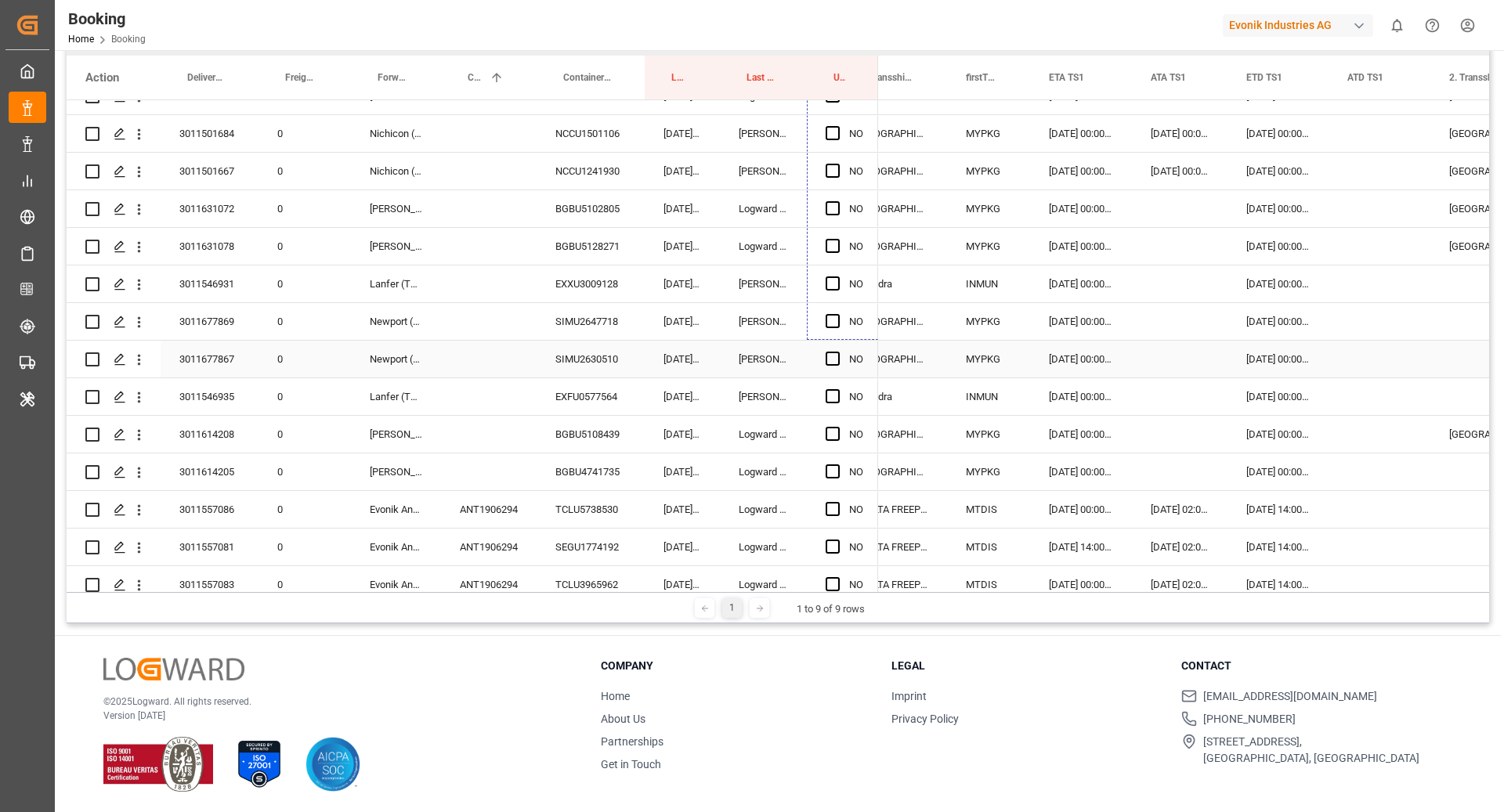
scroll to position [1377, 0]
drag, startPoint x: 876, startPoint y: 158, endPoint x: 861, endPoint y: 507, distance: 349.3
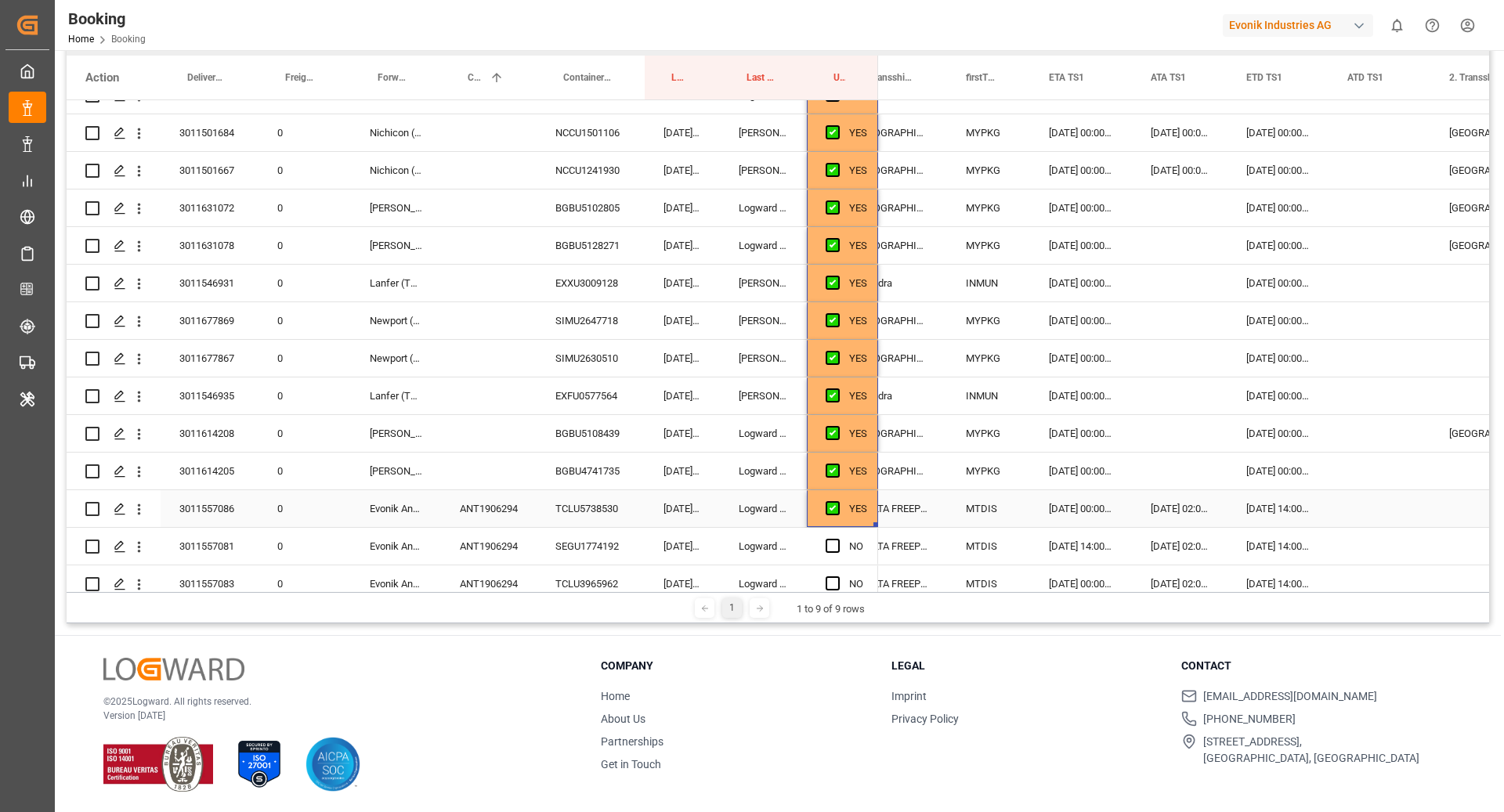
drag, startPoint x: 465, startPoint y: 517, endPoint x: 670, endPoint y: 552, distance: 208.0
click at [469, 518] on div "ANT1906294" at bounding box center [489, 508] width 96 height 37
click at [585, 508] on div "TCLU5738530" at bounding box center [591, 508] width 108 height 37
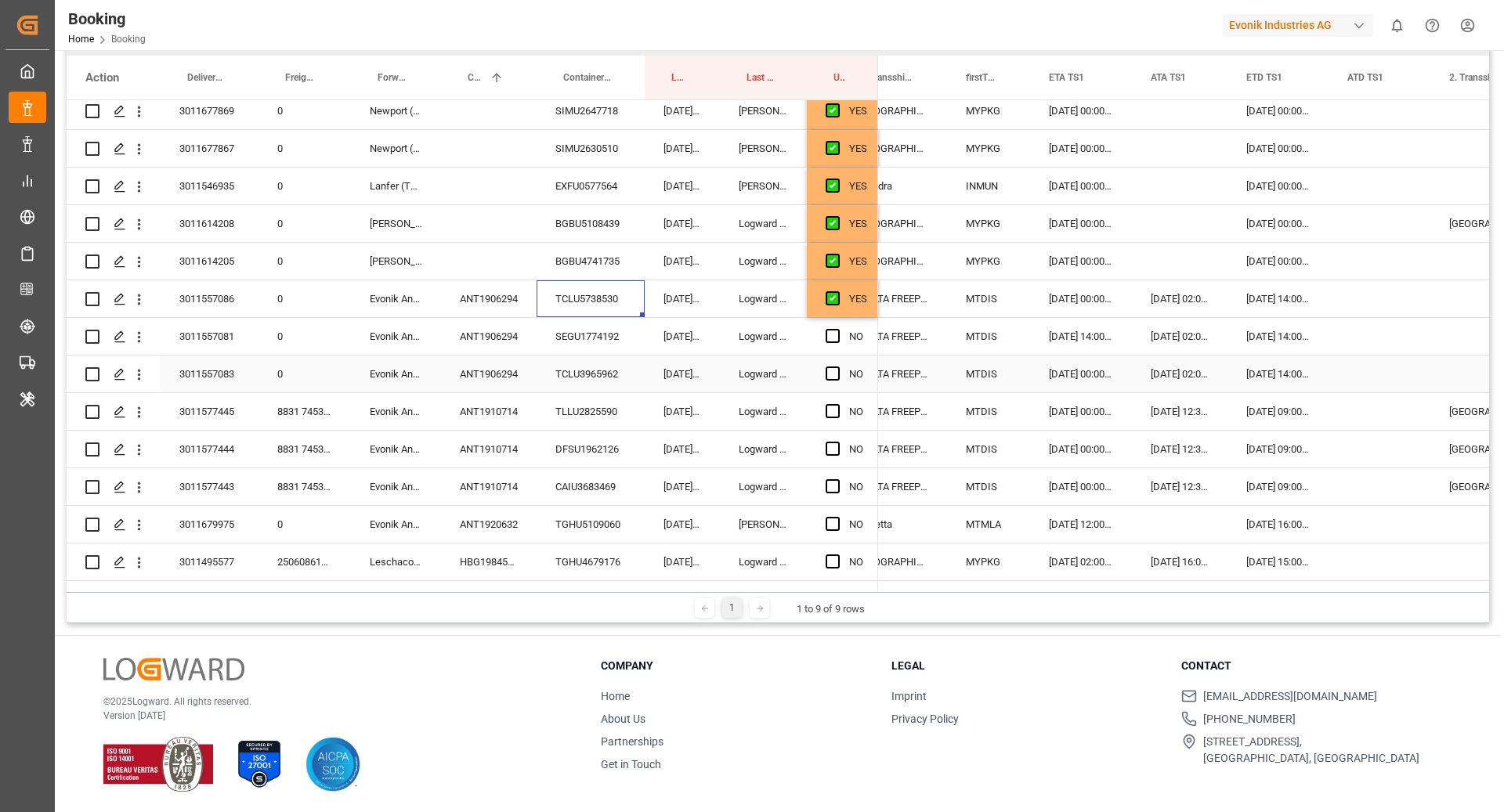
scroll to position [1601, 0]
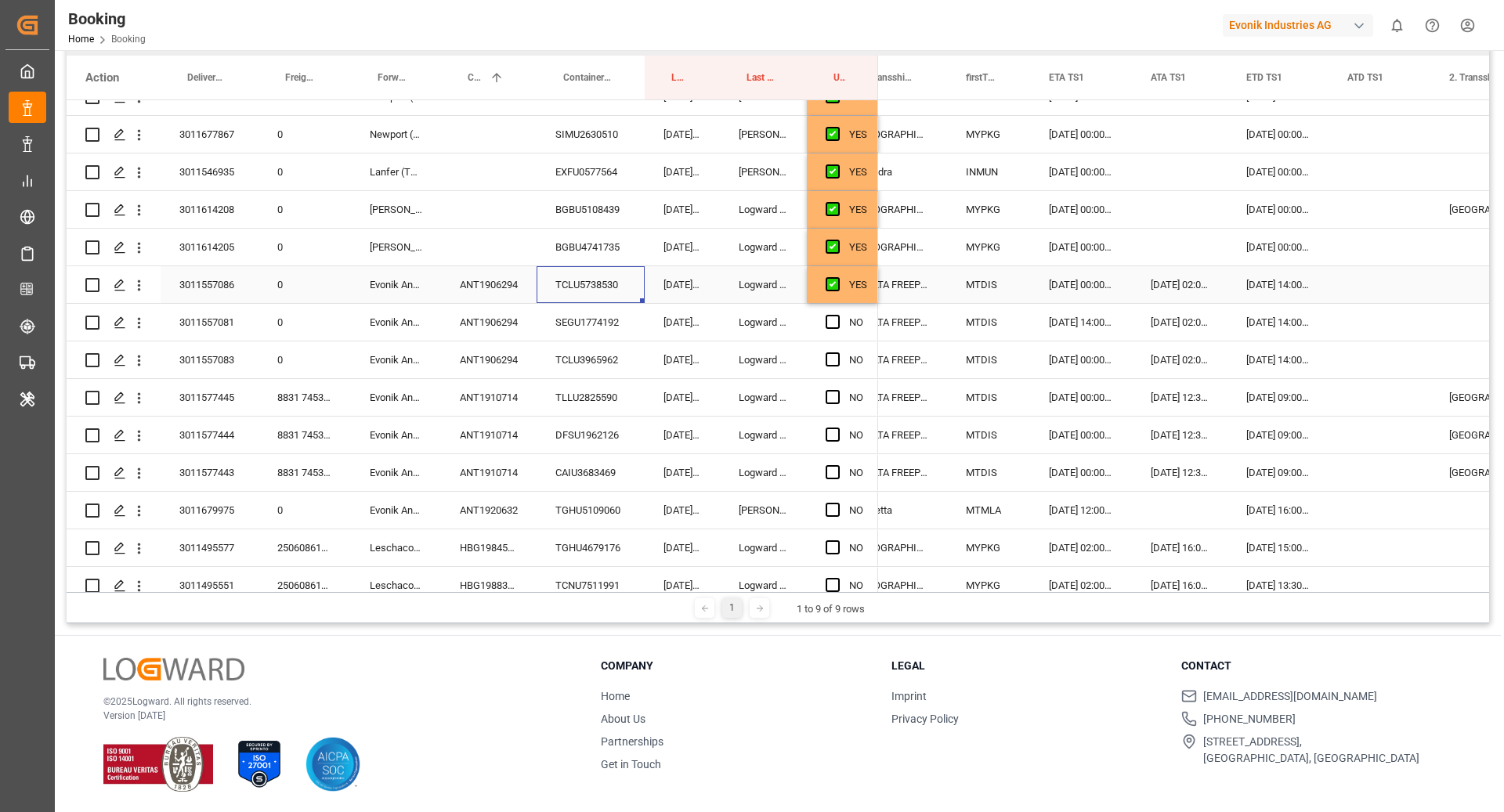
click at [842, 293] on div "Press SPACE to select this row." at bounding box center [837, 285] width 24 height 36
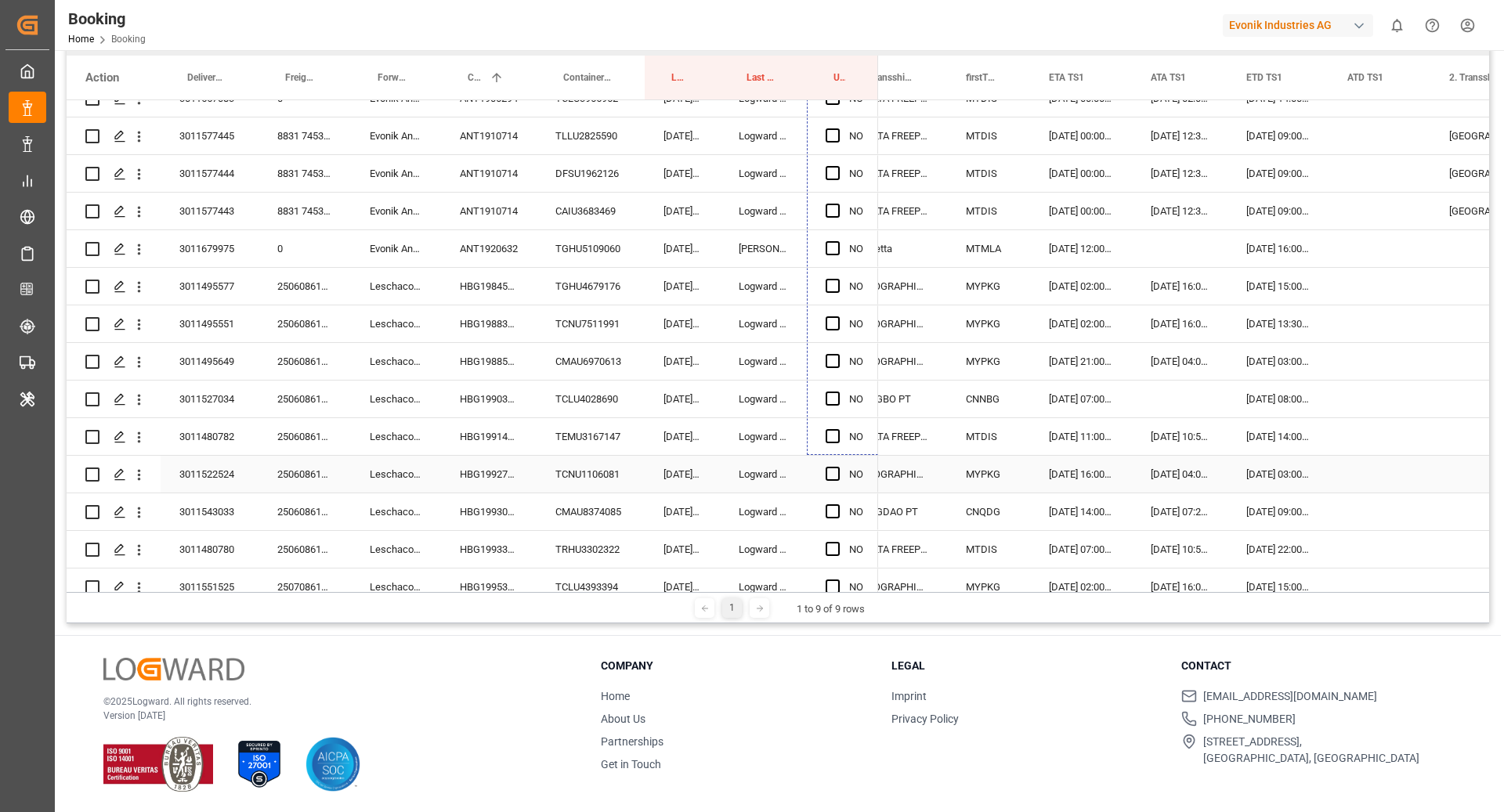
scroll to position [1863, 0]
drag, startPoint x: 876, startPoint y: 300, endPoint x: 862, endPoint y: 502, distance: 202.5
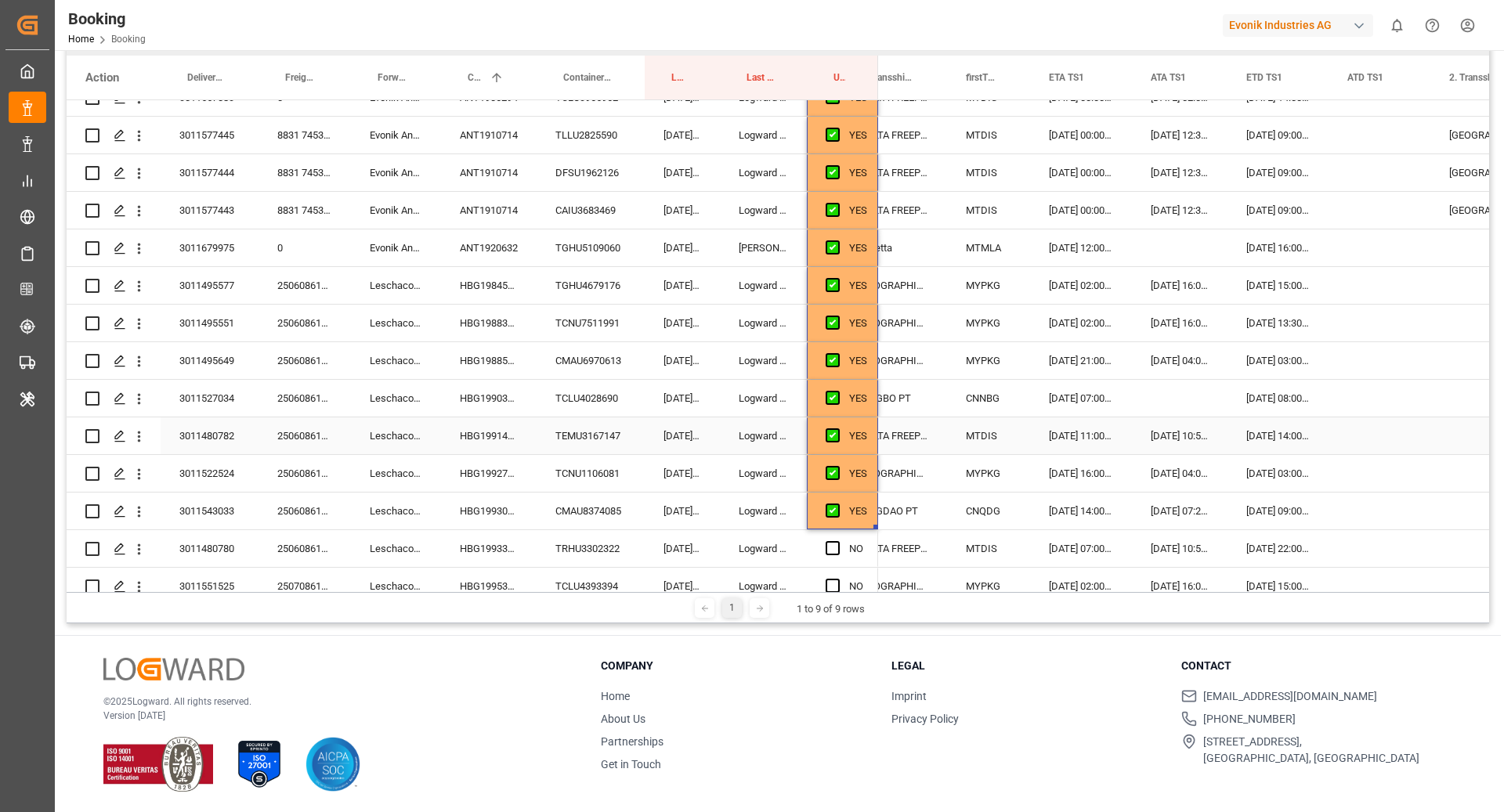
click at [500, 426] on div "HBG1991431" at bounding box center [489, 435] width 96 height 37
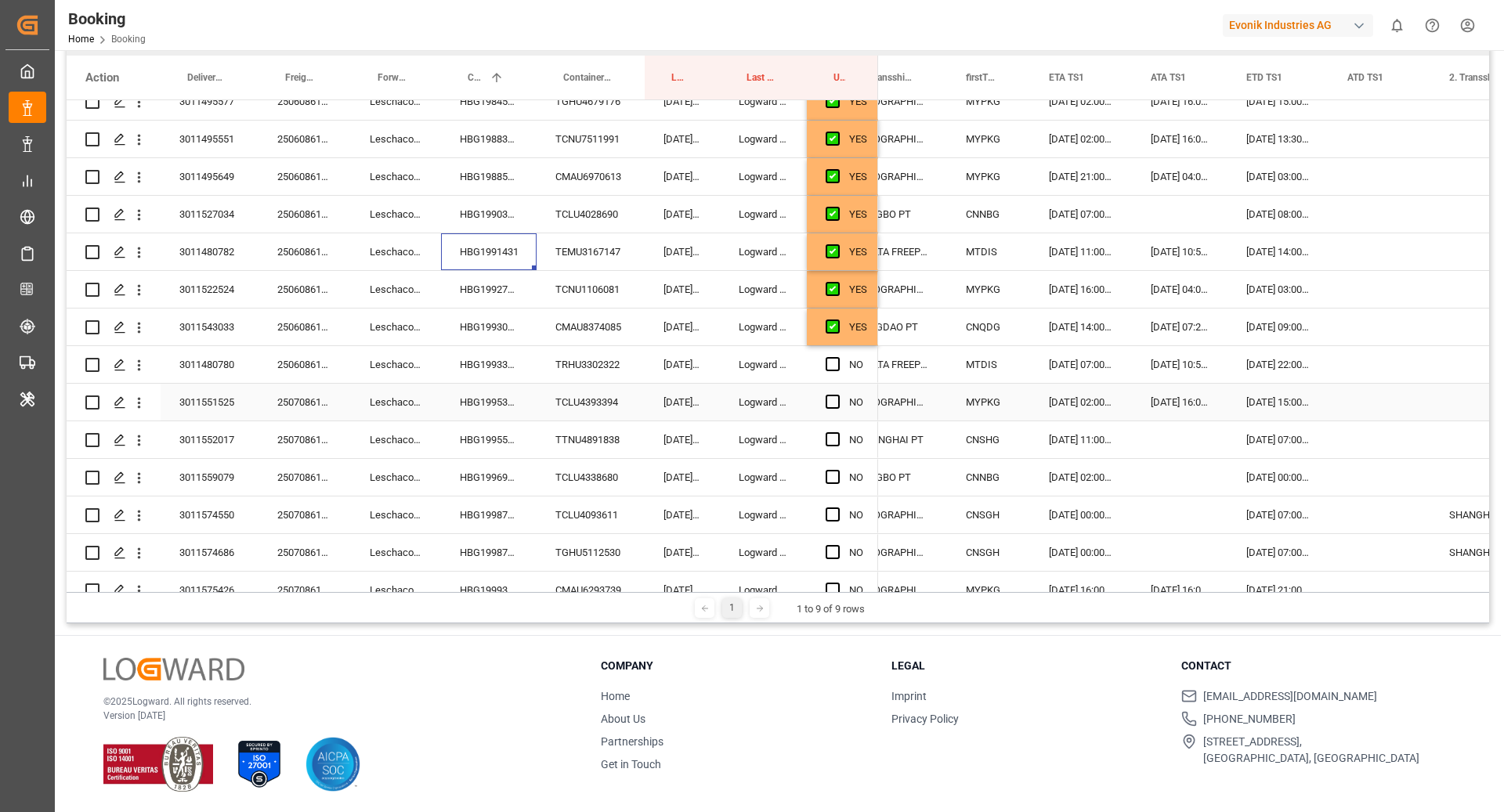
scroll to position [2048, 0]
click at [847, 327] on div "Press SPACE to select this row." at bounding box center [837, 327] width 24 height 36
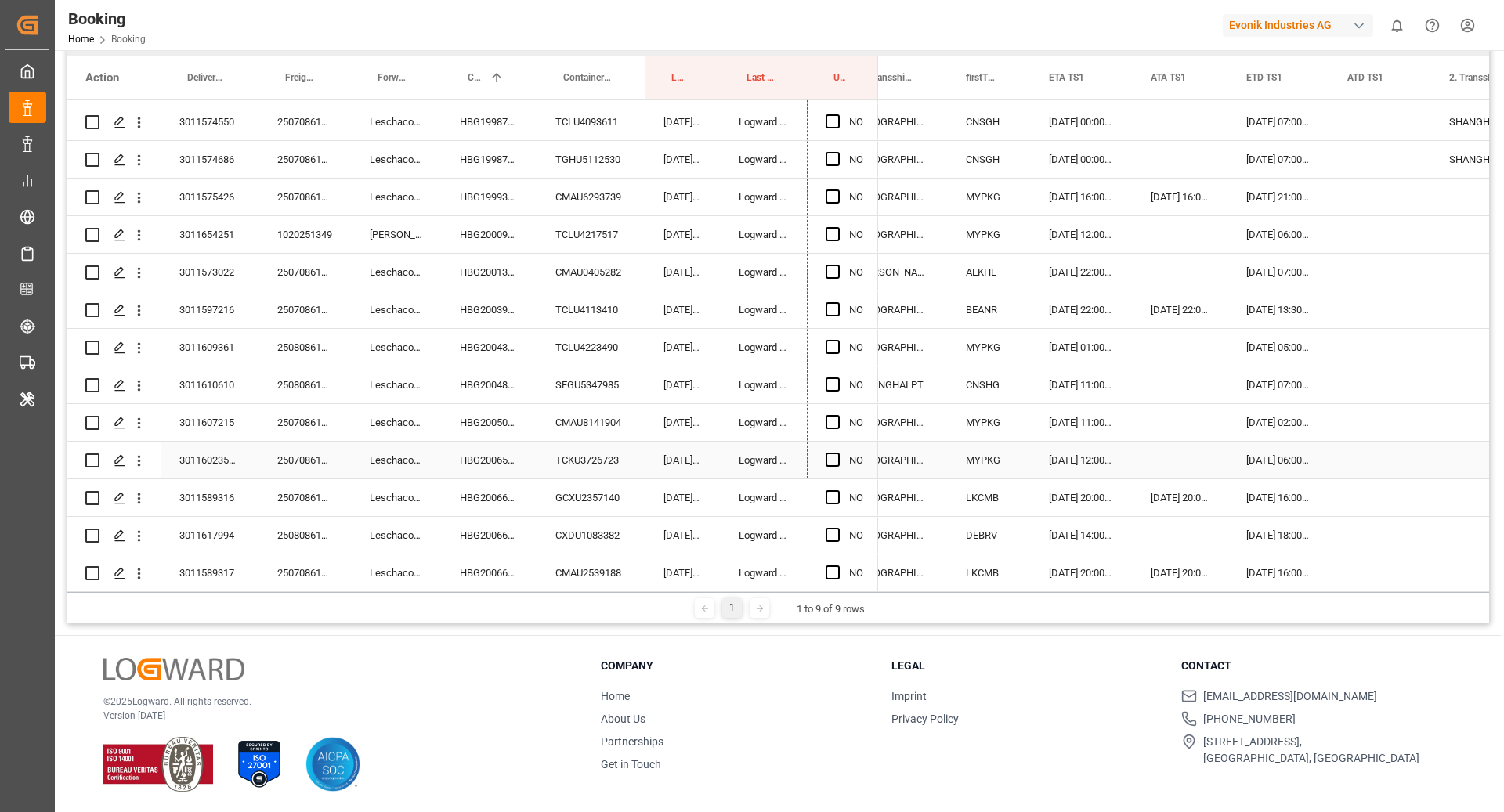
scroll to position [2442, 0]
drag, startPoint x: 873, startPoint y: 341, endPoint x: 857, endPoint y: 519, distance: 178.7
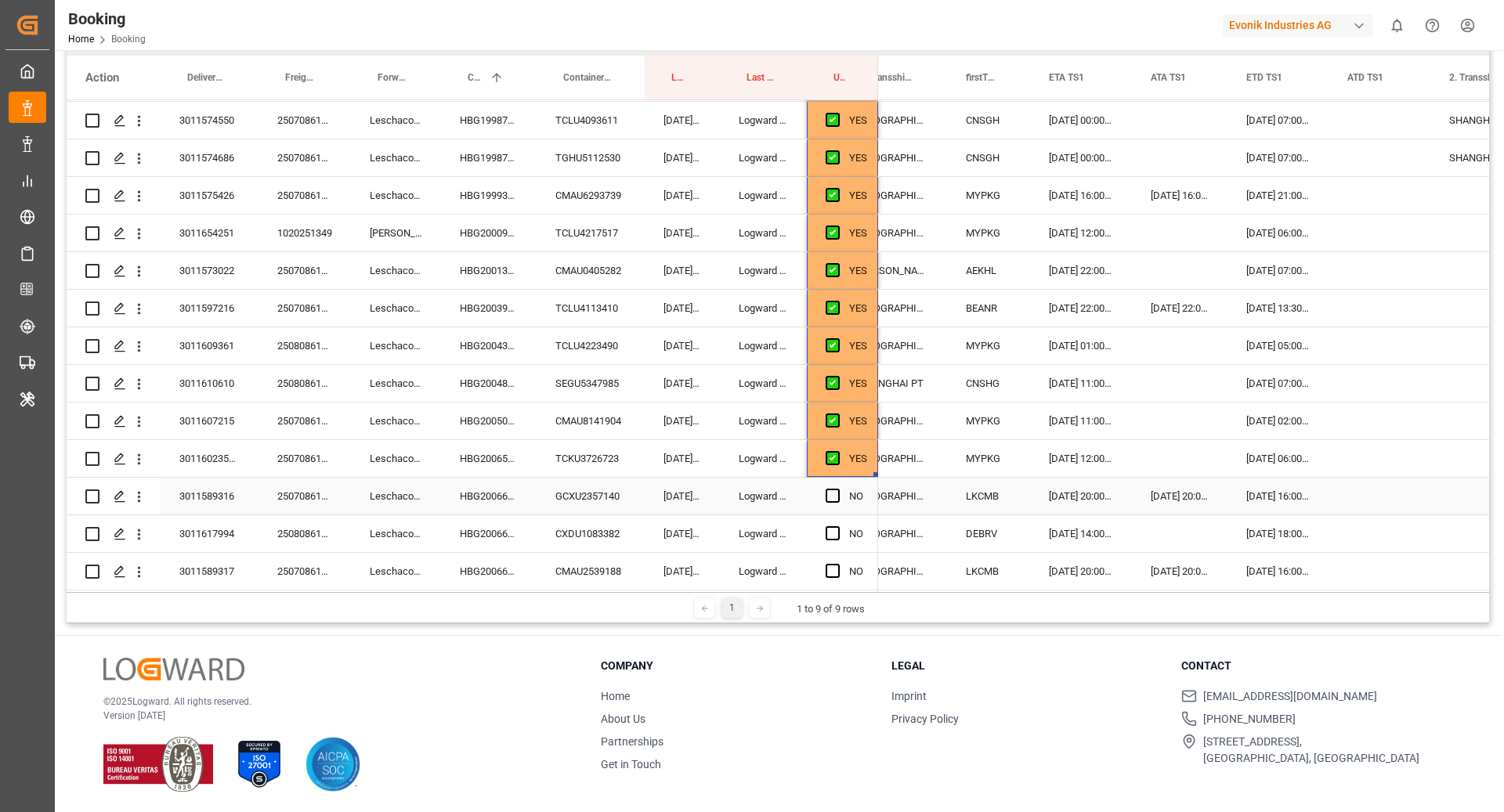
scroll to position [0, 1542]
click at [603, 494] on div "GCXU2357140" at bounding box center [591, 496] width 108 height 37
click at [511, 486] on div "HBG2006648" at bounding box center [489, 496] width 96 height 37
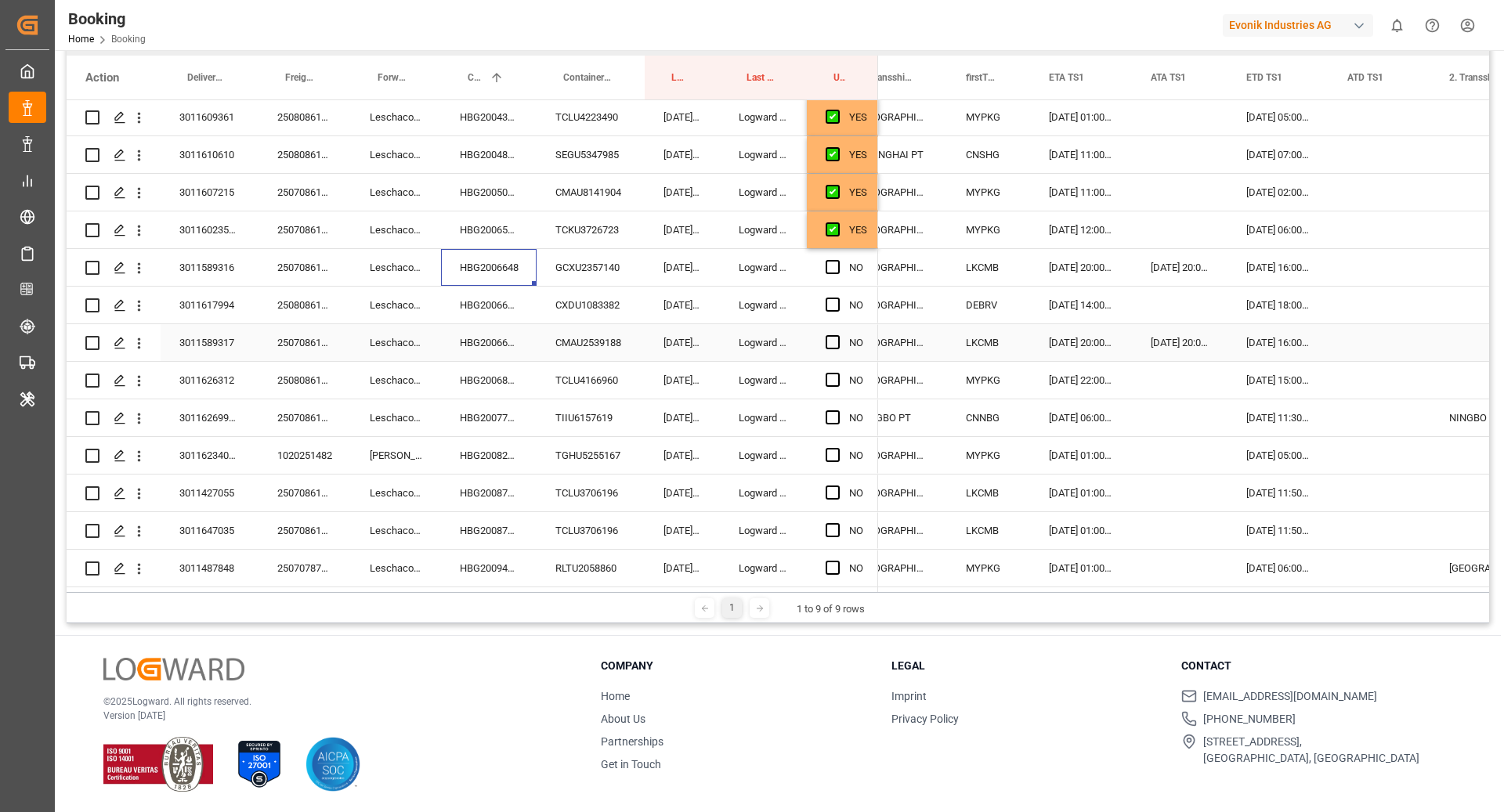
scroll to position [2673, 0]
click at [861, 231] on div "YES" at bounding box center [858, 228] width 18 height 36
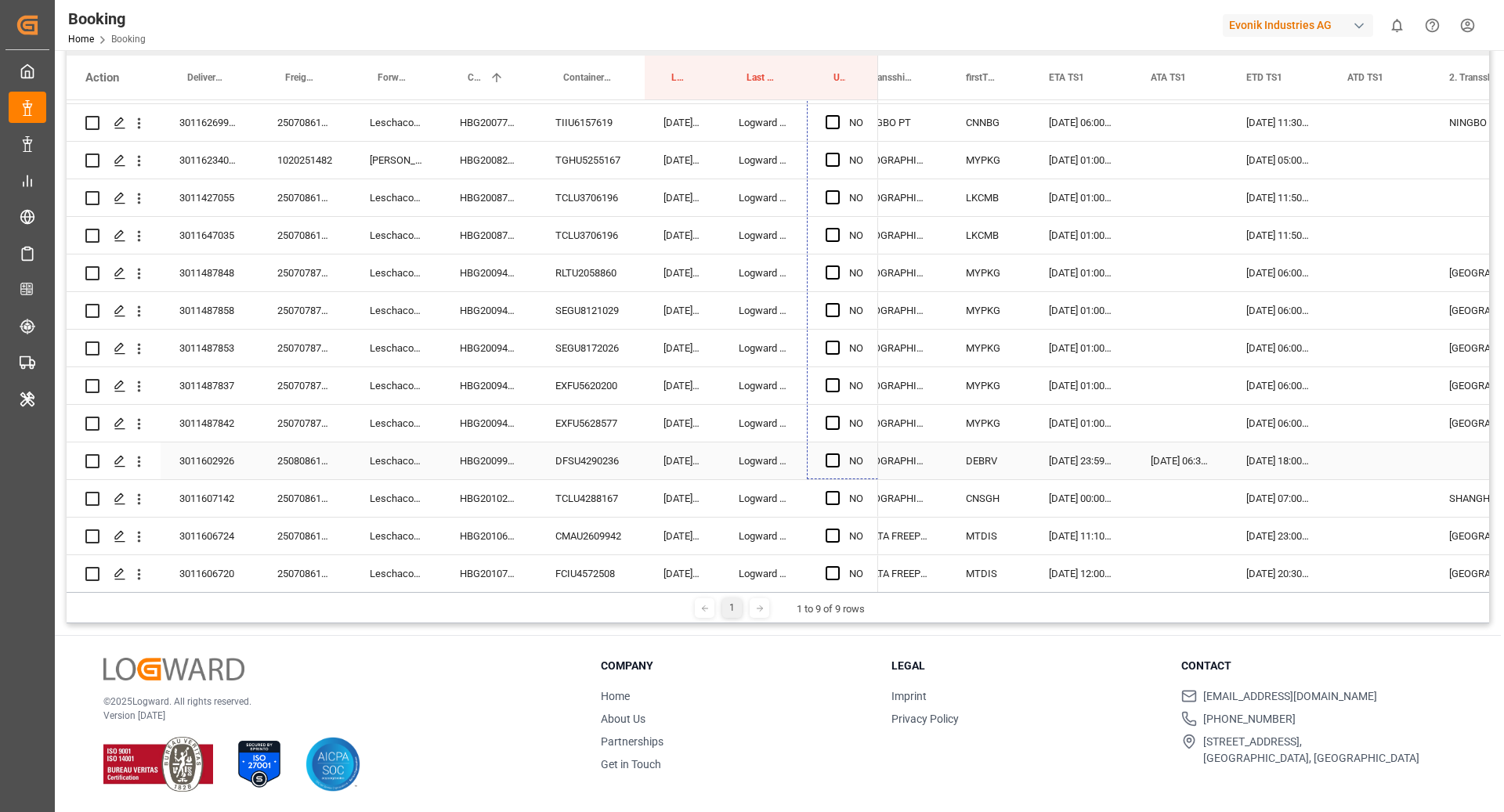
scroll to position [2973, 0]
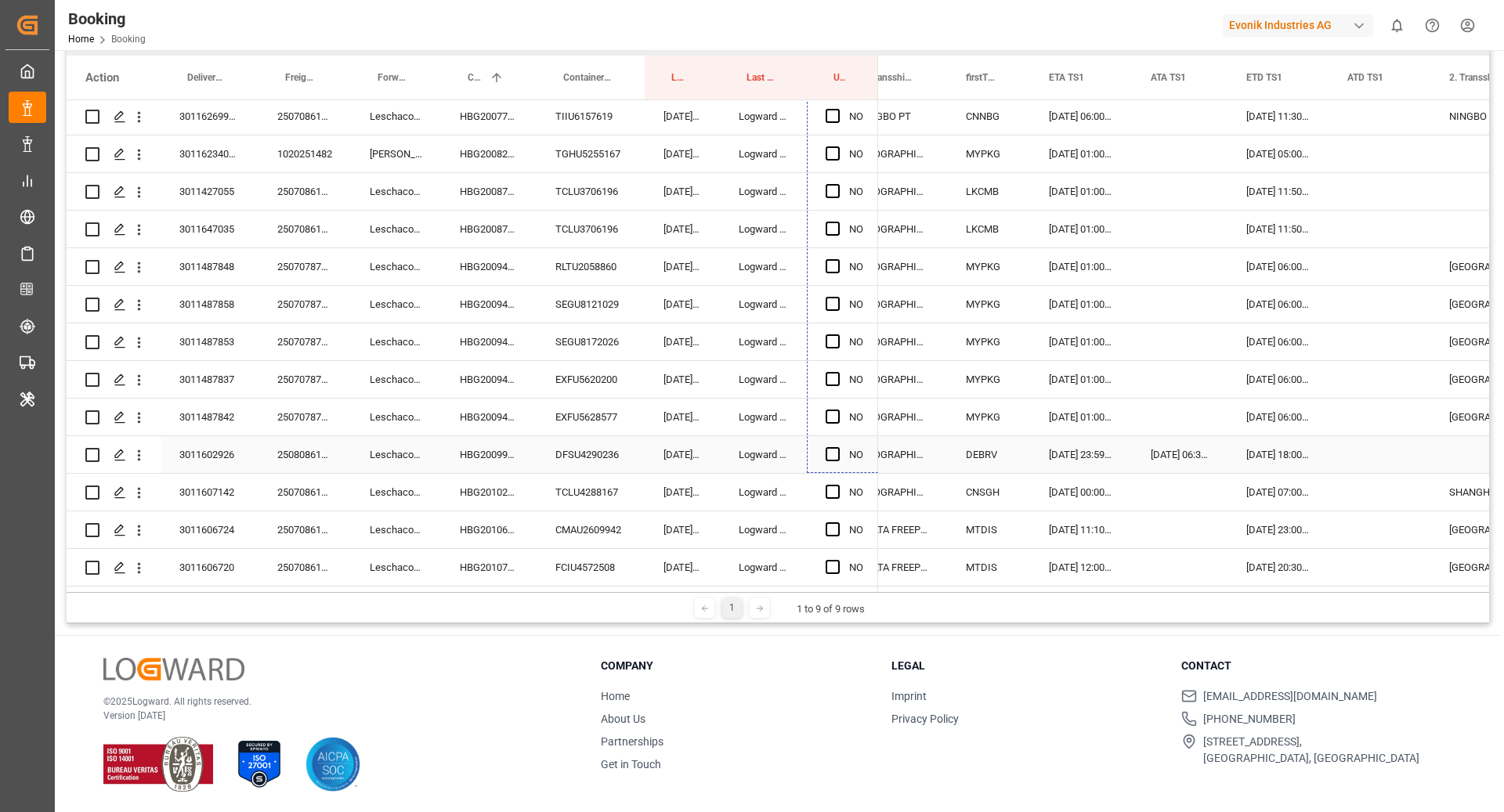
drag, startPoint x: 875, startPoint y: 241, endPoint x: 849, endPoint y: 468, distance: 228.5
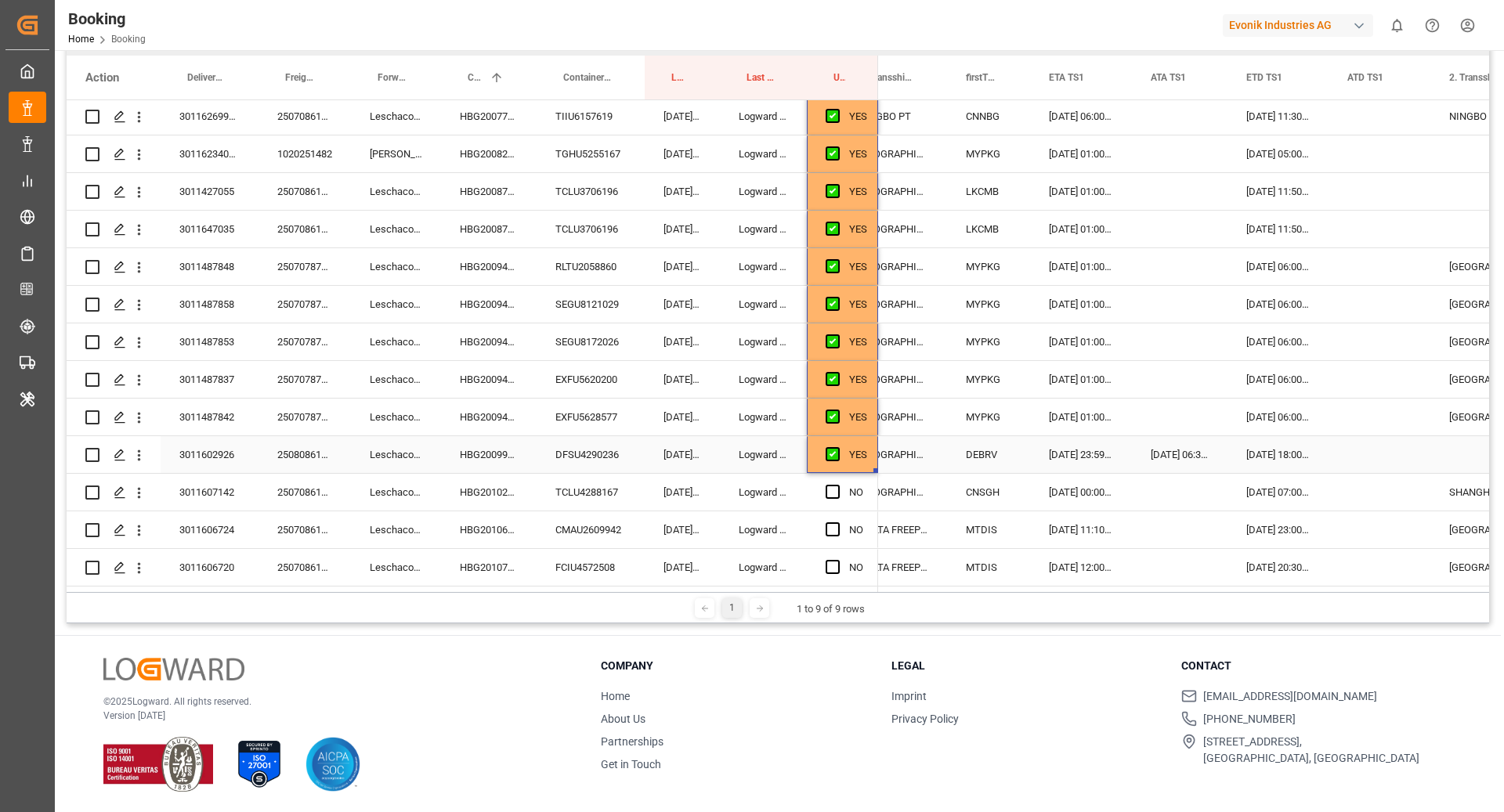
click at [473, 461] on div "HBG2009996" at bounding box center [489, 454] width 96 height 37
click at [594, 452] on div "DFSU4290236" at bounding box center [591, 454] width 108 height 37
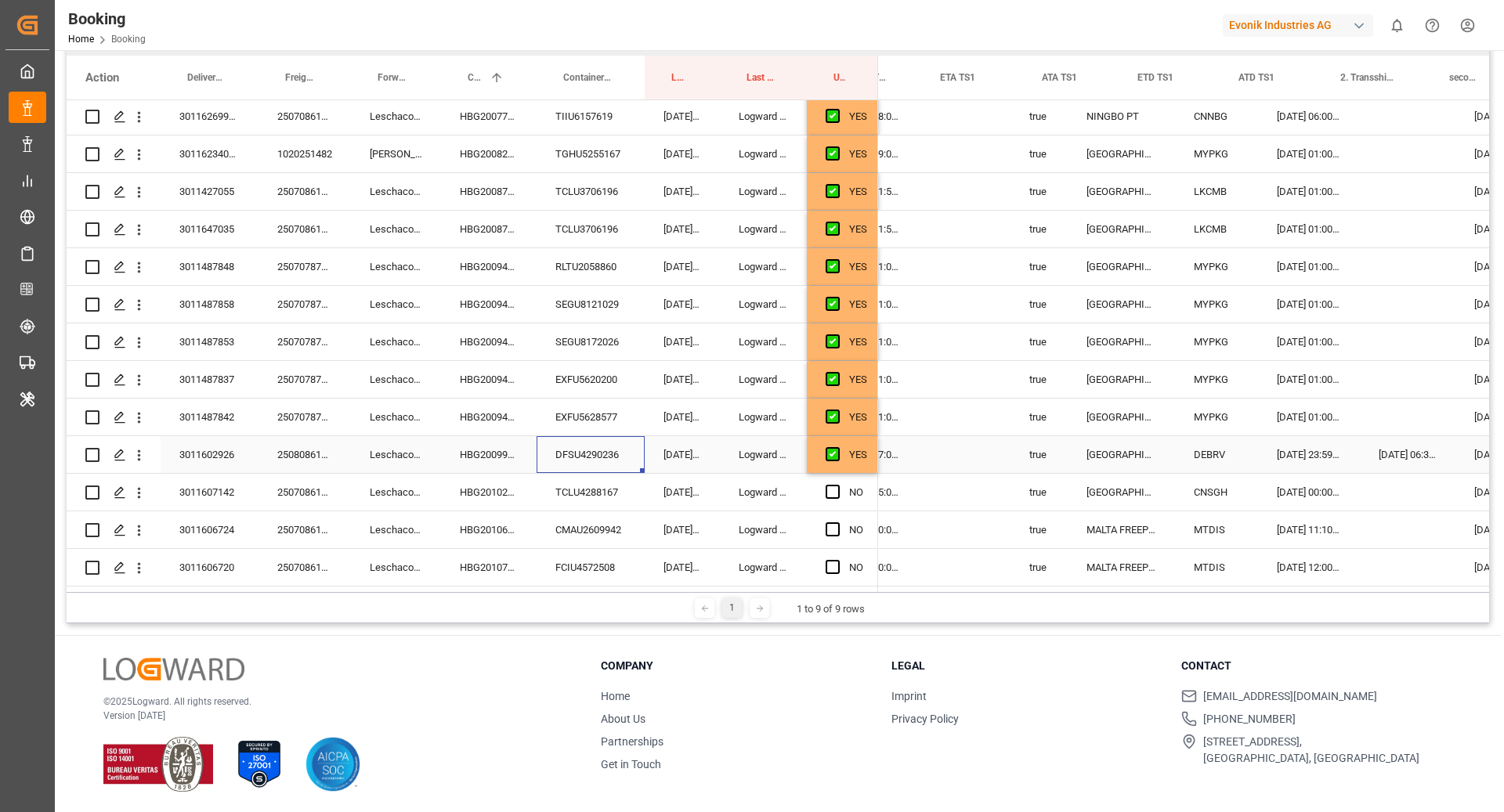
scroll to position [0, 1696]
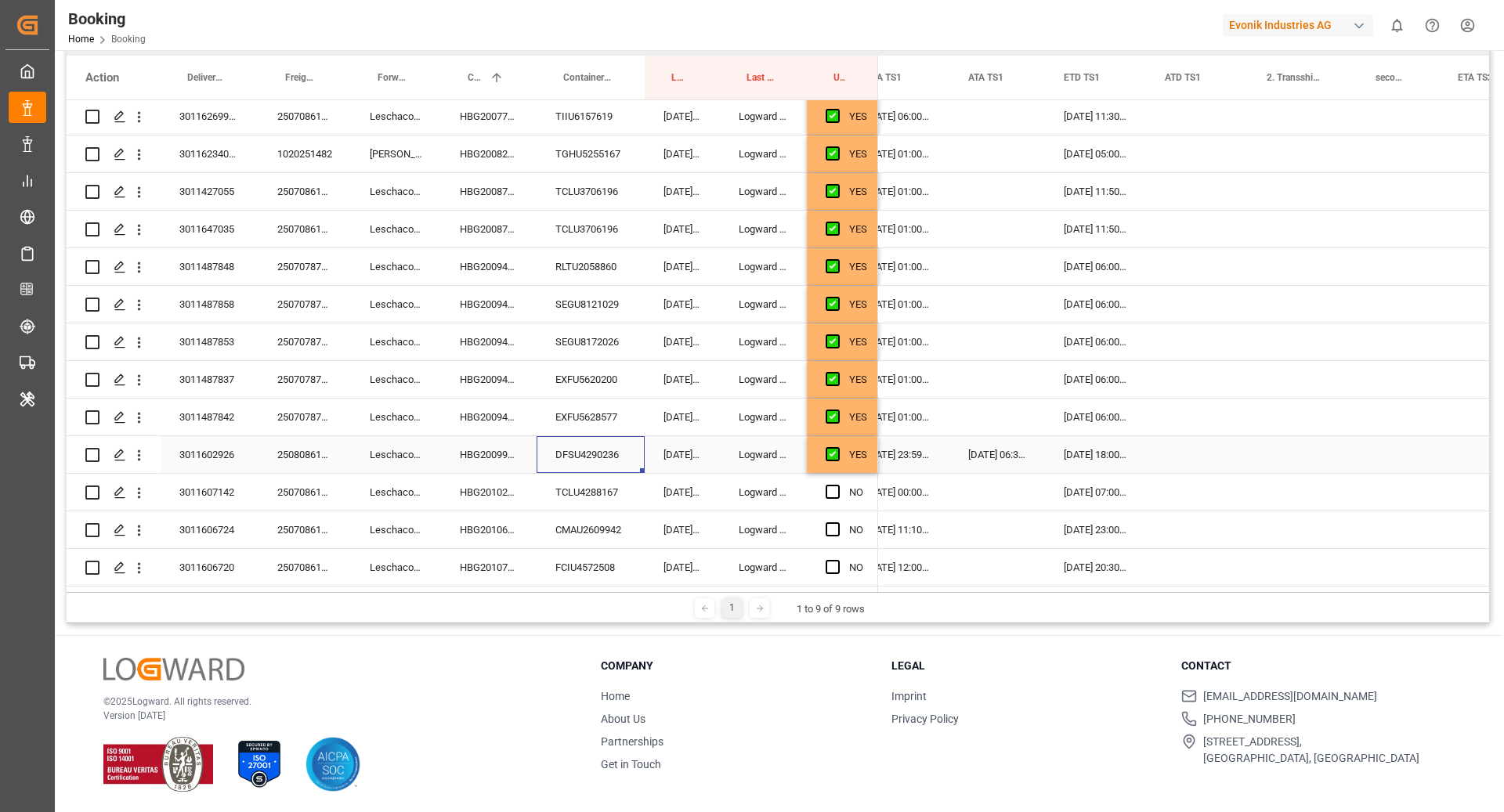
click at [1161, 465] on div "Press SPACE to select this row." at bounding box center [1197, 454] width 102 height 37
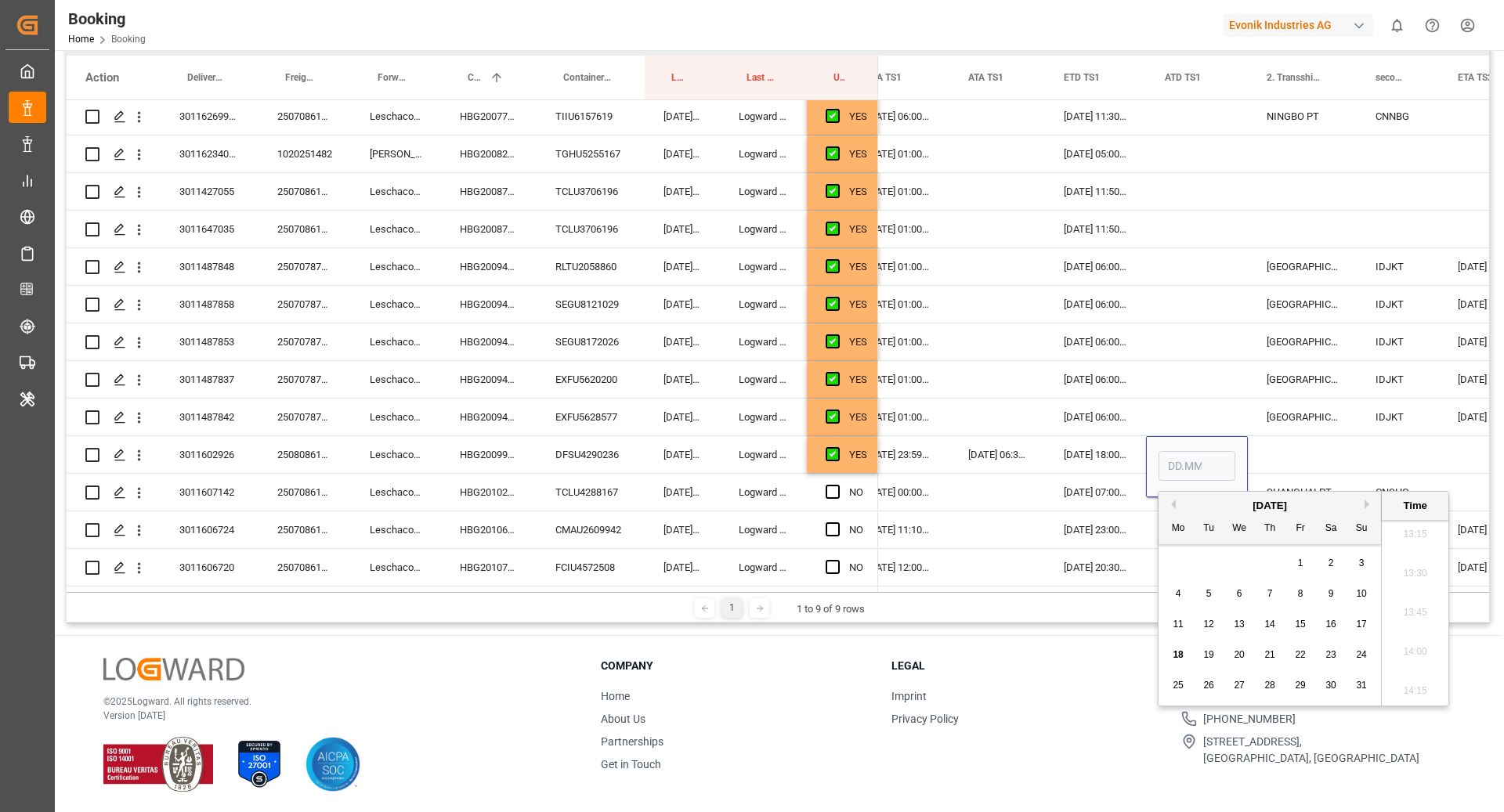
click at [1362, 627] on span "17" at bounding box center [1360, 624] width 10 height 11
type input "[DATE] 00:00"
click at [1293, 457] on div "Press SPACE to select this row." at bounding box center [1302, 454] width 109 height 37
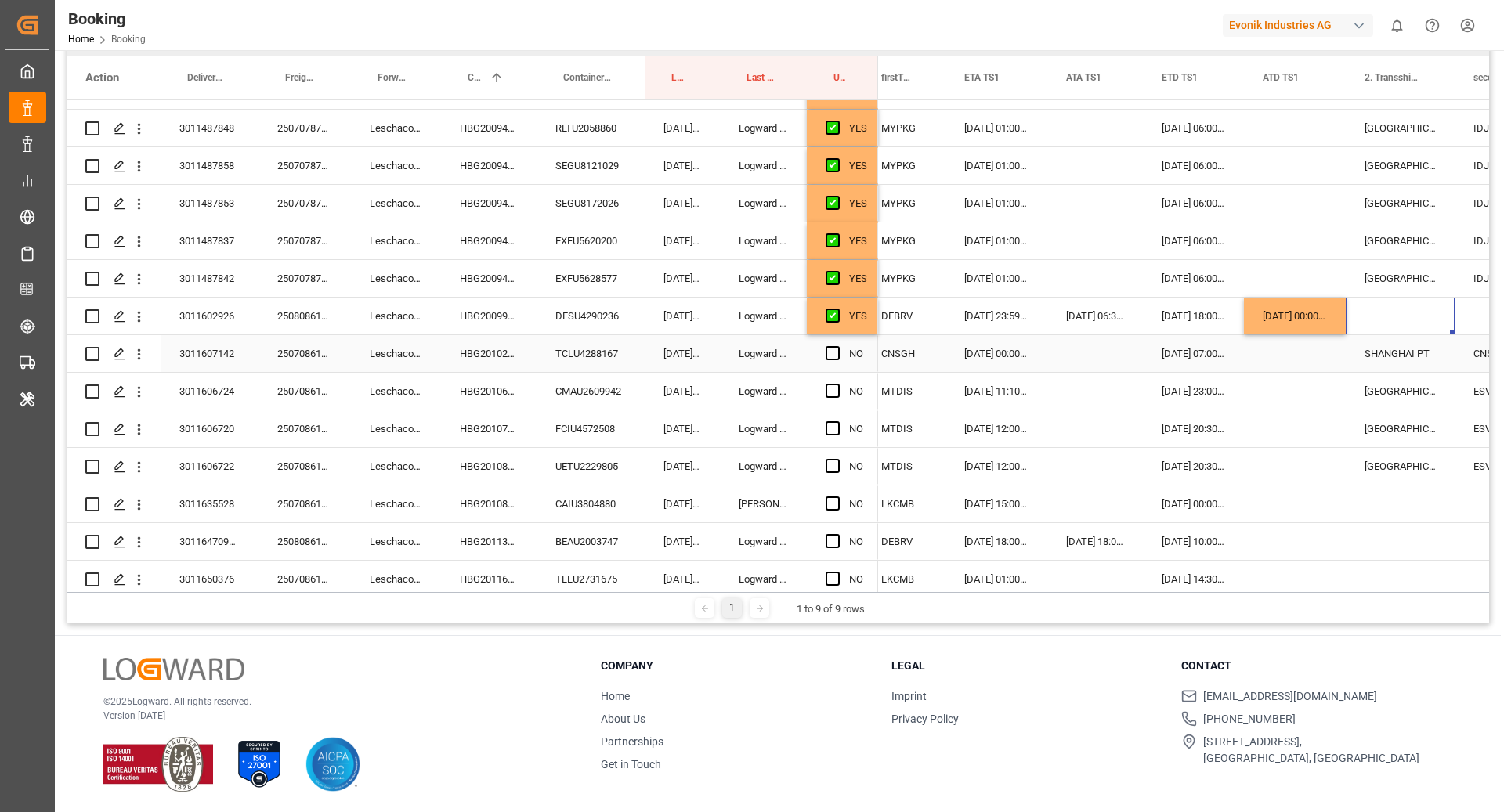
click at [847, 327] on div "Press SPACE to select this row." at bounding box center [837, 316] width 24 height 36
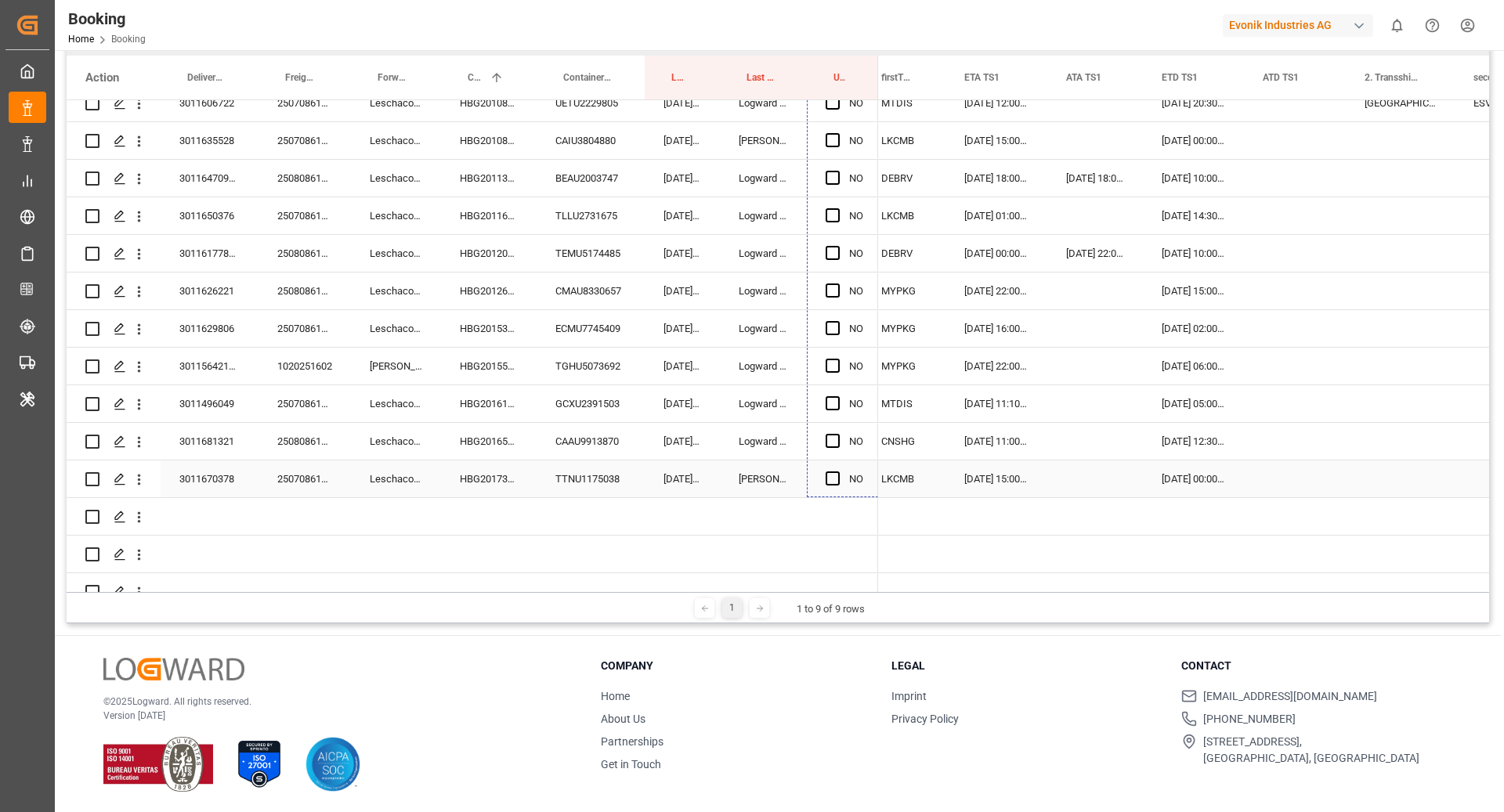
drag, startPoint x: 879, startPoint y: 345, endPoint x: 868, endPoint y: 485, distance: 140.4
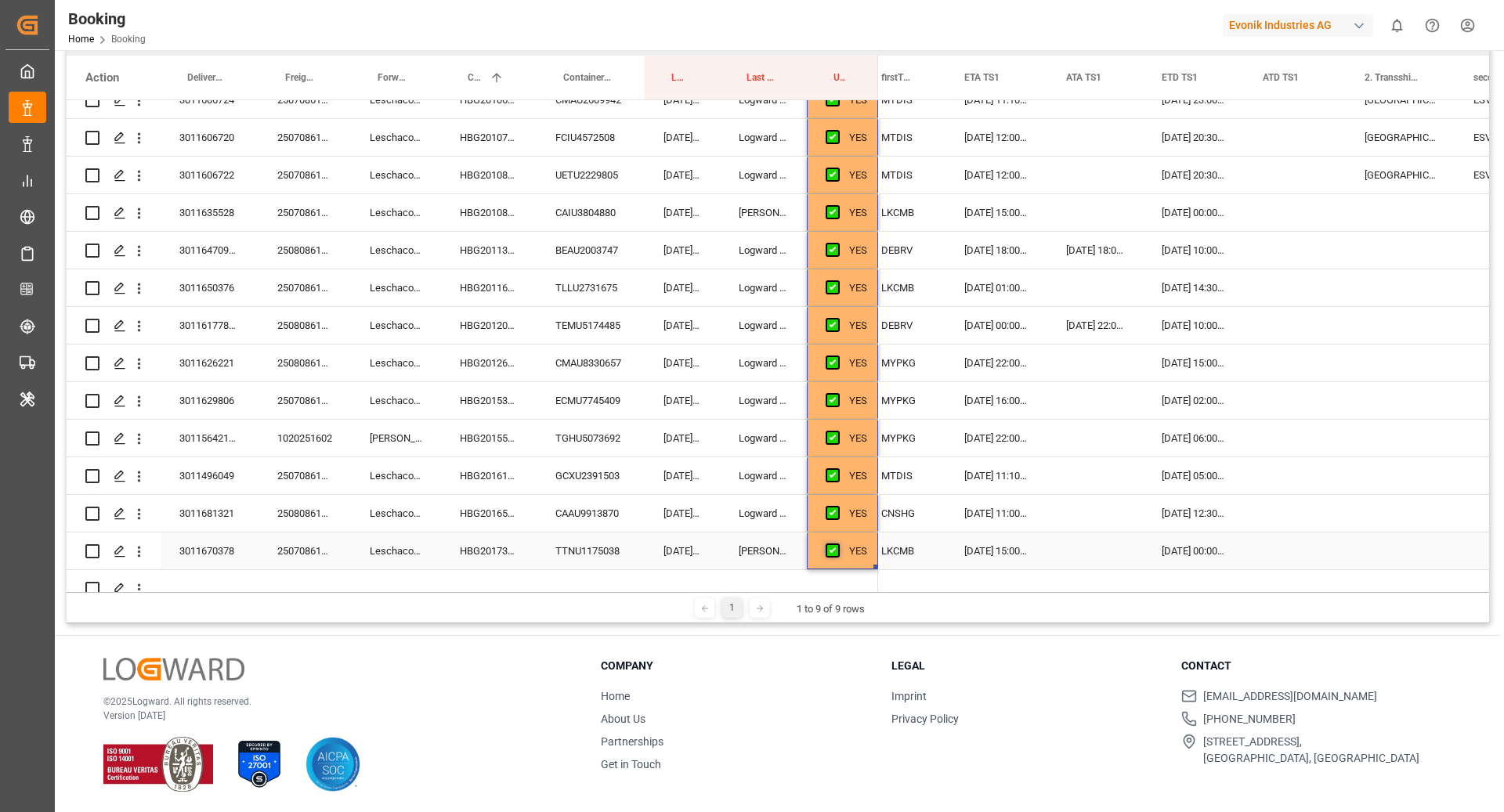
click at [828, 551] on span "Press SPACE to select this row." at bounding box center [832, 551] width 14 height 14
click at [837, 544] on input "Press SPACE to select this row." at bounding box center [837, 544] width 0 height 0
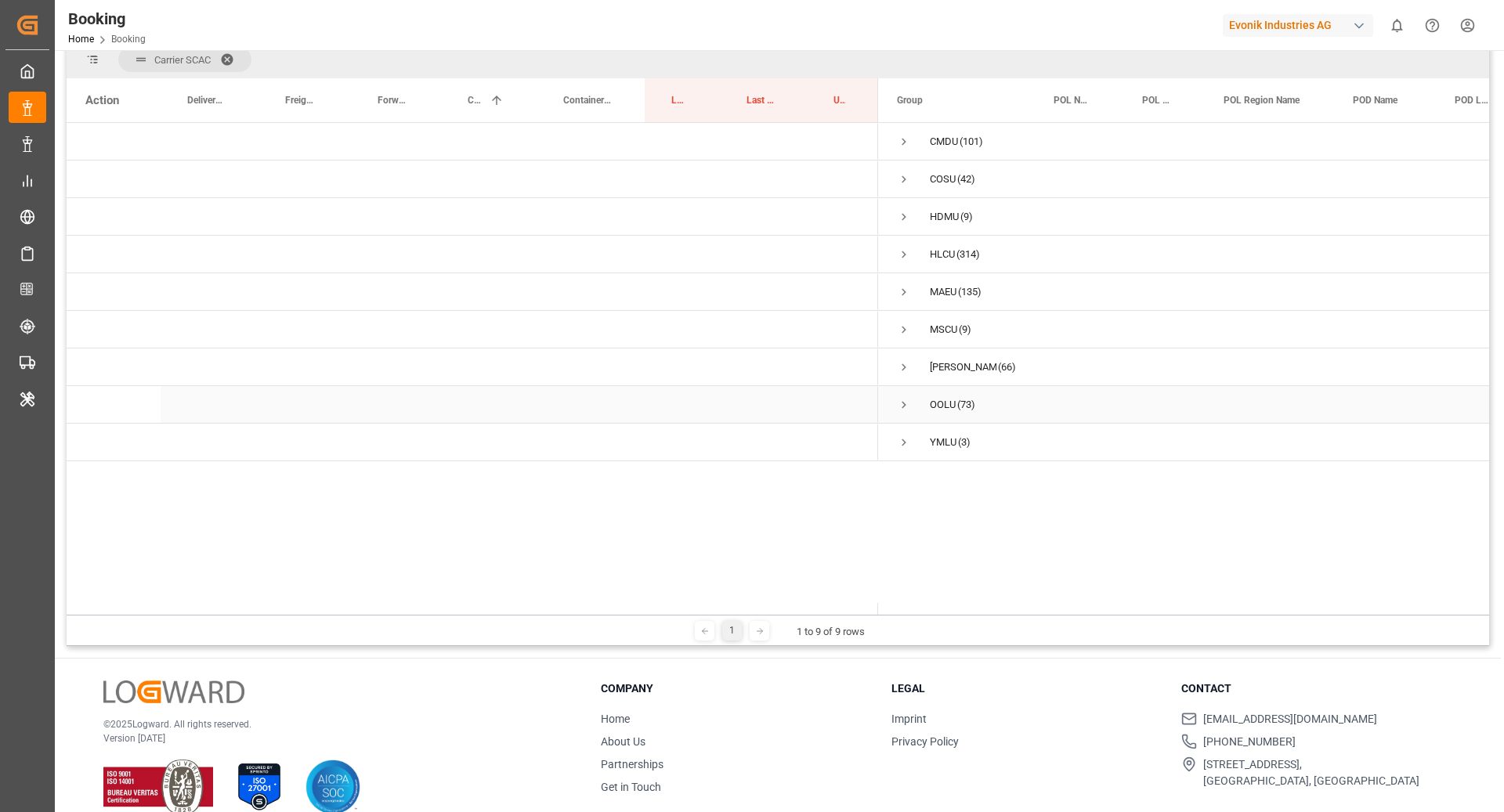
scroll to position [192, 0]
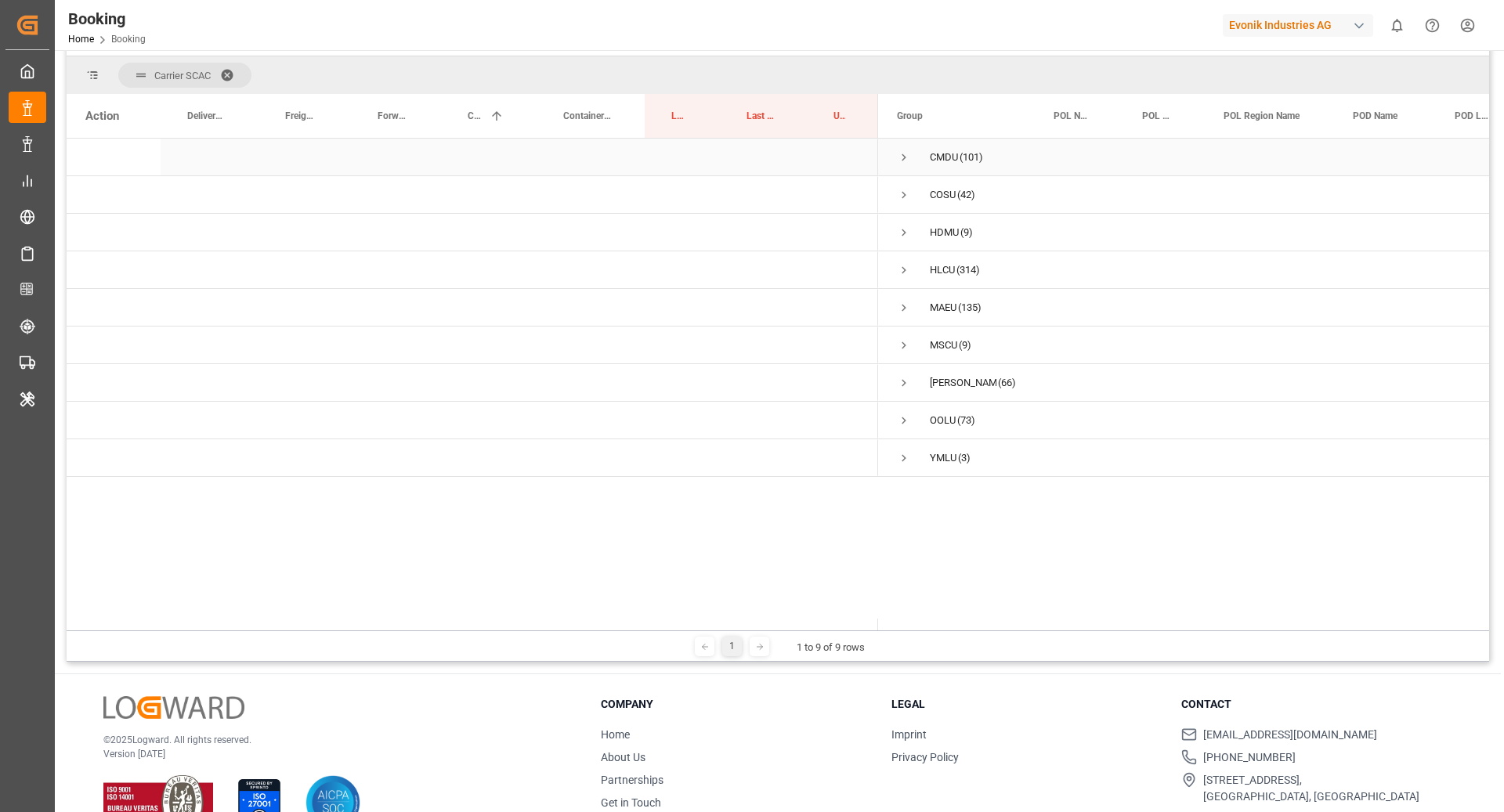
click at [902, 151] on span "Press SPACE to select this row." at bounding box center [904, 158] width 14 height 14
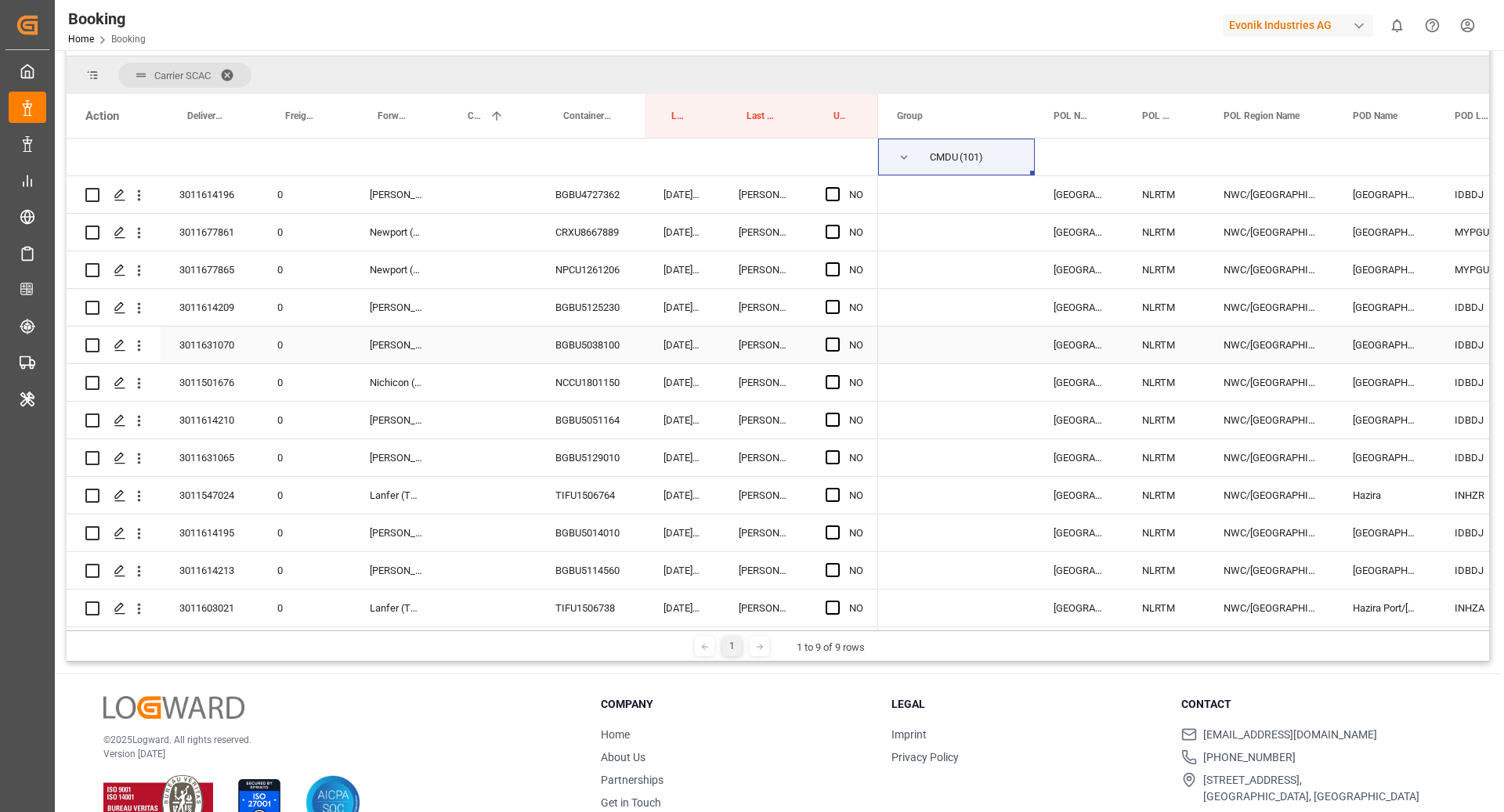
drag, startPoint x: 902, startPoint y: 151, endPoint x: 276, endPoint y: 293, distance: 641.9
click at [910, 158] on span "Press SPACE to select this row." at bounding box center [904, 158] width 14 height 14
